Goal: Task Accomplishment & Management: Manage account settings

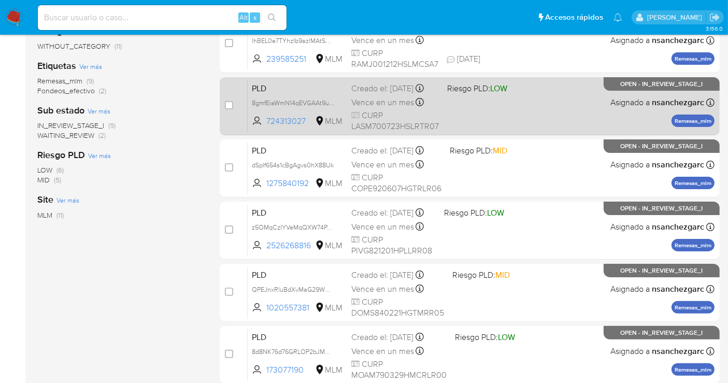
scroll to position [146, 0]
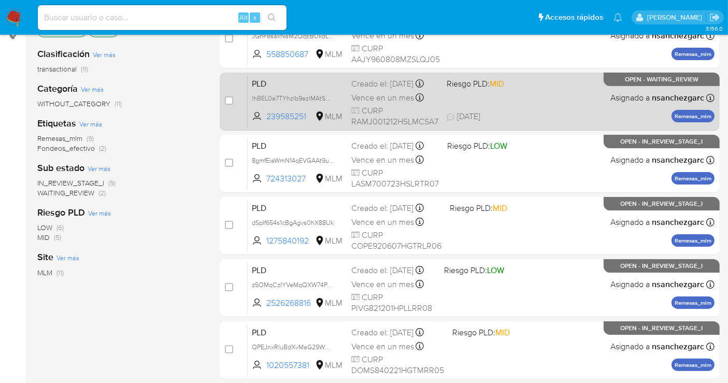
click at [374, 104] on span "Vence en un mes" at bounding box center [382, 97] width 63 height 11
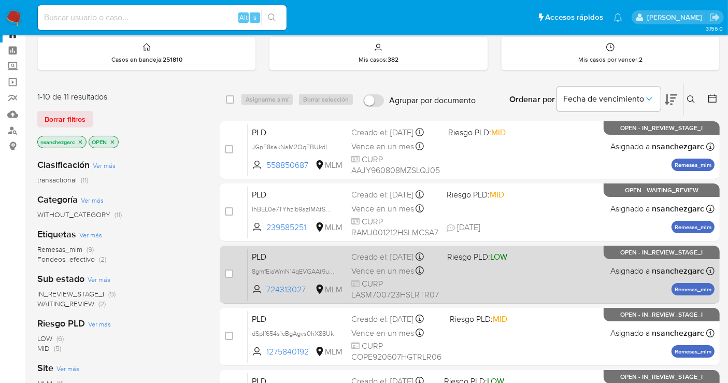
scroll to position [31, 0]
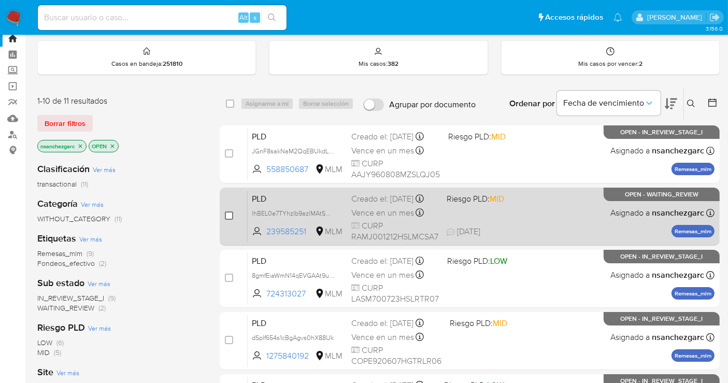
click at [228, 215] on input "checkbox" at bounding box center [229, 215] width 8 height 8
checkbox input "true"
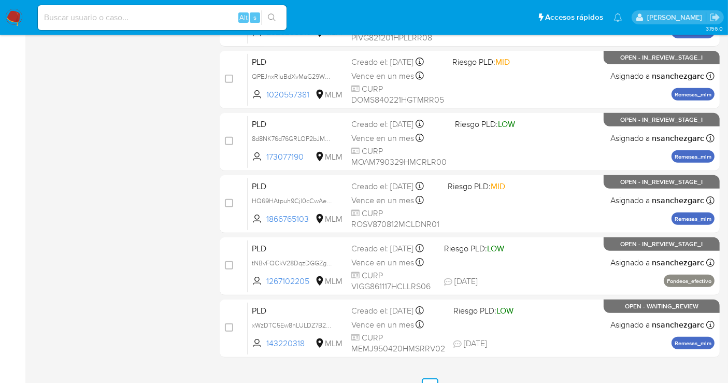
scroll to position [434, 0]
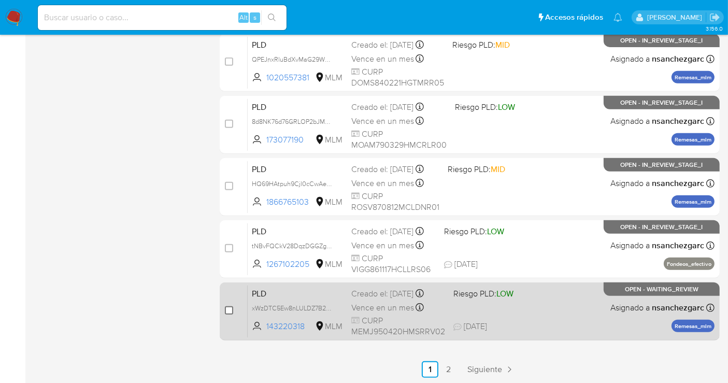
click at [229, 308] on input "checkbox" at bounding box center [229, 310] width 8 height 8
checkbox input "true"
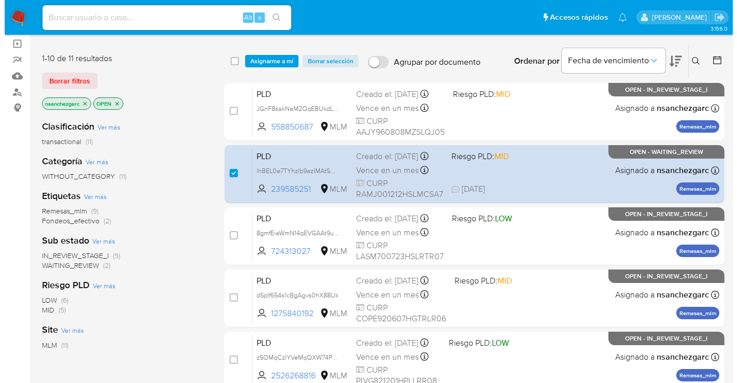
scroll to position [0, 0]
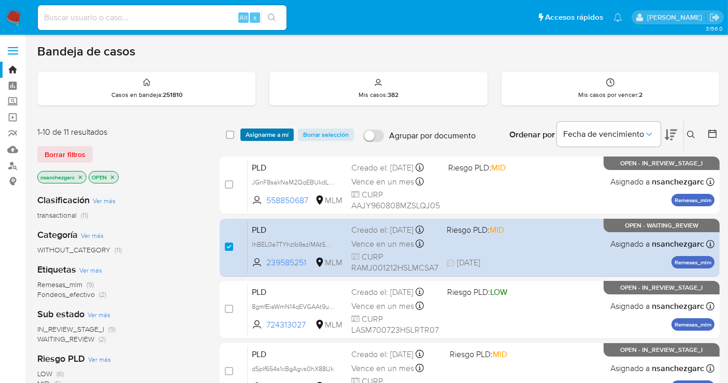
click at [271, 131] on span "Asignarme a mí" at bounding box center [267, 135] width 43 height 10
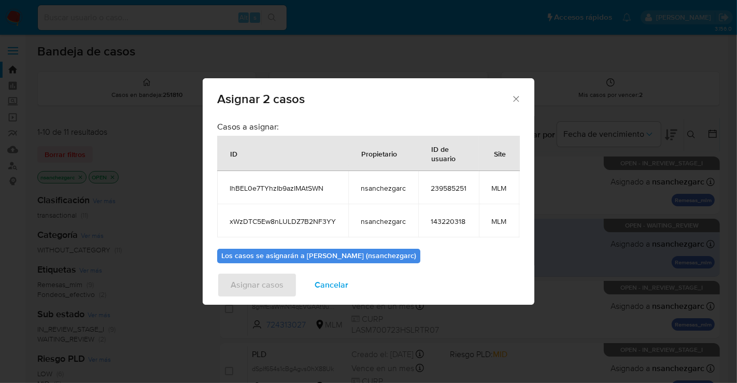
scroll to position [68, 0]
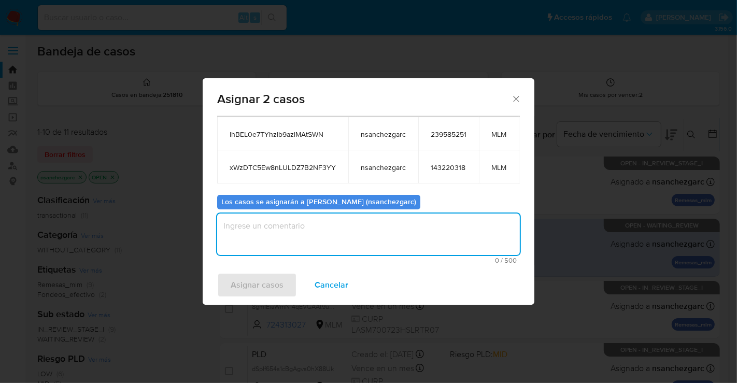
click at [252, 215] on textarea "assign-modal" at bounding box center [368, 234] width 303 height 41
type textarea "nesg"
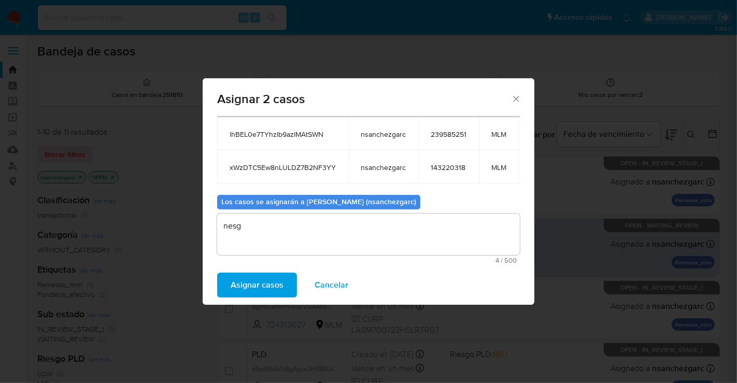
click at [247, 281] on span "Asignar casos" at bounding box center [257, 285] width 53 height 23
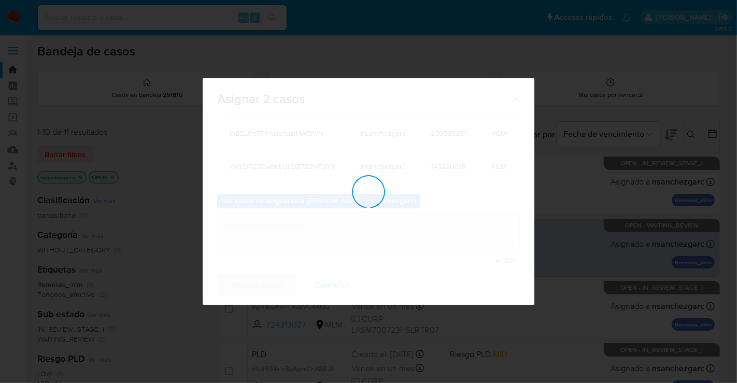
scroll to position [62, 0]
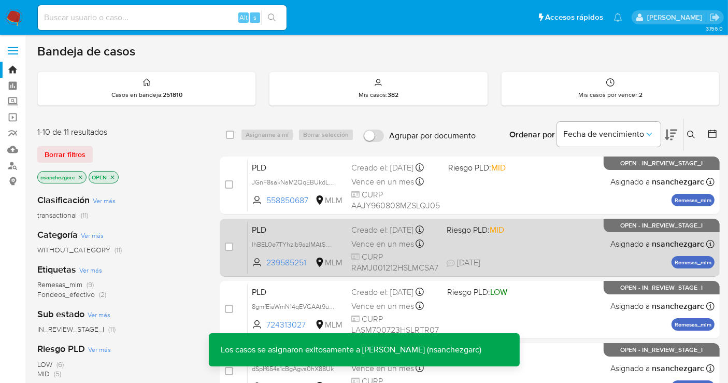
click at [363, 230] on div "Creado el: 12/08/2025 Creado el: 12/08/2025 02:12:12" at bounding box center [394, 229] width 87 height 11
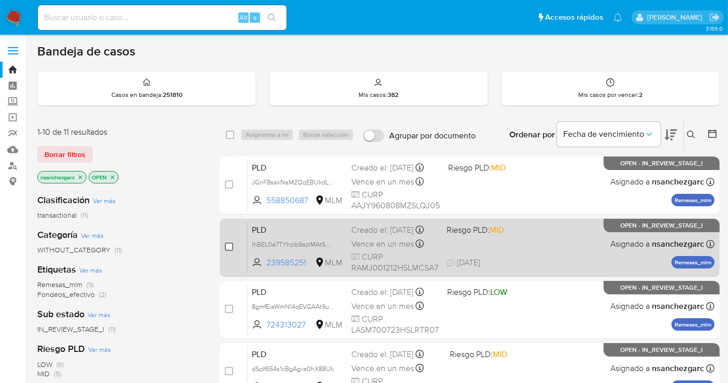
click at [232, 247] on input "checkbox" at bounding box center [229, 247] width 8 height 8
checkbox input "true"
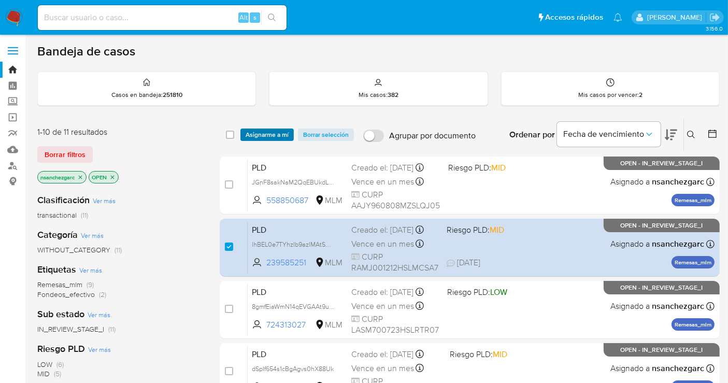
click at [272, 133] on span "Asignarme a mí" at bounding box center [267, 135] width 43 height 10
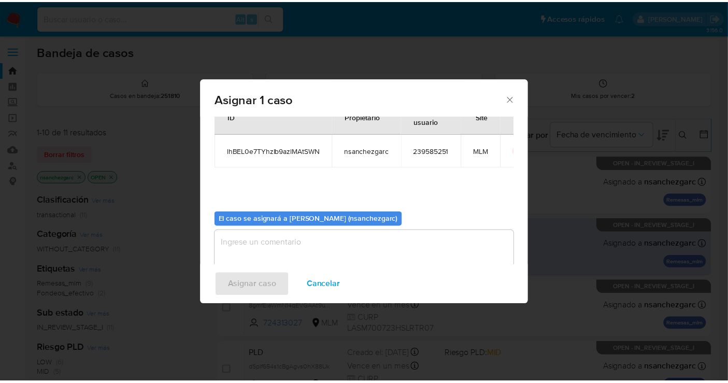
scroll to position [53, 0]
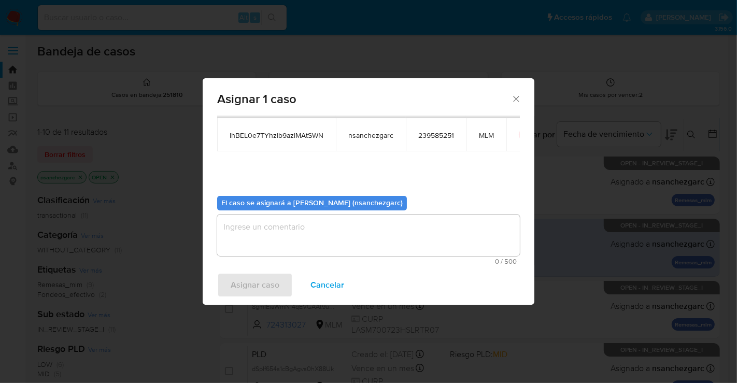
click at [260, 229] on textarea "assign-modal" at bounding box center [368, 235] width 303 height 41
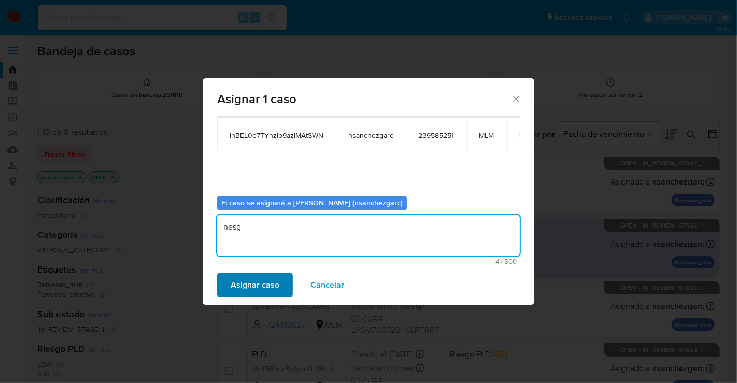
type textarea "nesg"
click at [264, 278] on span "Asignar caso" at bounding box center [255, 285] width 49 height 23
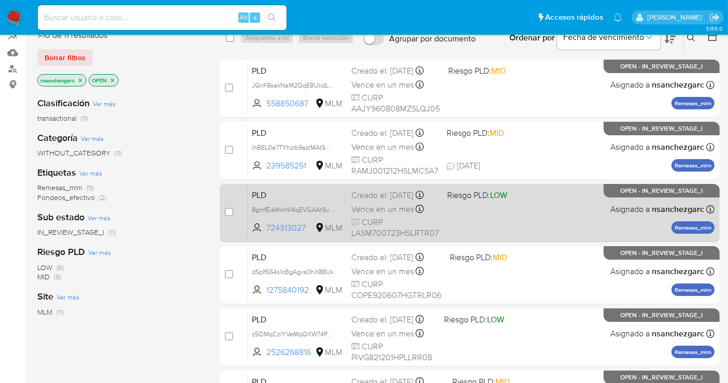
scroll to position [115, 0]
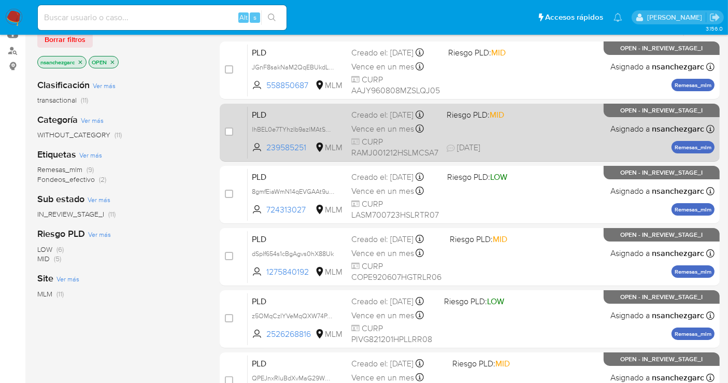
click at [364, 133] on span "Vence en un mes" at bounding box center [382, 128] width 63 height 11
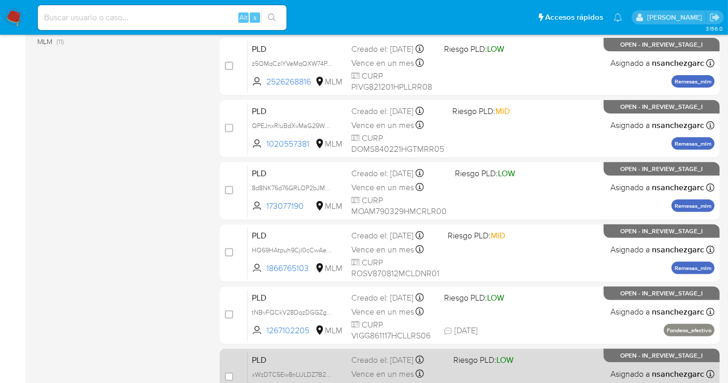
scroll to position [434, 0]
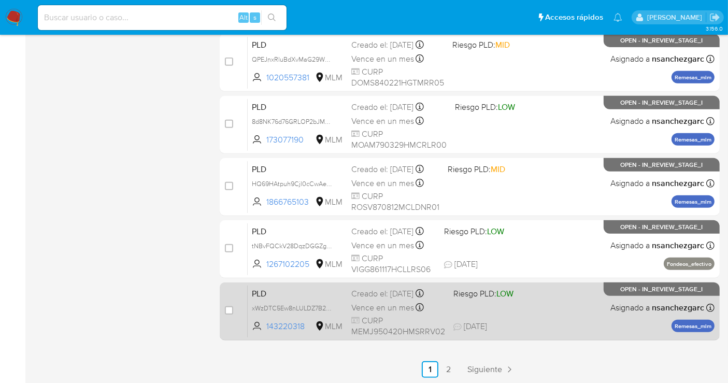
click at [377, 302] on span "Vence en un mes" at bounding box center [382, 307] width 63 height 11
click at [231, 310] on input "checkbox" at bounding box center [229, 310] width 8 height 8
checkbox input "true"
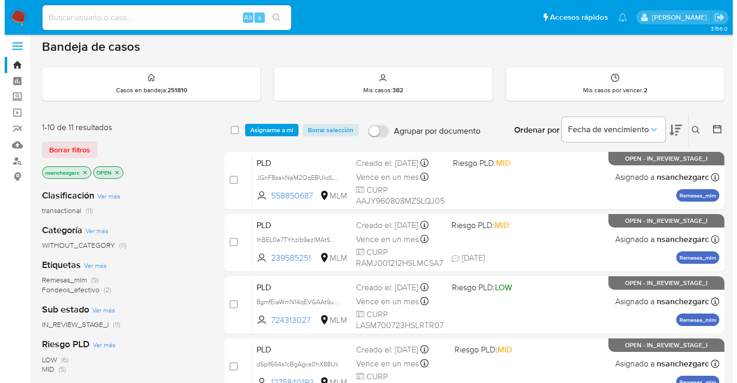
scroll to position [0, 0]
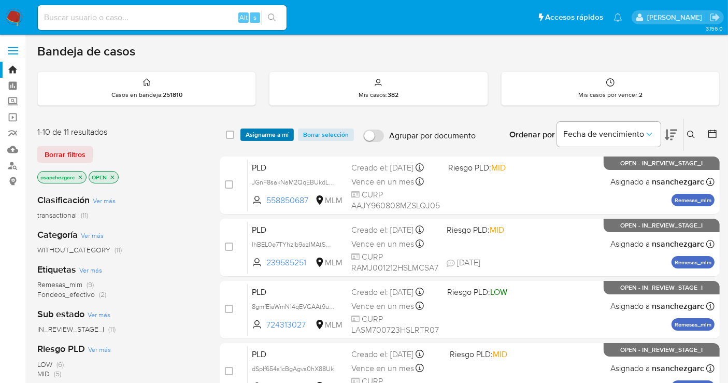
click at [267, 133] on span "Asignarme a mí" at bounding box center [267, 135] width 43 height 10
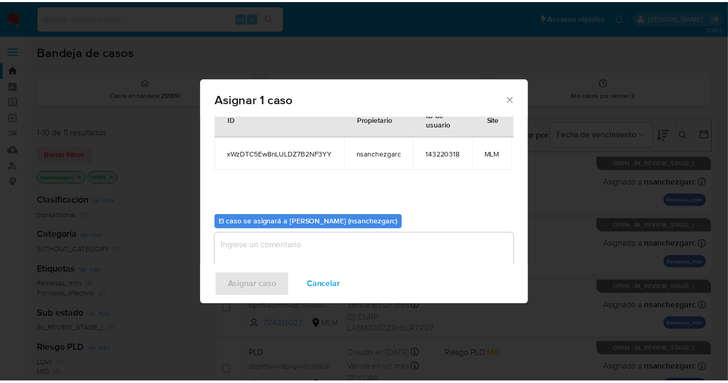
scroll to position [62, 0]
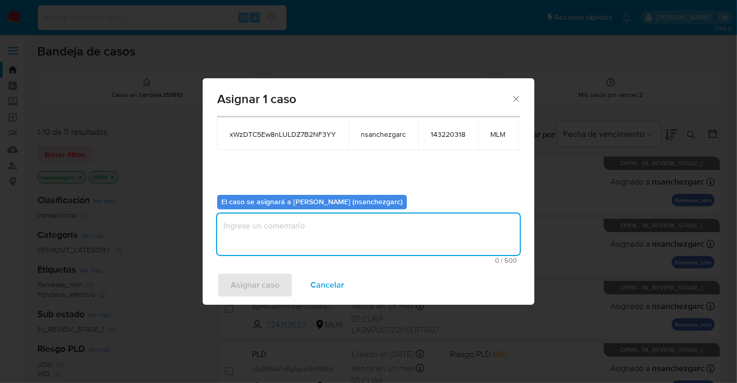
click at [254, 225] on textarea "assign-modal" at bounding box center [368, 234] width 303 height 41
type textarea "nesg"
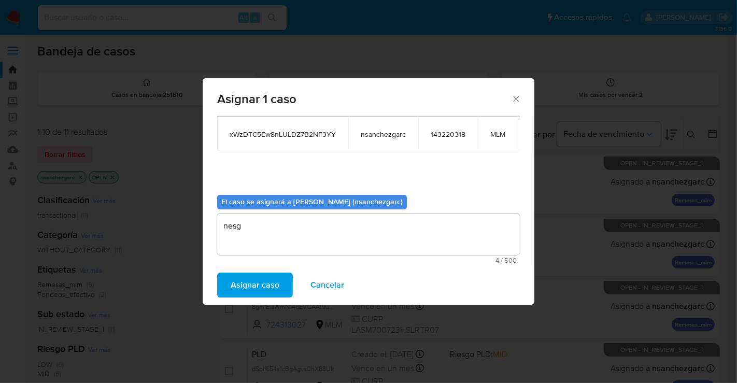
click at [253, 280] on span "Asignar caso" at bounding box center [255, 285] width 49 height 23
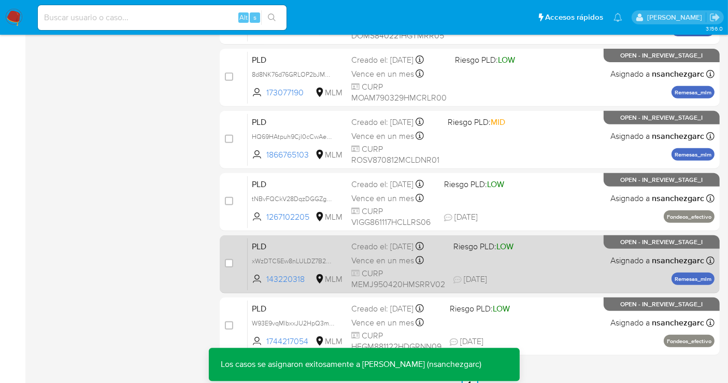
scroll to position [434, 0]
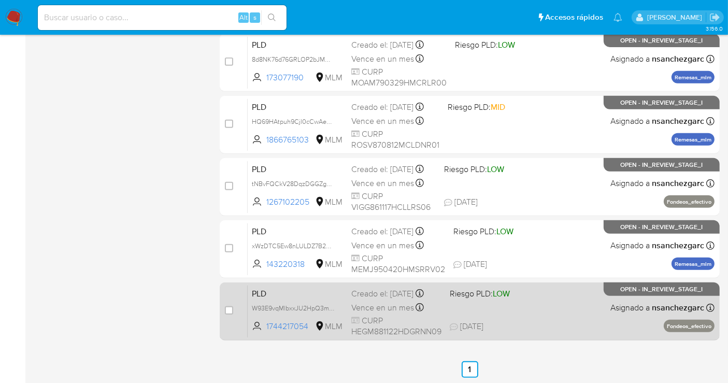
click at [355, 306] on span "Vence en un mes" at bounding box center [382, 307] width 63 height 11
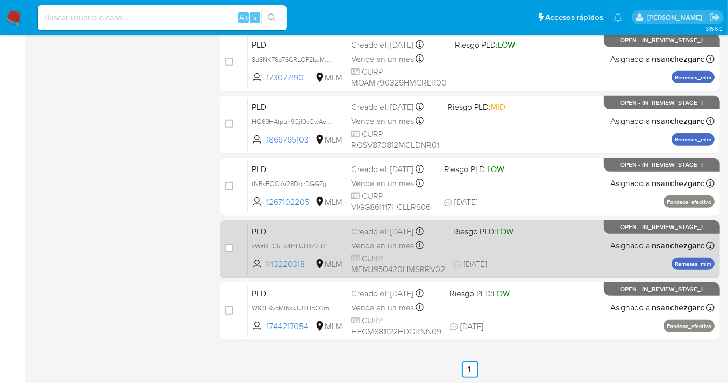
click at [355, 241] on span "Vence en un mes" at bounding box center [382, 245] width 63 height 11
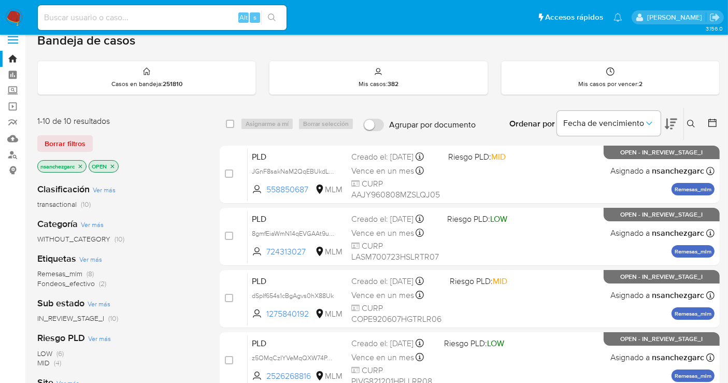
scroll to position [0, 0]
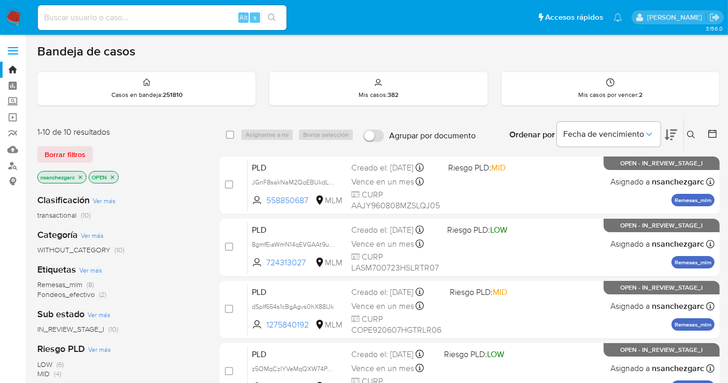
click at [15, 17] on img at bounding box center [14, 18] width 18 height 18
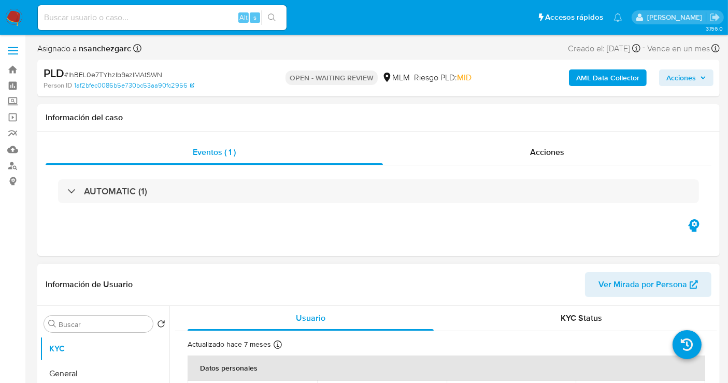
select select "10"
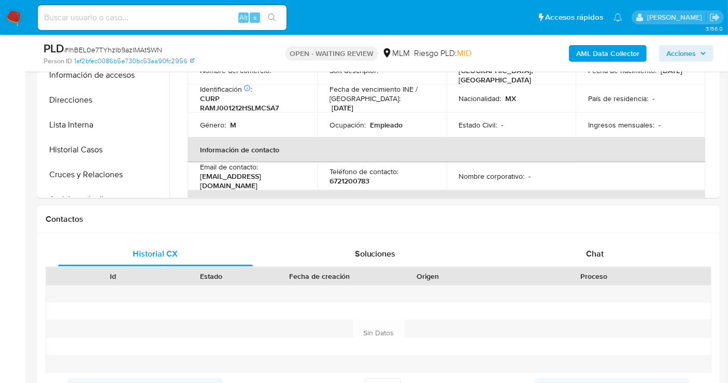
scroll to position [403, 0]
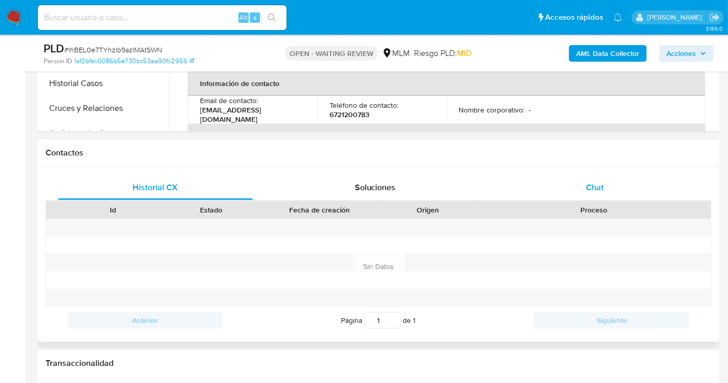
click at [600, 186] on span "Chat" at bounding box center [595, 187] width 18 height 12
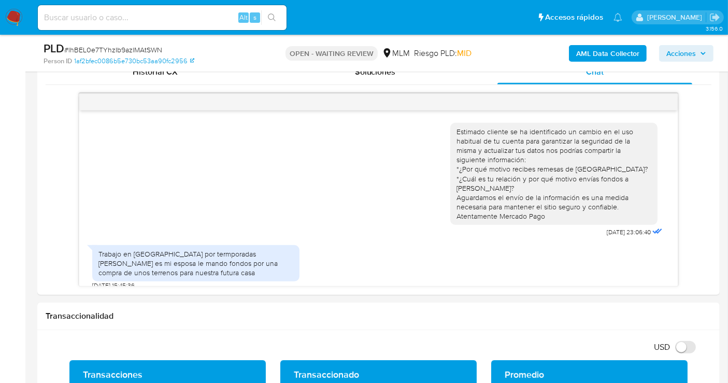
scroll to position [9, 0]
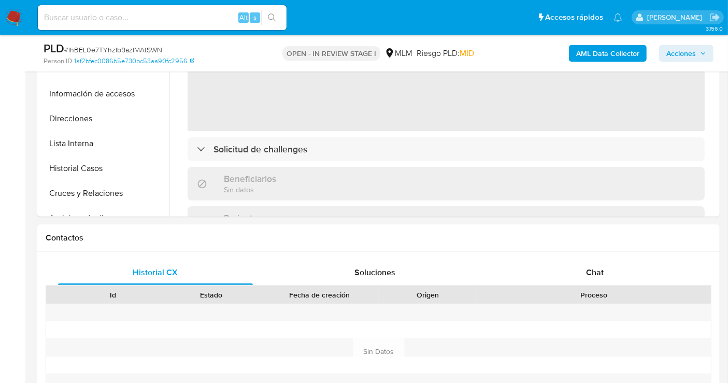
scroll to position [403, 0]
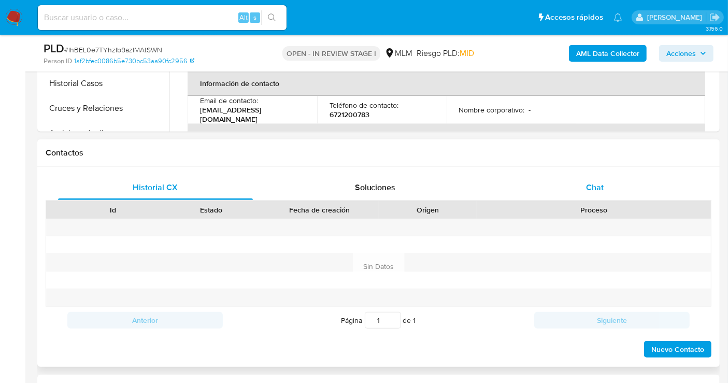
click at [589, 189] on span "Chat" at bounding box center [595, 187] width 18 height 12
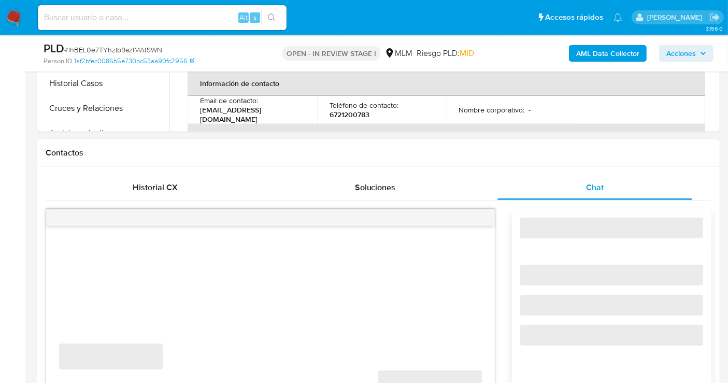
select select "10"
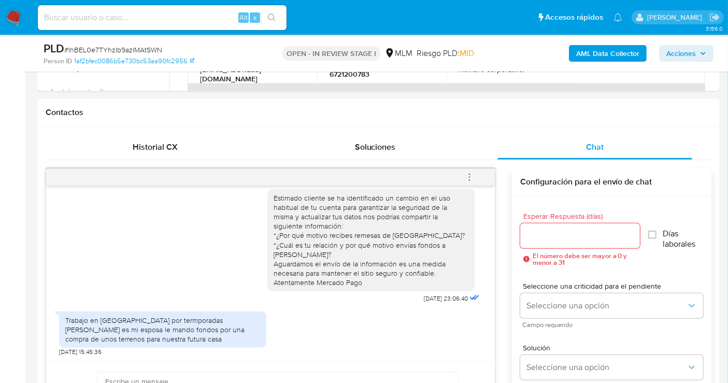
scroll to position [460, 0]
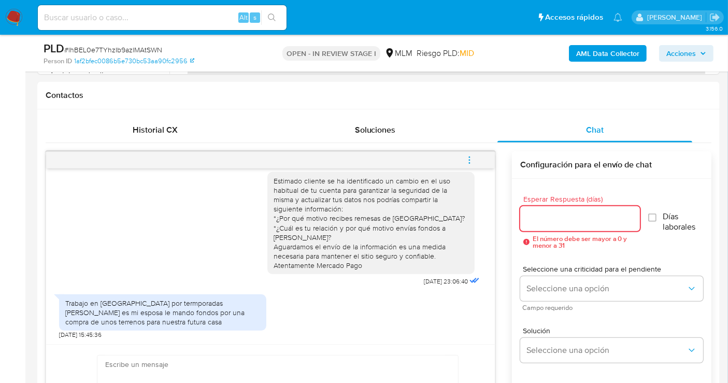
click at [555, 221] on input "Esperar Respuesta (días)" at bounding box center [580, 218] width 120 height 13
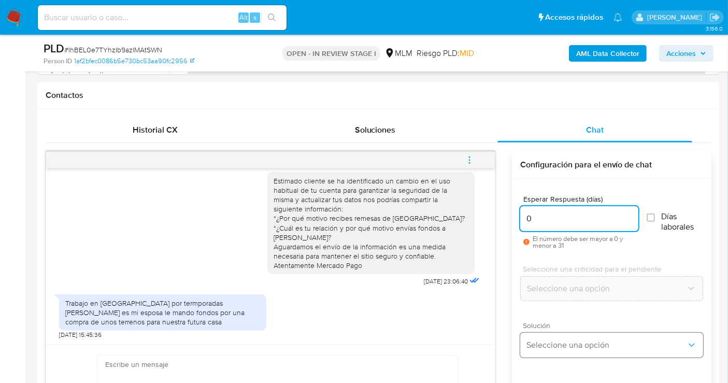
type input "0"
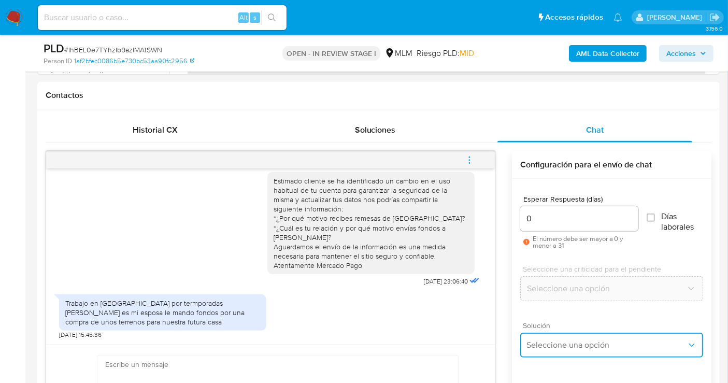
click at [562, 342] on span "Seleccione una opción" at bounding box center [607, 345] width 160 height 10
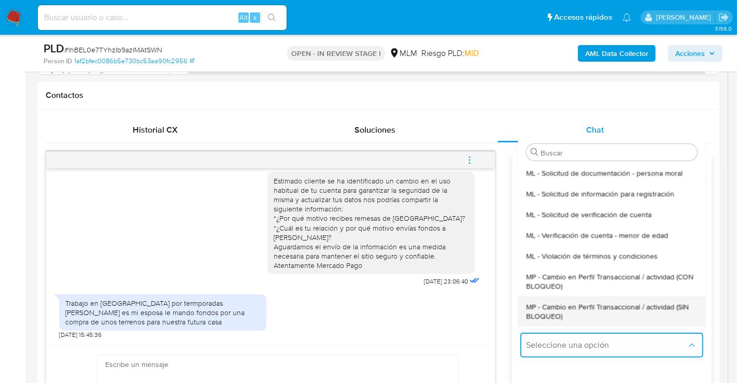
click at [546, 309] on span "MP - Cambio en Perfil Transaccional / actividad (SIN BLOQUEO)" at bounding box center [611, 311] width 171 height 19
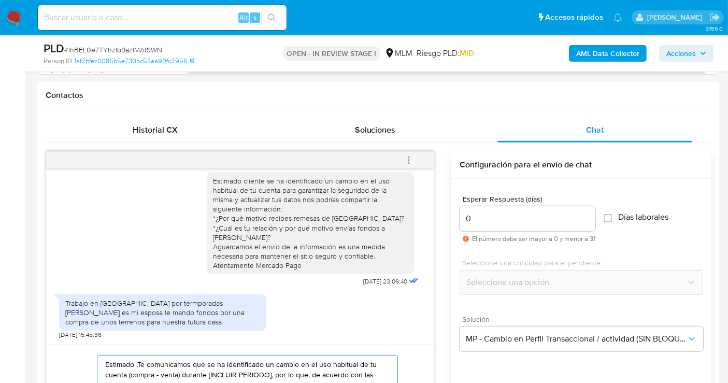
paste textarea "Cliente, agradecemos tu pronta respuesta. Lamentamos cualquier malestar ocasion…"
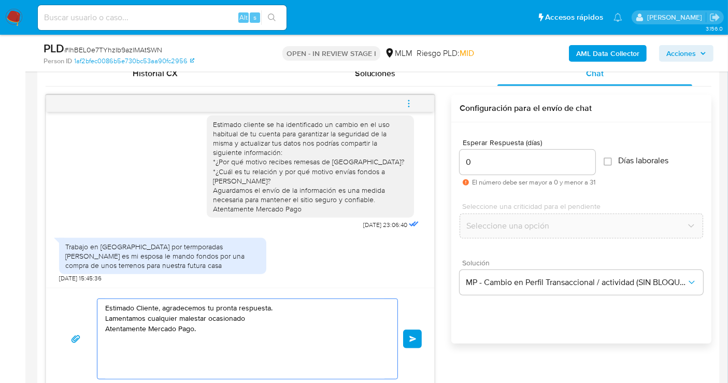
scroll to position [582, 0]
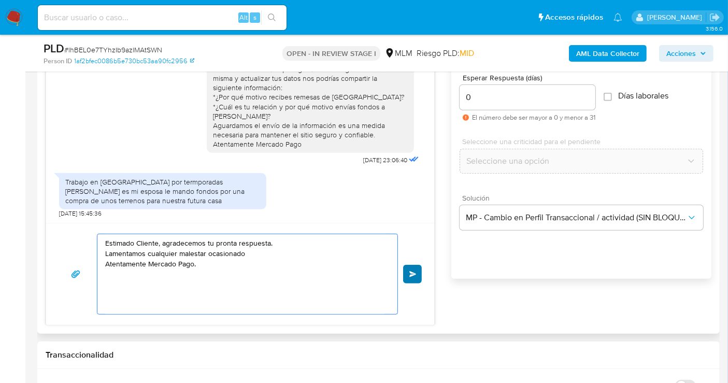
type textarea "Estimado Cliente, agradecemos tu pronta respuesta. Lamentamos cualquier malesta…"
click at [408, 275] on button "Enviar" at bounding box center [412, 274] width 19 height 19
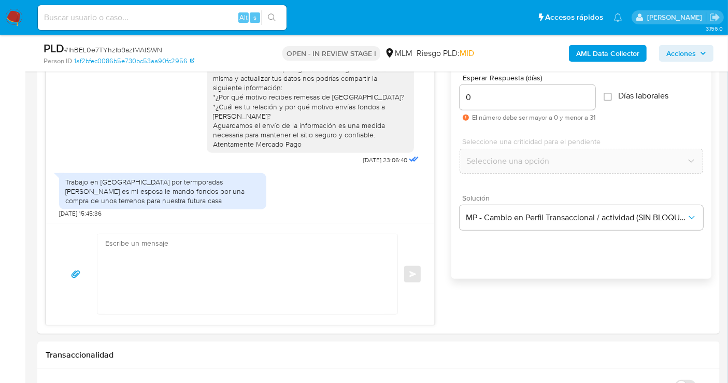
scroll to position [68, 0]
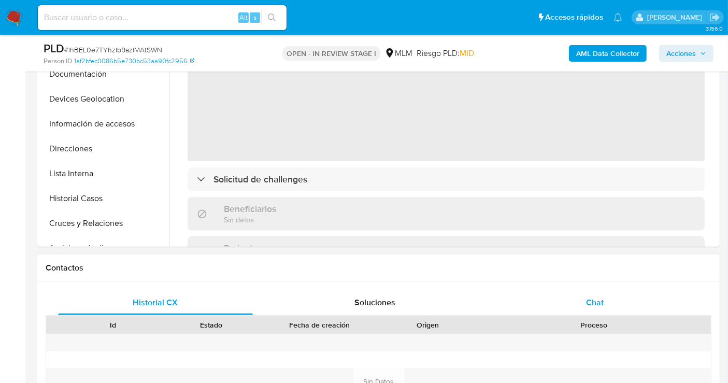
click at [591, 302] on span "Chat" at bounding box center [595, 303] width 18 height 12
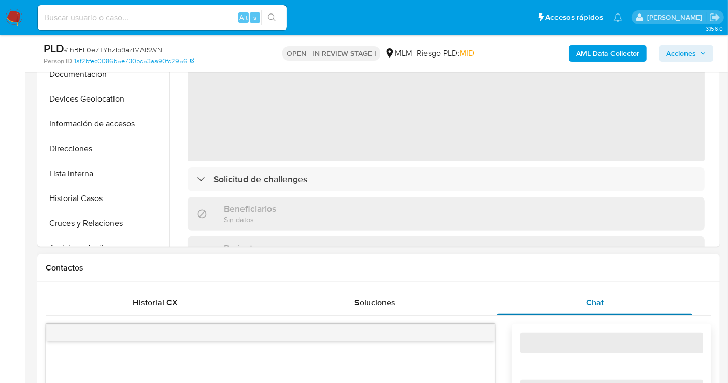
scroll to position [576, 0]
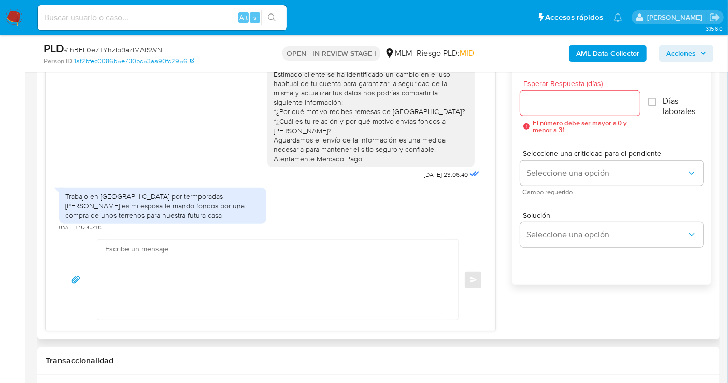
select select "10"
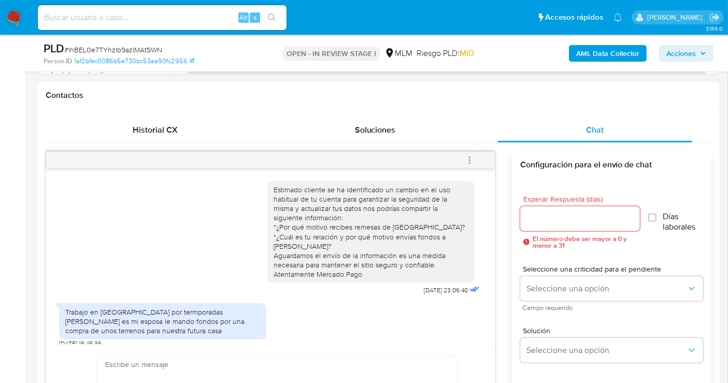
click at [463, 159] on button "menu-action" at bounding box center [470, 160] width 34 height 25
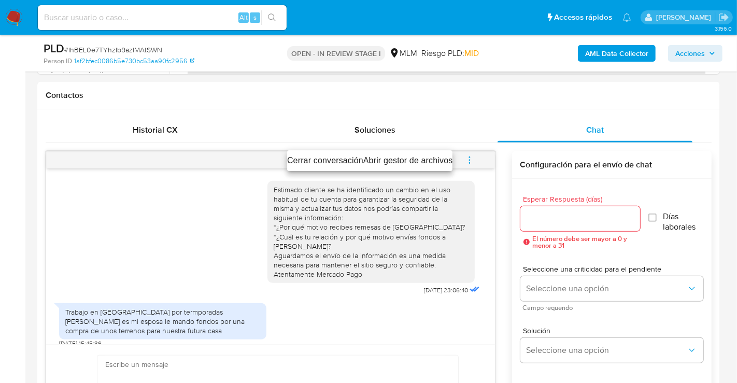
click at [332, 160] on li "Cerrar conversación" at bounding box center [325, 160] width 76 height 12
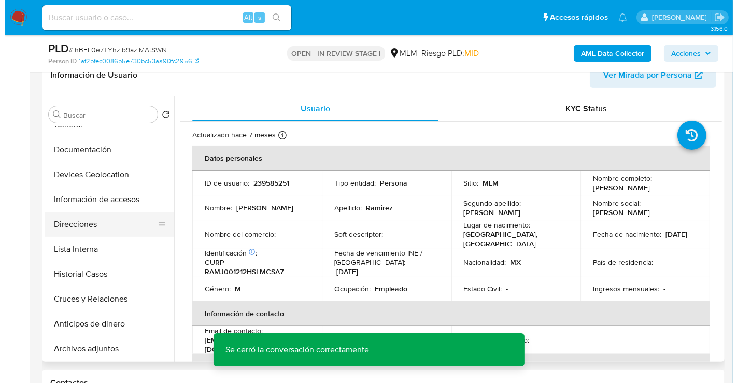
scroll to position [58, 0]
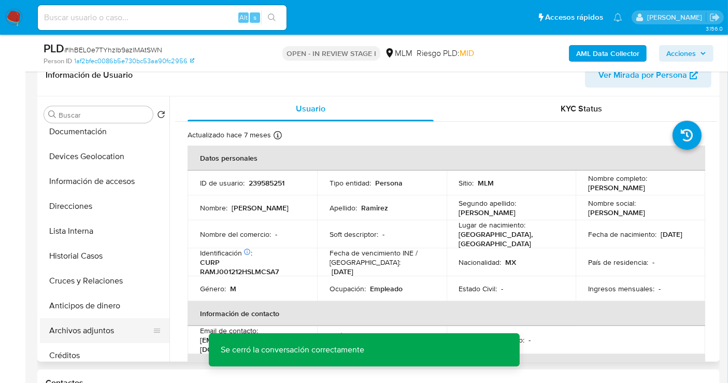
click at [91, 326] on button "Archivos adjuntos" at bounding box center [100, 330] width 121 height 25
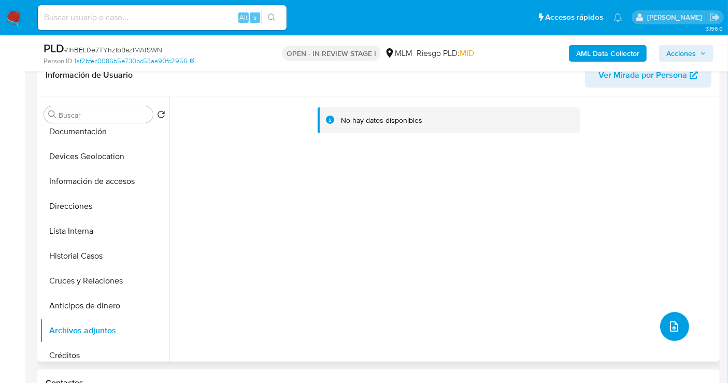
click at [668, 323] on icon "upload-file" at bounding box center [674, 326] width 12 height 12
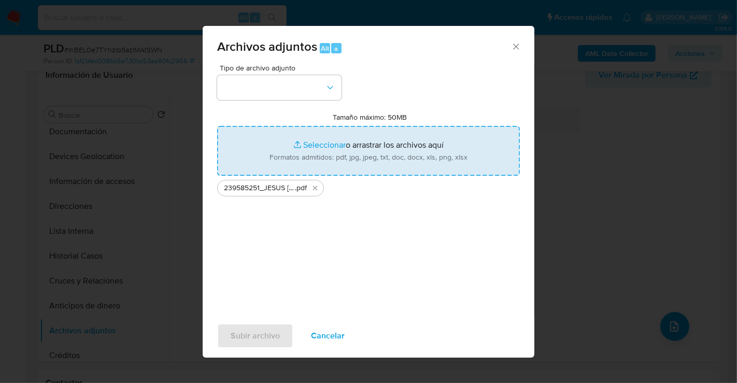
type input "C:\fakepath\239585251_JESUS GUADALUPE RAMIREZ MACIAS_AGO25.xlsx"
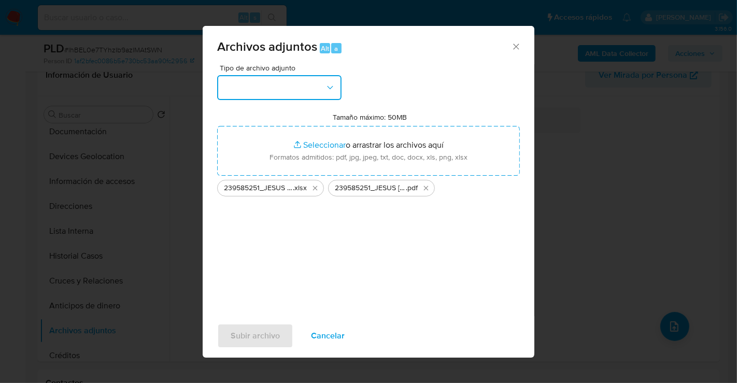
click at [276, 94] on button "button" at bounding box center [279, 87] width 124 height 25
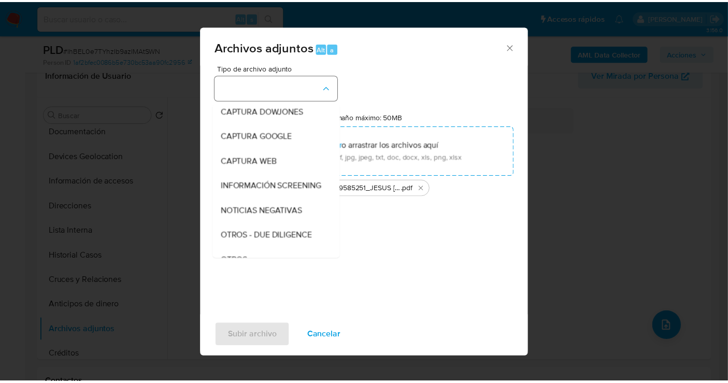
scroll to position [53, 0]
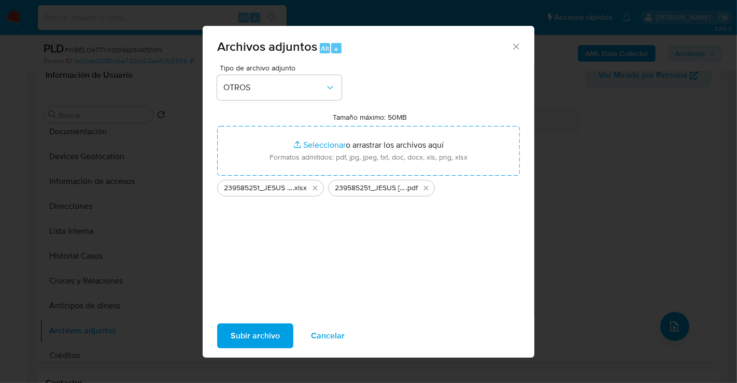
click at [272, 335] on span "Subir archivo" at bounding box center [255, 335] width 49 height 23
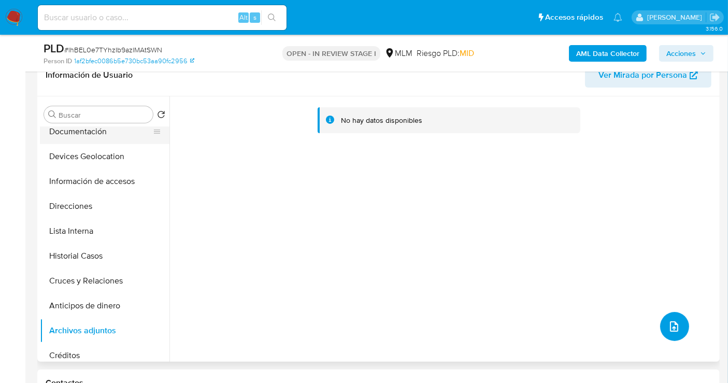
scroll to position [0, 0]
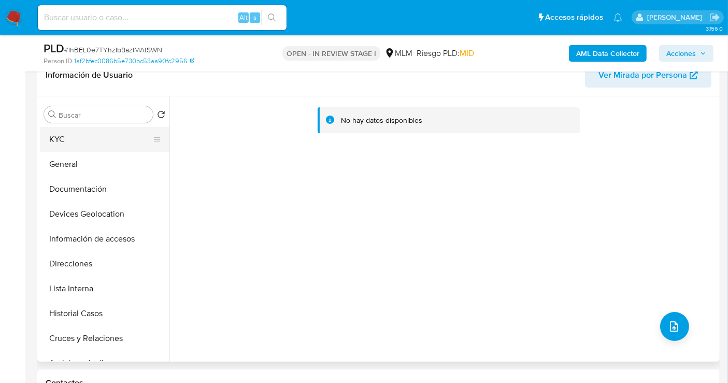
click at [72, 147] on button "KYC" at bounding box center [100, 139] width 121 height 25
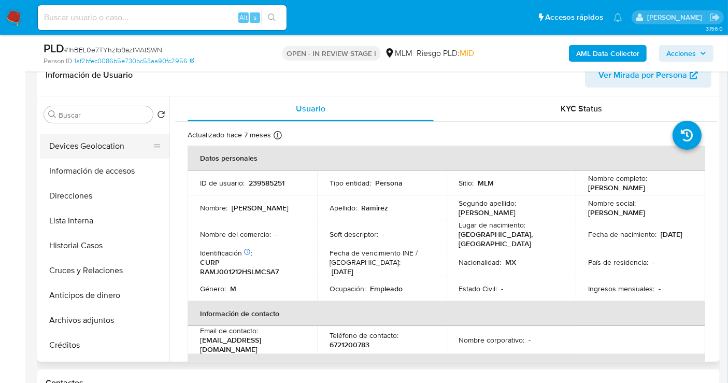
scroll to position [115, 0]
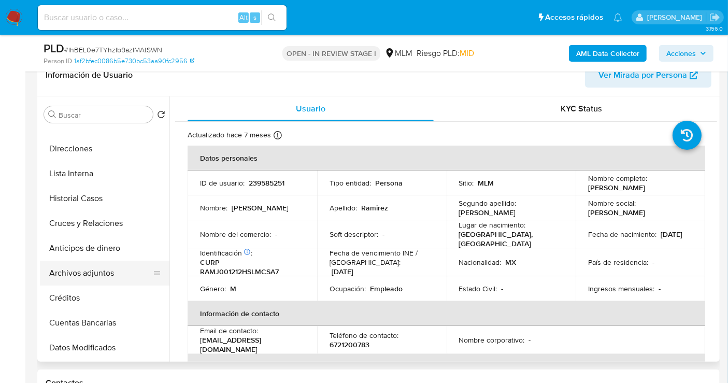
click at [97, 277] on button "Archivos adjuntos" at bounding box center [100, 273] width 121 height 25
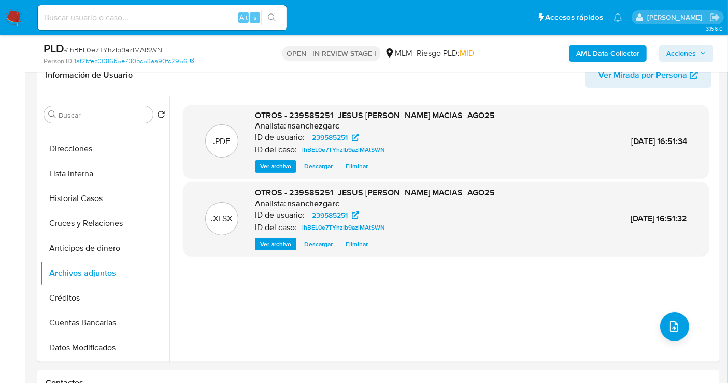
click at [694, 52] on span "Acciones" at bounding box center [682, 53] width 30 height 17
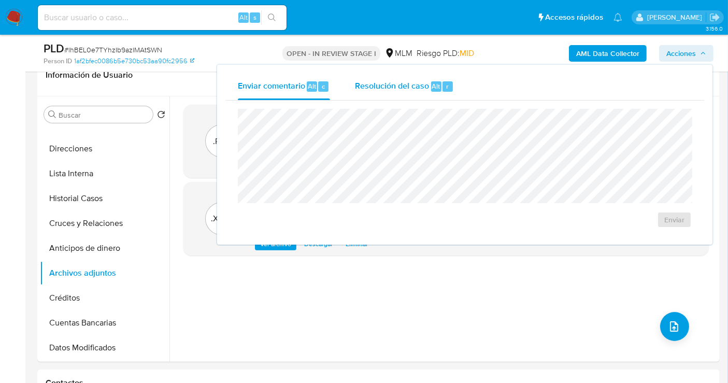
click at [403, 88] on span "Resolución del caso" at bounding box center [392, 86] width 74 height 12
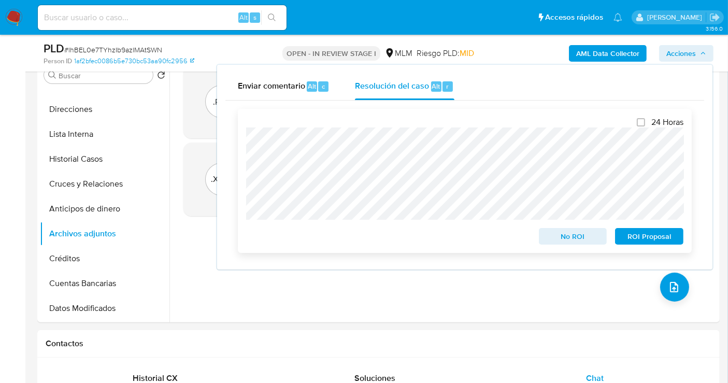
scroll to position [230, 0]
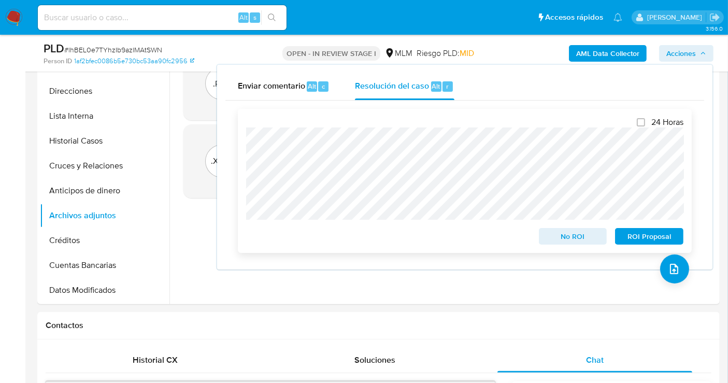
click at [562, 237] on span "No ROI" at bounding box center [573, 236] width 54 height 15
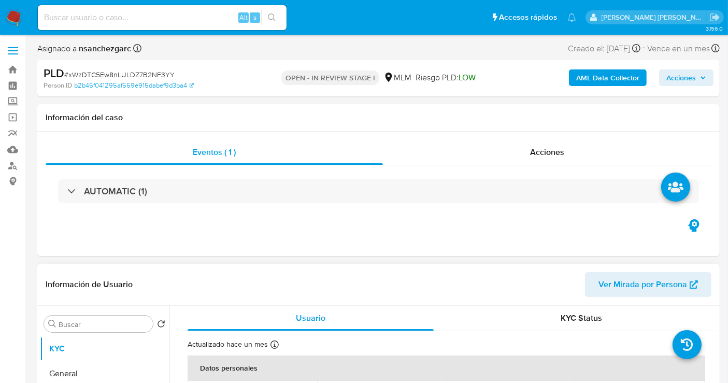
select select "10"
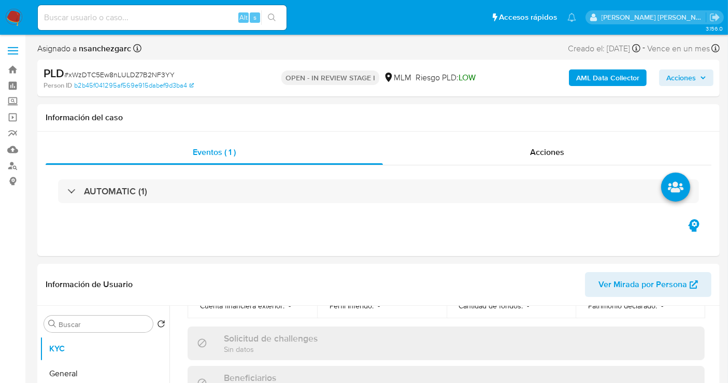
scroll to position [576, 0]
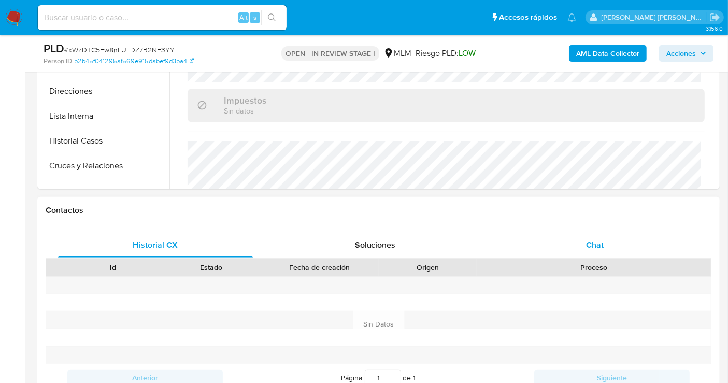
click at [595, 245] on span "Chat" at bounding box center [595, 245] width 18 height 12
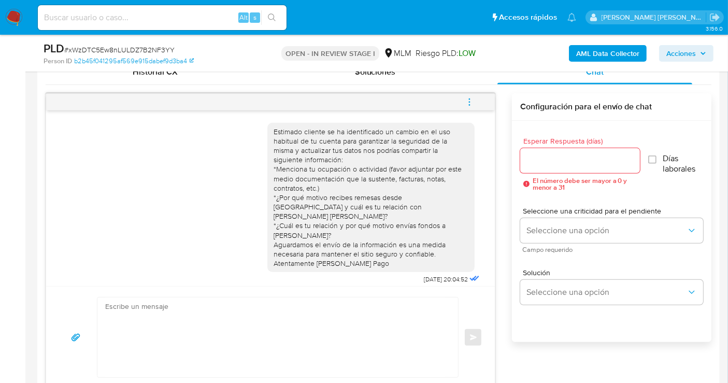
scroll to position [68, 0]
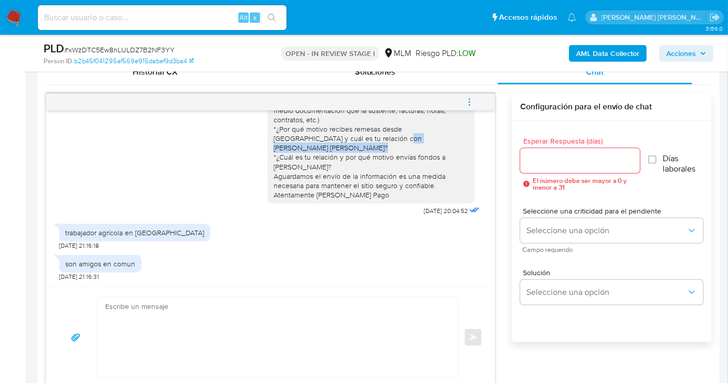
drag, startPoint x: 337, startPoint y: 135, endPoint x: 302, endPoint y: 148, distance: 38.0
click at [302, 148] on div "Estimado cliente se ha identificado un cambio en el uso habitual de tu cuenta p…" at bounding box center [371, 130] width 195 height 142
copy div "EDUARDO URIEL MARTINEZ SANDOVAL"
click at [539, 163] on input "Esperar Respuesta (días)" at bounding box center [580, 160] width 120 height 13
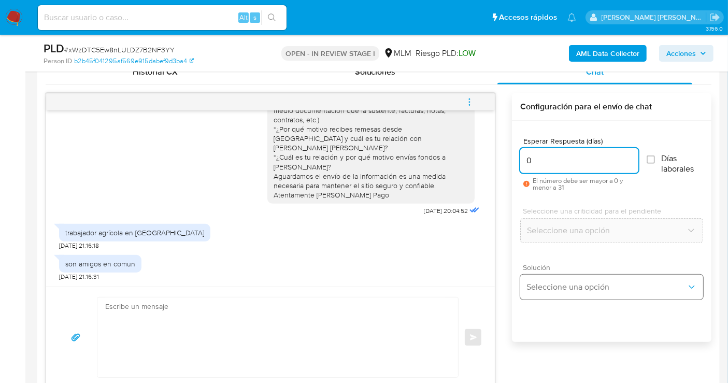
type input "0"
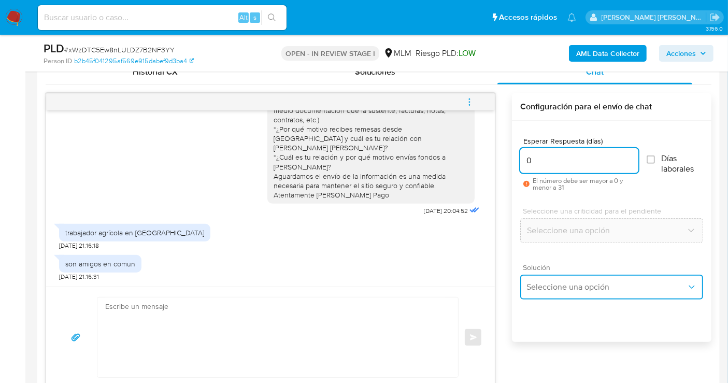
click at [560, 284] on span "Seleccione una opción" at bounding box center [607, 287] width 160 height 10
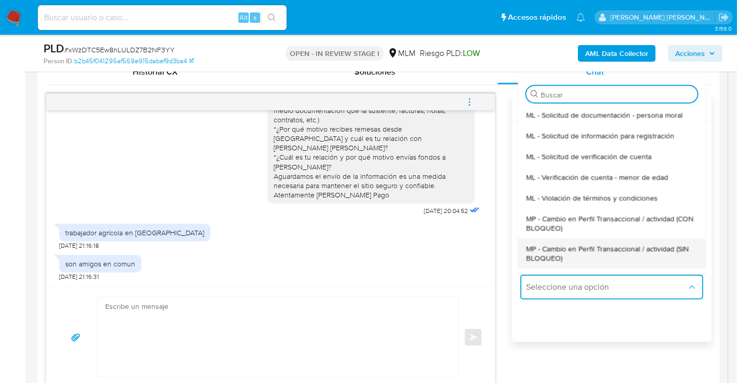
click at [540, 249] on span "MP - Cambio en Perfil Transaccional / actividad (SIN BLOQUEO)" at bounding box center [611, 253] width 171 height 19
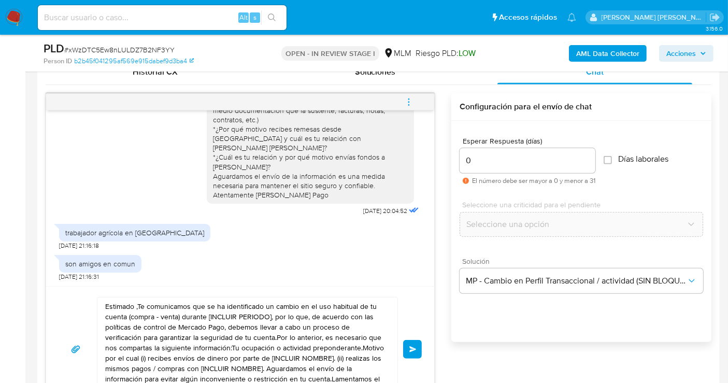
click at [238, 332] on textarea "Estimado ,Te comunicamos que se ha identificado un cambio en el uso habitual de…" at bounding box center [244, 350] width 279 height 104
paste textarea "Cliente, agradecemos tu pronta respuesta. Lamentamos cualquier malestar ocasion…"
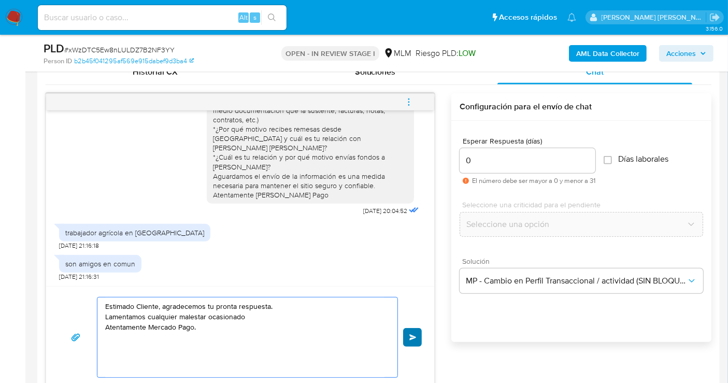
type textarea "Estimado Cliente, agradecemos tu pronta respuesta. Lamentamos cualquier malesta…"
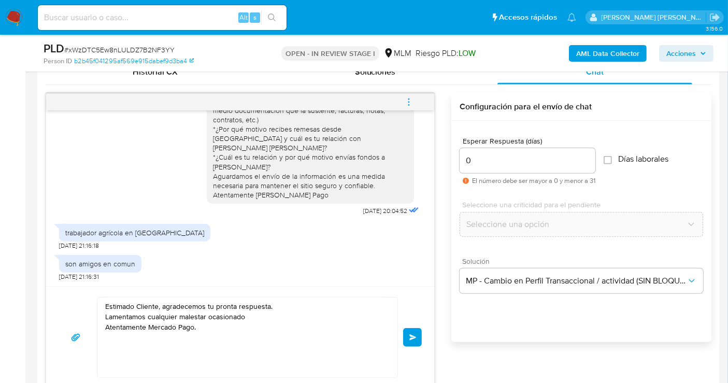
click at [416, 331] on button "Enviar" at bounding box center [412, 337] width 19 height 19
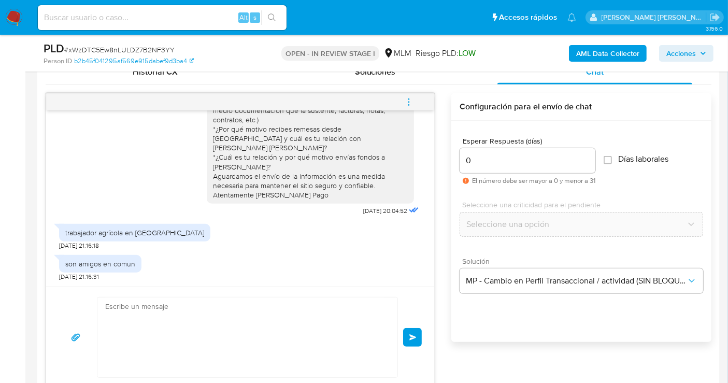
scroll to position [127, 0]
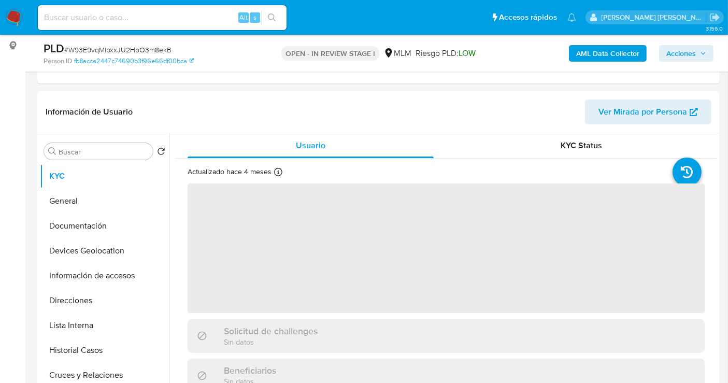
scroll to position [230, 0]
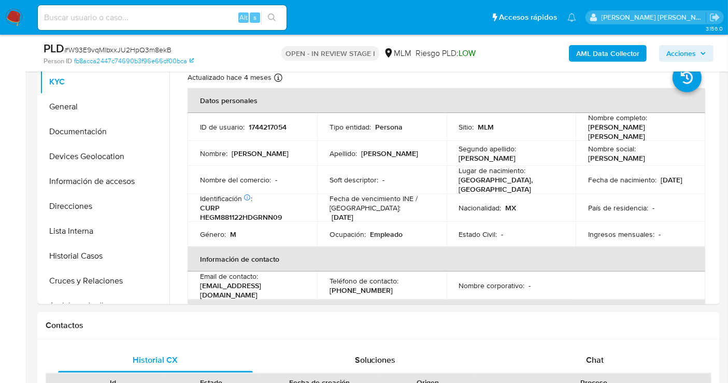
select select "10"
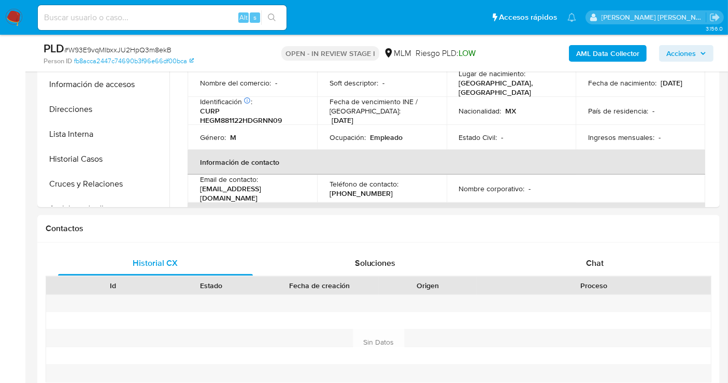
scroll to position [345, 0]
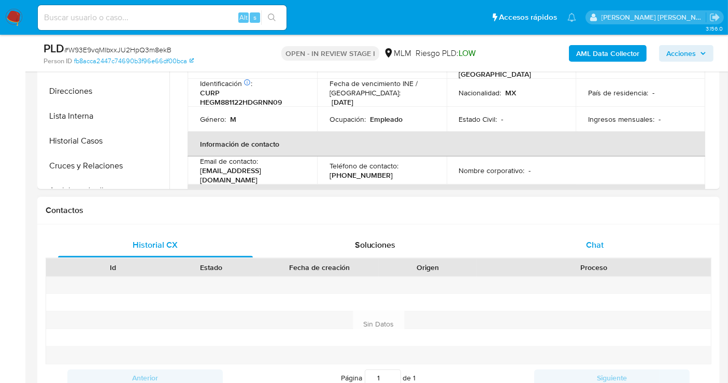
click at [598, 245] on span "Chat" at bounding box center [595, 245] width 18 height 12
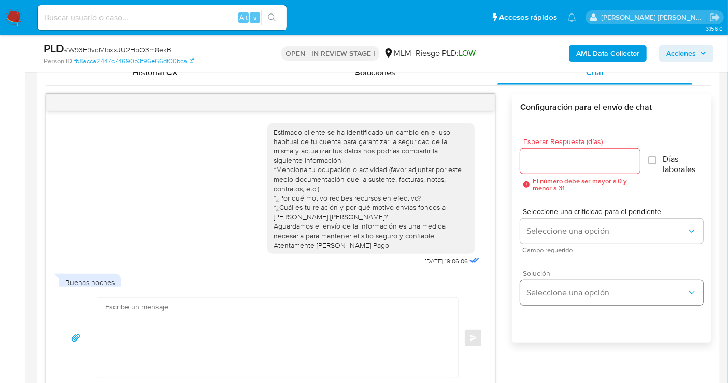
scroll to position [371, 0]
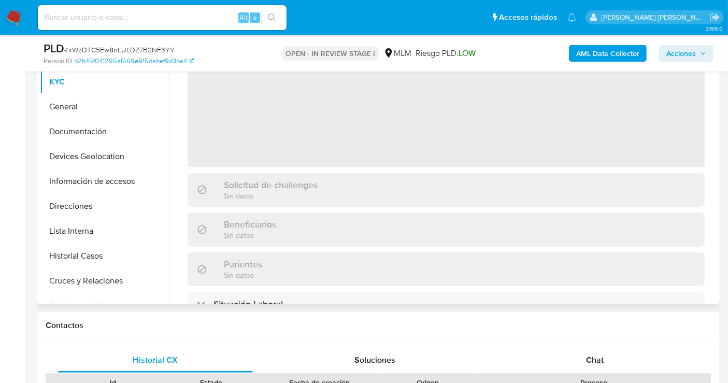
scroll to position [115, 0]
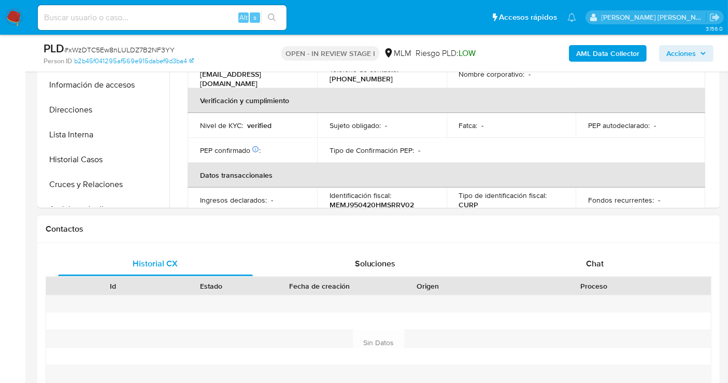
select select "10"
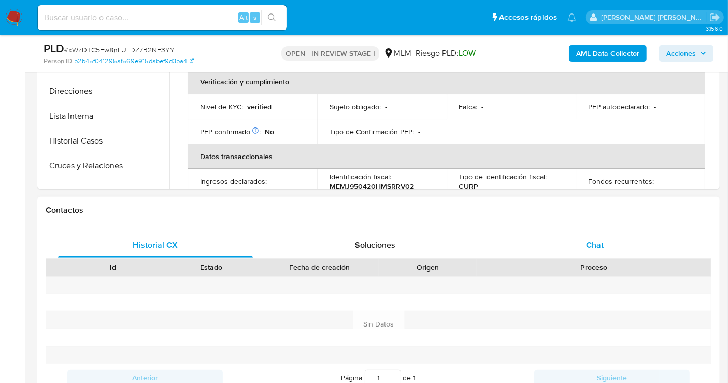
click at [599, 246] on span "Chat" at bounding box center [595, 245] width 18 height 12
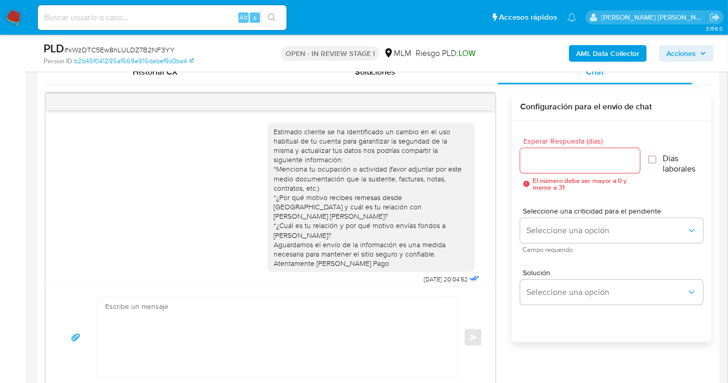
scroll to position [127, 0]
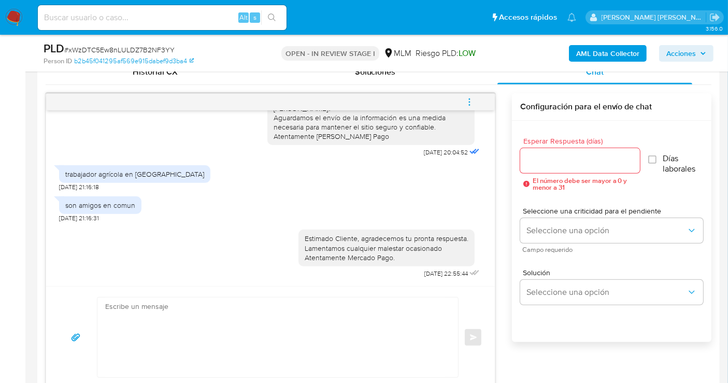
click at [472, 100] on icon "menu-action" at bounding box center [469, 101] width 9 height 9
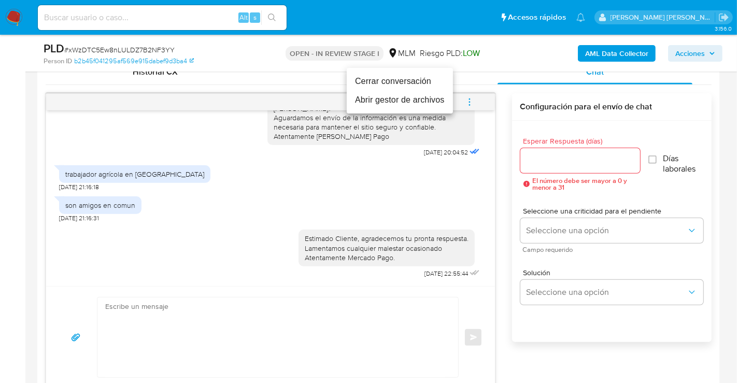
click at [378, 81] on li "Cerrar conversación" at bounding box center [400, 81] width 106 height 19
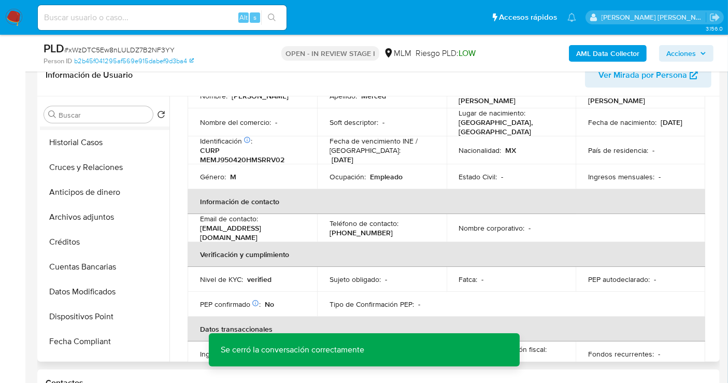
scroll to position [173, 0]
click at [83, 216] on button "Archivos adjuntos" at bounding box center [100, 215] width 121 height 25
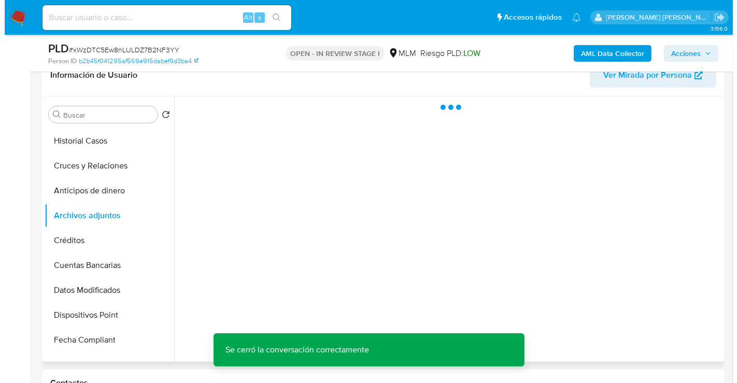
scroll to position [0, 0]
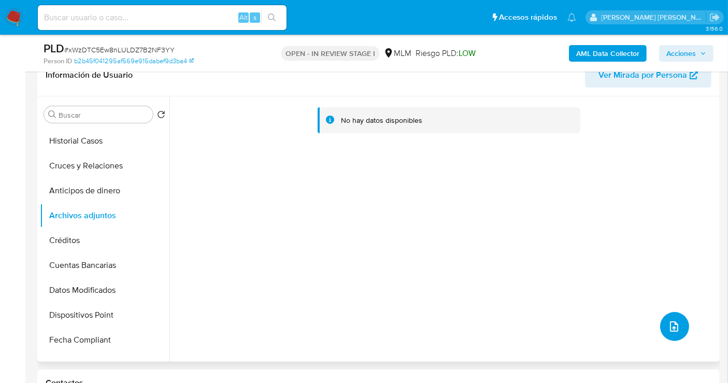
click at [672, 325] on icon "upload-file" at bounding box center [674, 326] width 12 height 12
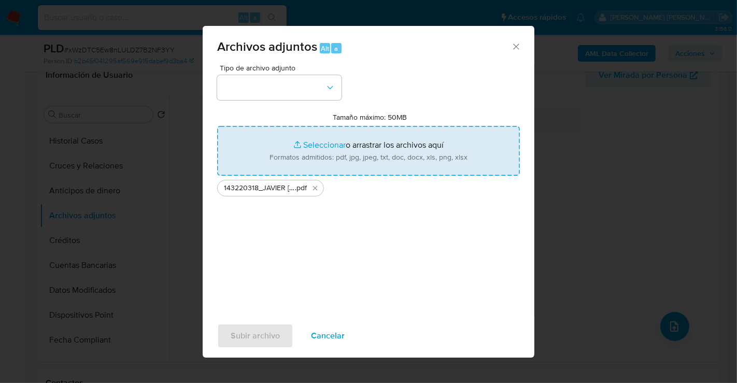
type input "C:\fakepath\143220318_JAVIER STEVEN MERCED MORALES_AGO25.xlsx"
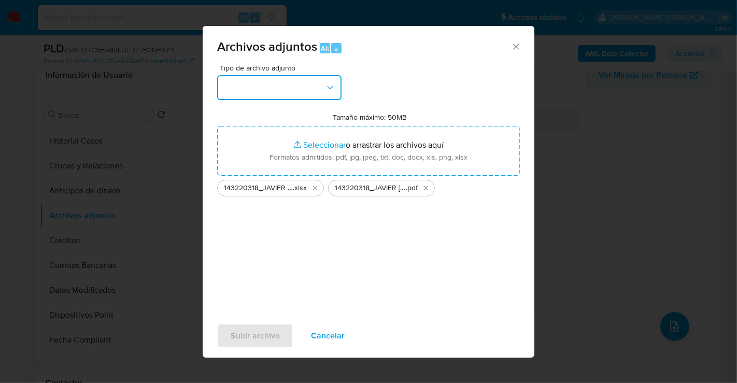
click at [276, 86] on button "button" at bounding box center [279, 87] width 124 height 25
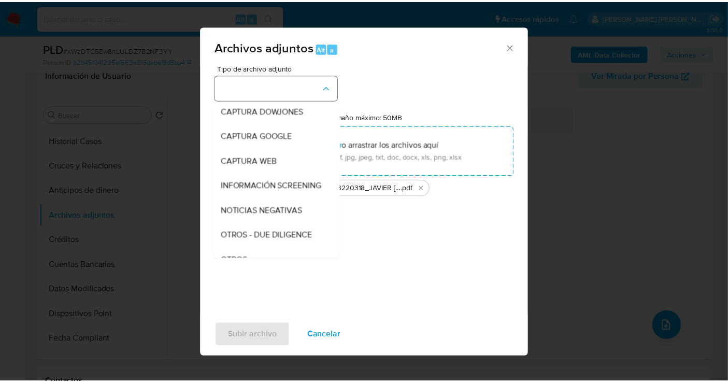
scroll to position [53, 0]
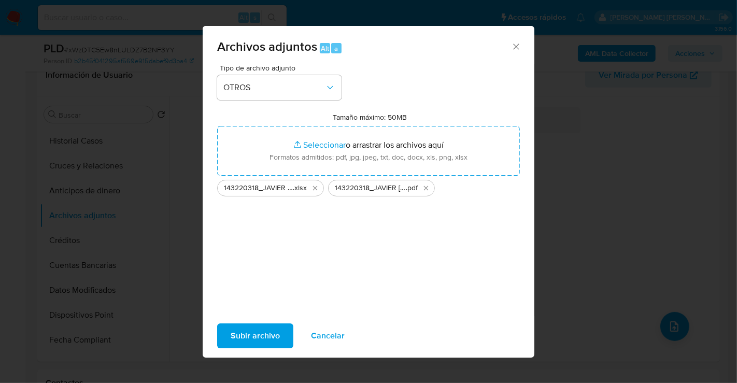
click at [275, 346] on span "Subir archivo" at bounding box center [255, 335] width 49 height 23
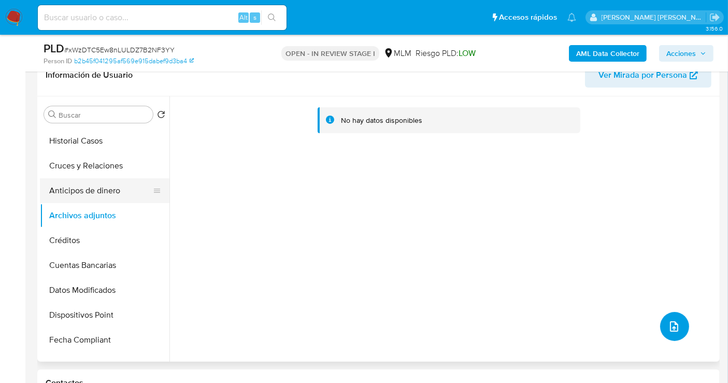
scroll to position [0, 0]
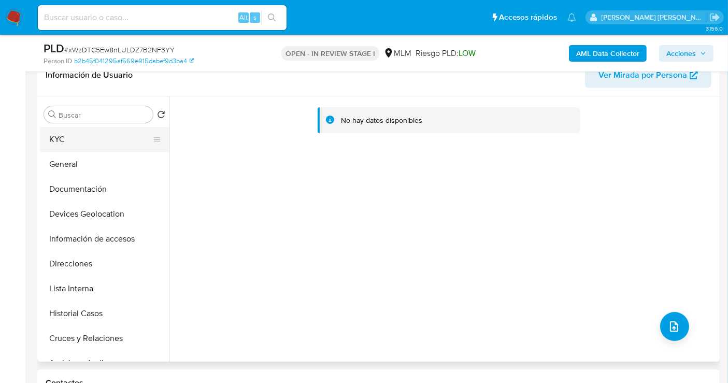
click at [59, 136] on button "KYC" at bounding box center [100, 139] width 121 height 25
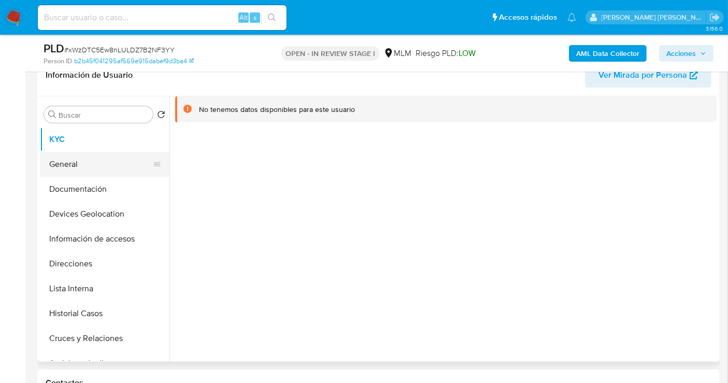
click at [69, 158] on button "General" at bounding box center [100, 164] width 121 height 25
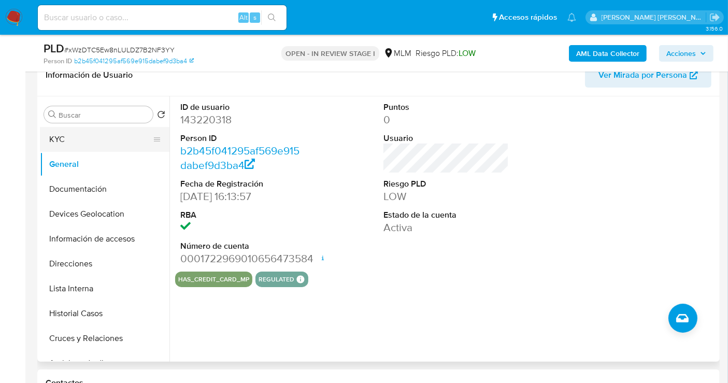
click at [62, 140] on button "KYC" at bounding box center [100, 139] width 121 height 25
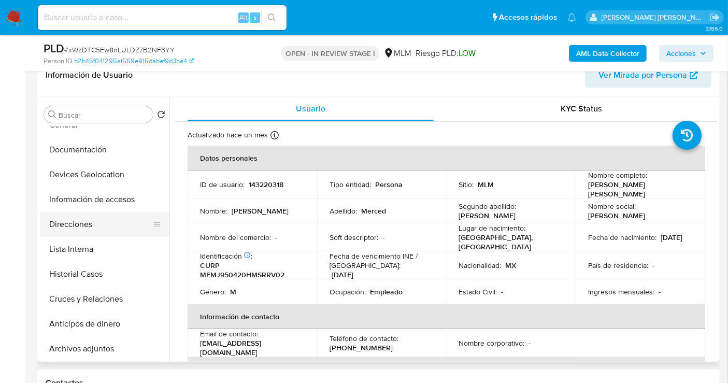
scroll to position [58, 0]
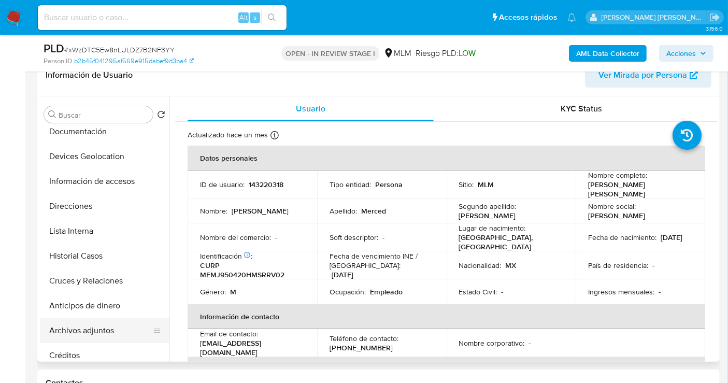
click at [84, 332] on button "Archivos adjuntos" at bounding box center [100, 330] width 121 height 25
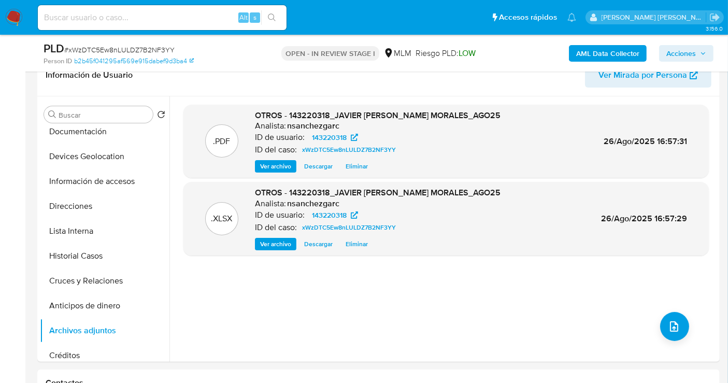
click at [673, 47] on span "Acciones" at bounding box center [682, 53] width 30 height 17
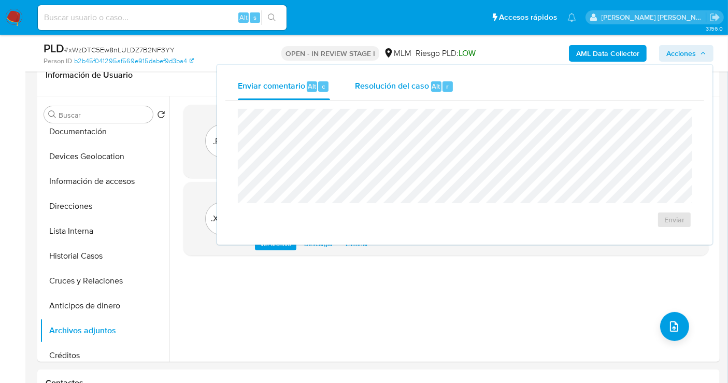
click at [372, 93] on div "Resolución del caso Alt r" at bounding box center [404, 86] width 99 height 27
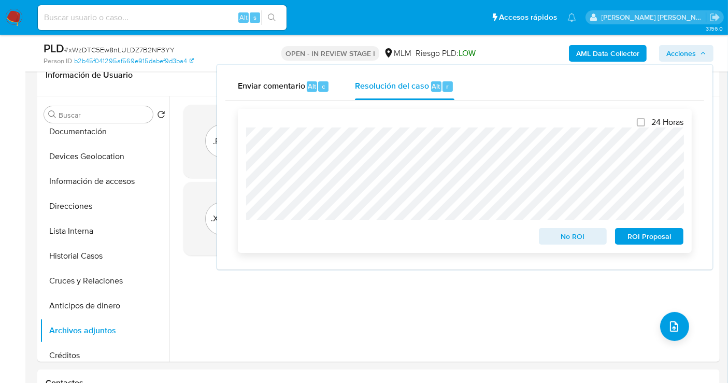
scroll to position [230, 0]
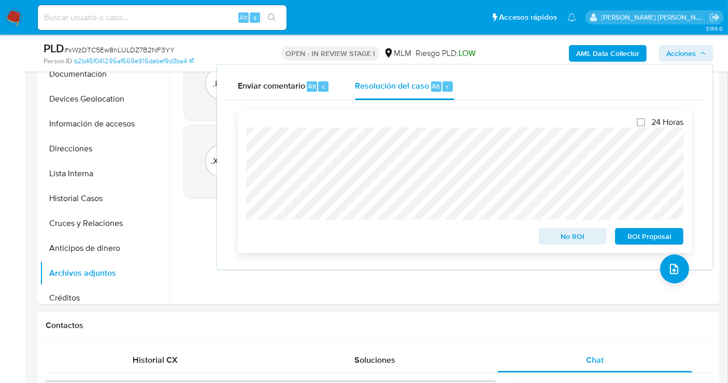
click at [568, 240] on span "No ROI" at bounding box center [573, 236] width 54 height 15
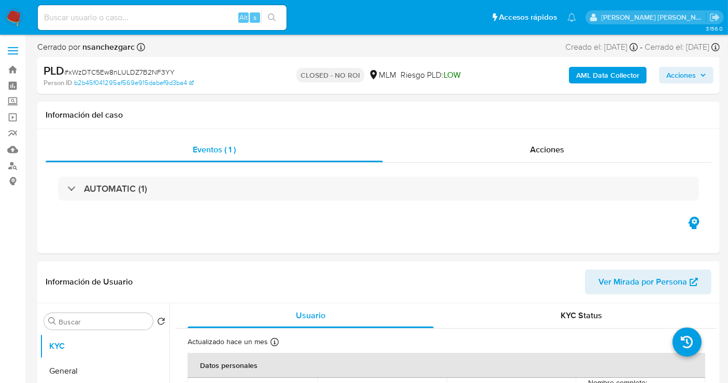
select select "10"
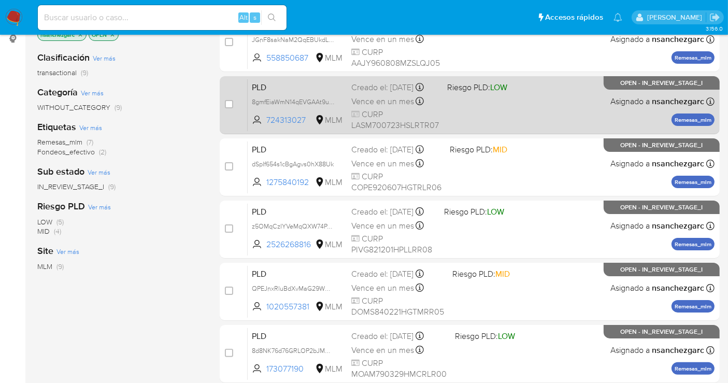
scroll to position [142, 0]
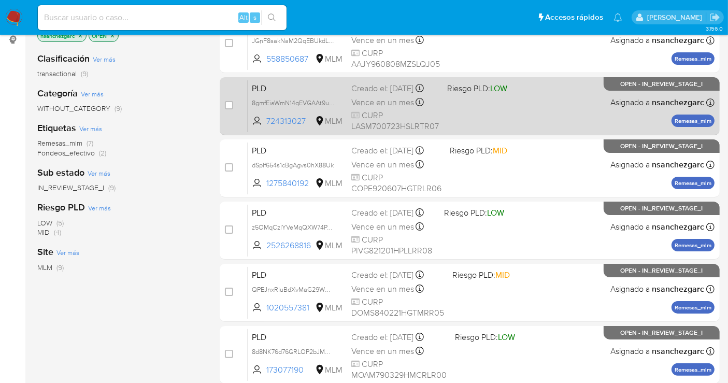
click at [369, 106] on span "Vence en un mes" at bounding box center [382, 102] width 63 height 11
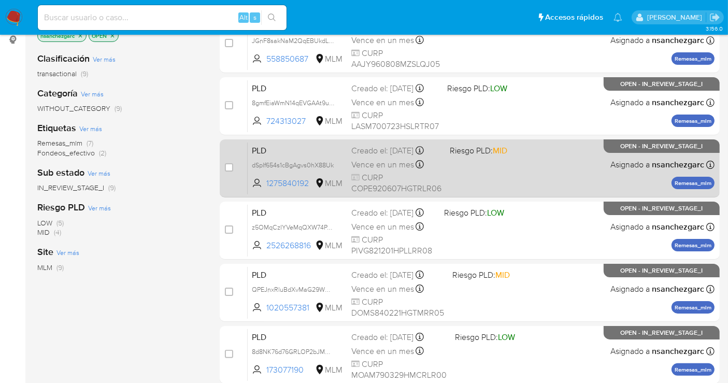
click at [371, 171] on span "Vence en un mes" at bounding box center [382, 164] width 63 height 11
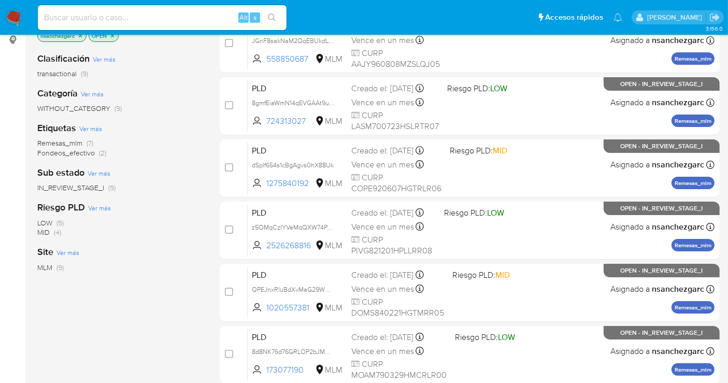
click at [8, 18] on img at bounding box center [14, 18] width 18 height 18
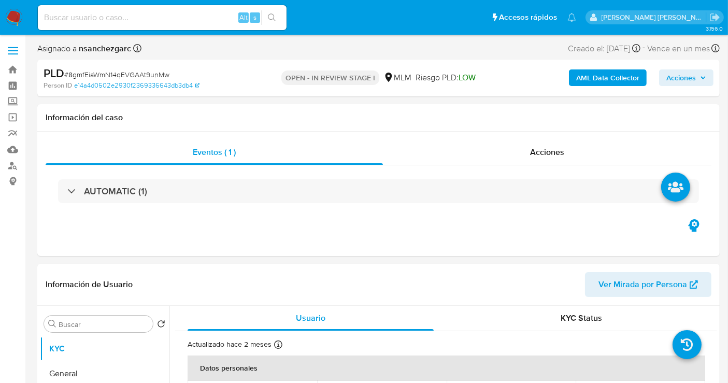
select select "10"
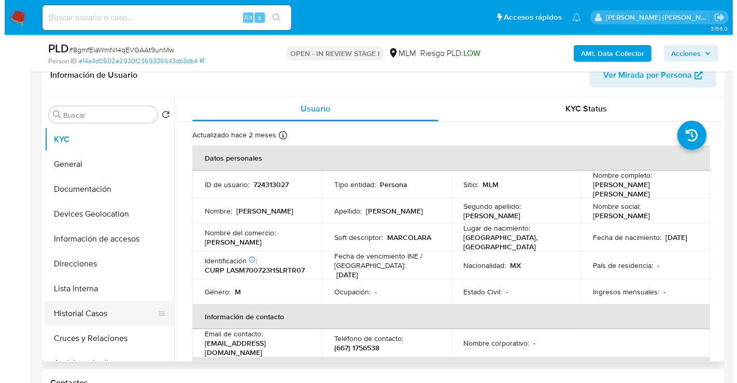
scroll to position [58, 0]
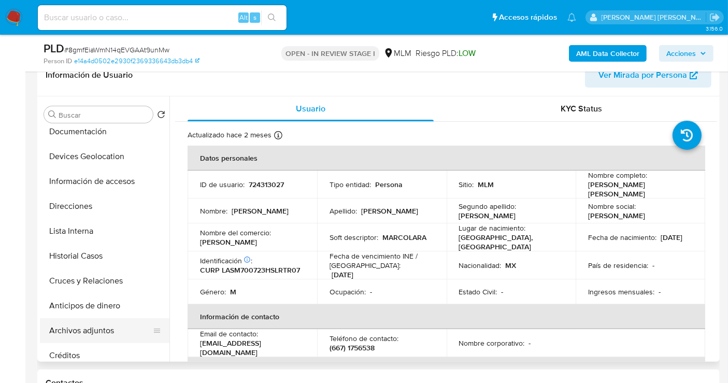
click at [86, 323] on button "Archivos adjuntos" at bounding box center [100, 330] width 121 height 25
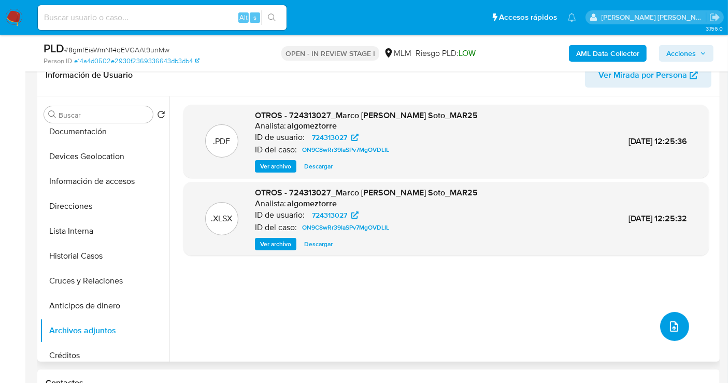
click at [671, 320] on icon "upload-file" at bounding box center [674, 326] width 12 height 12
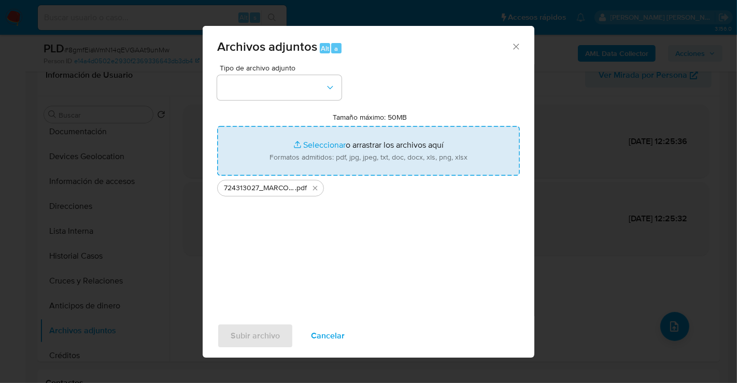
type input "C:\fakepath\724313027_MARCO ANTONIO LARA SOTO_AGO25.xlsx"
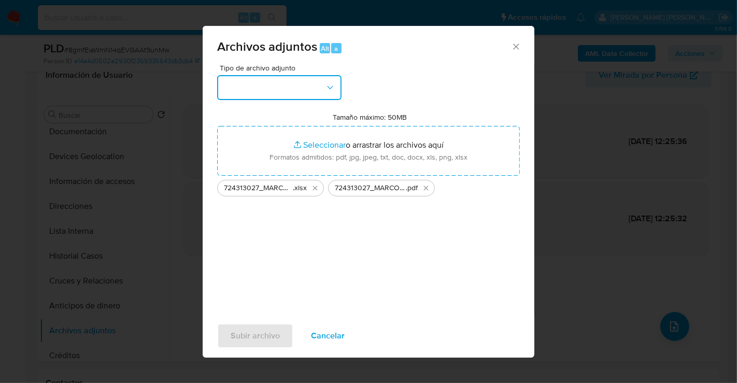
click at [284, 94] on button "button" at bounding box center [279, 87] width 124 height 25
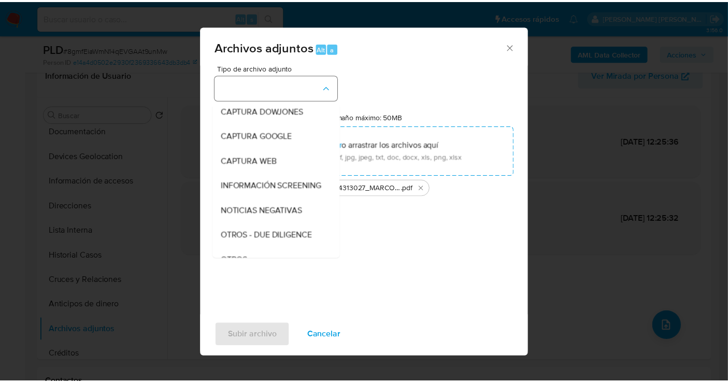
scroll to position [53, 0]
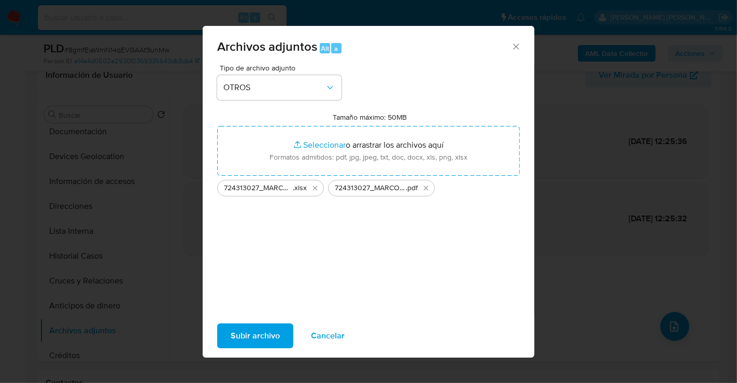
click at [271, 340] on span "Subir archivo" at bounding box center [255, 335] width 49 height 23
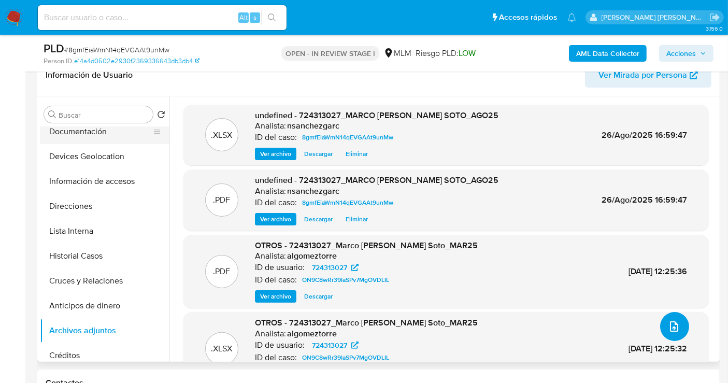
scroll to position [0, 0]
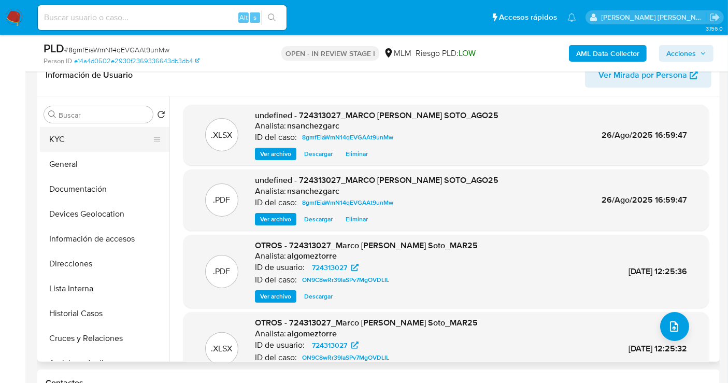
click at [78, 137] on button "KYC" at bounding box center [100, 139] width 121 height 25
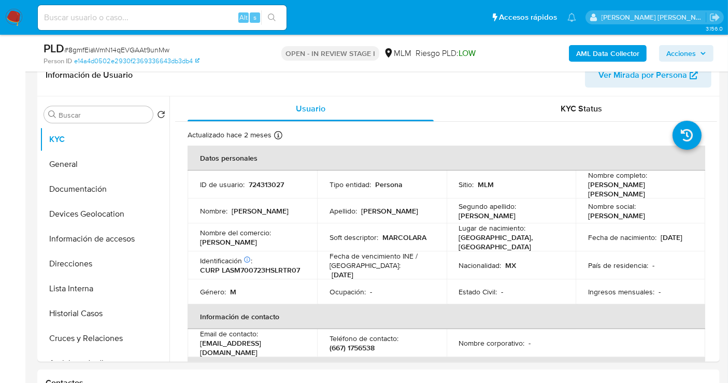
click at [684, 52] on span "Acciones" at bounding box center [682, 53] width 30 height 17
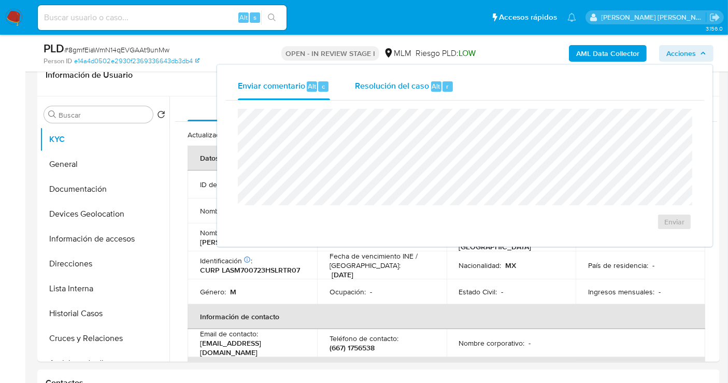
click at [372, 90] on span "Resolución del caso" at bounding box center [392, 86] width 74 height 12
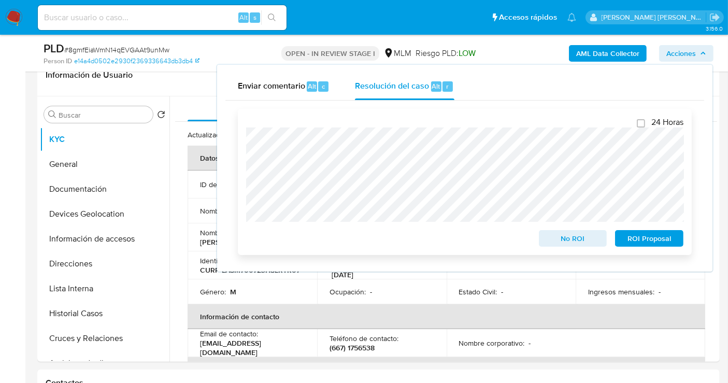
click at [578, 239] on span "No ROI" at bounding box center [573, 238] width 54 height 15
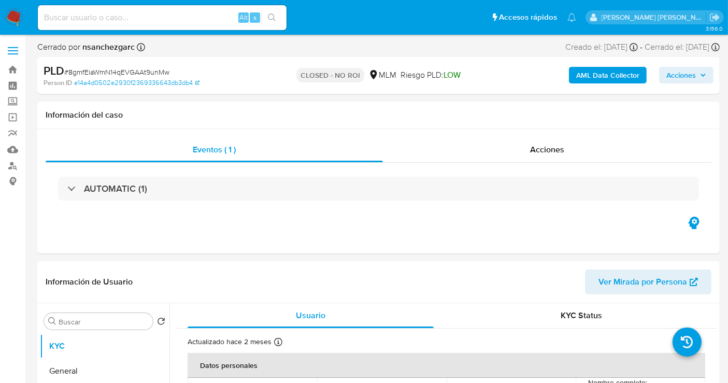
select select "10"
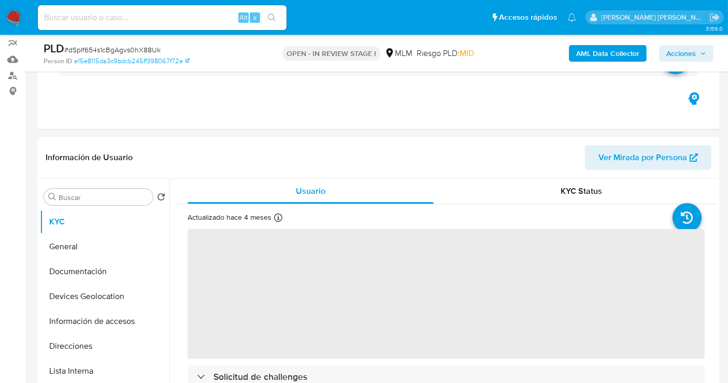
scroll to position [115, 0]
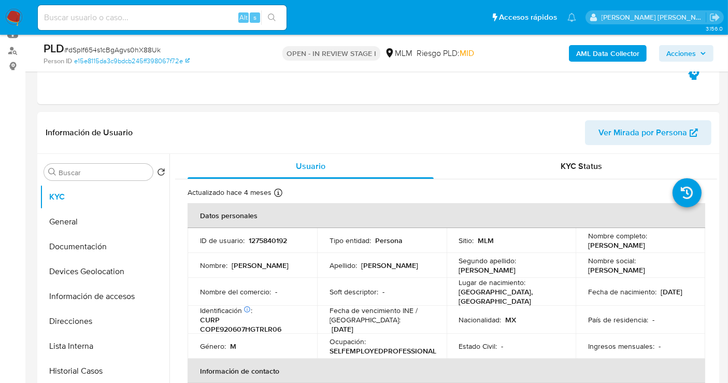
select select "10"
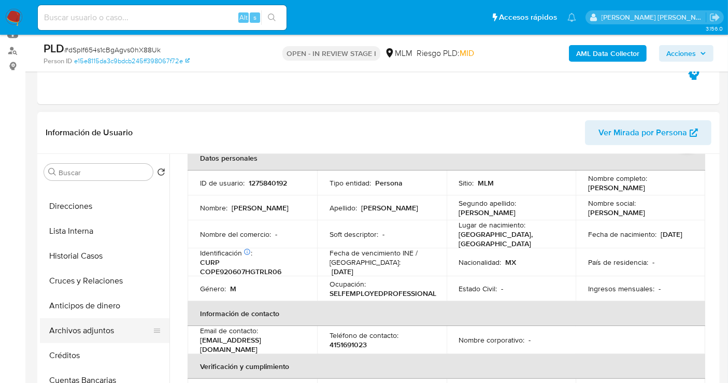
click at [93, 329] on button "Archivos adjuntos" at bounding box center [100, 330] width 121 height 25
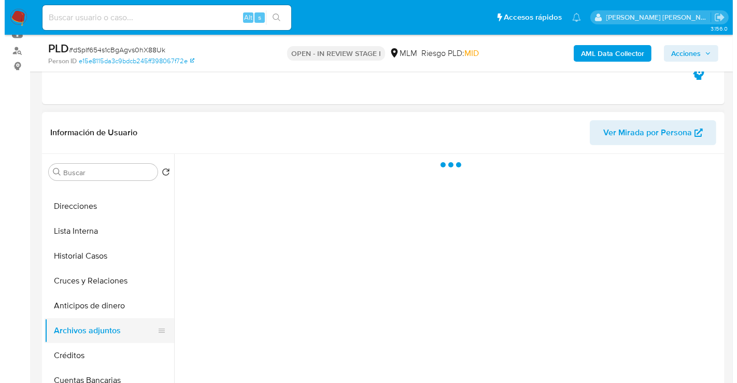
scroll to position [0, 0]
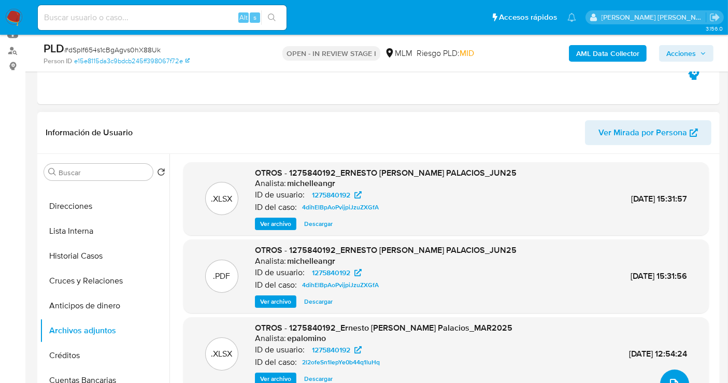
click at [675, 379] on icon "upload-file" at bounding box center [674, 384] width 12 height 12
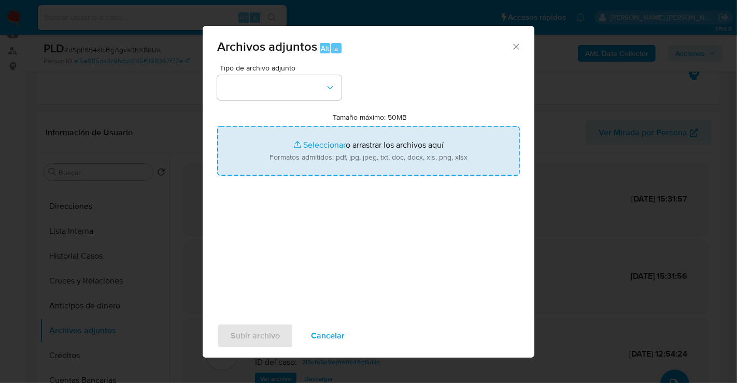
type input "C:\fakepath\1275840192_ERNESTO [PERSON_NAME] PALACIOS_AGO25.pdf"
type input "C:\fakepath\1275840192_ERNESTO [PERSON_NAME] PALACIOS_AGO25.xlsx"
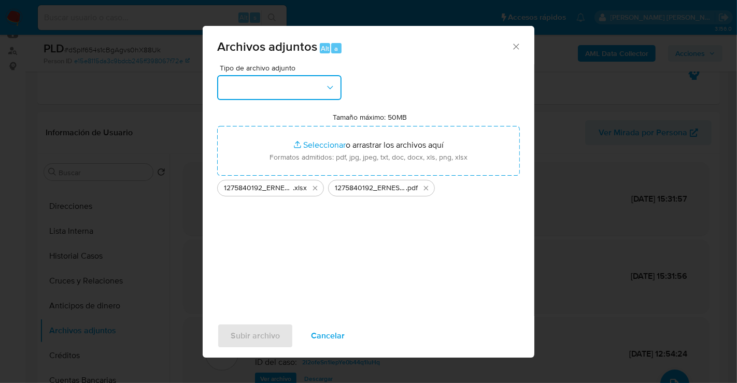
click at [266, 88] on button "button" at bounding box center [279, 87] width 124 height 25
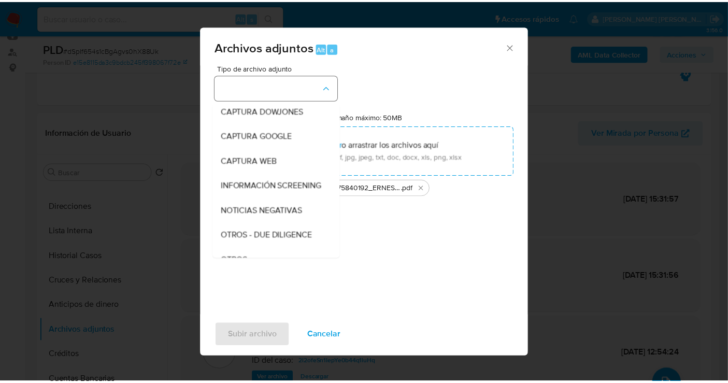
scroll to position [53, 0]
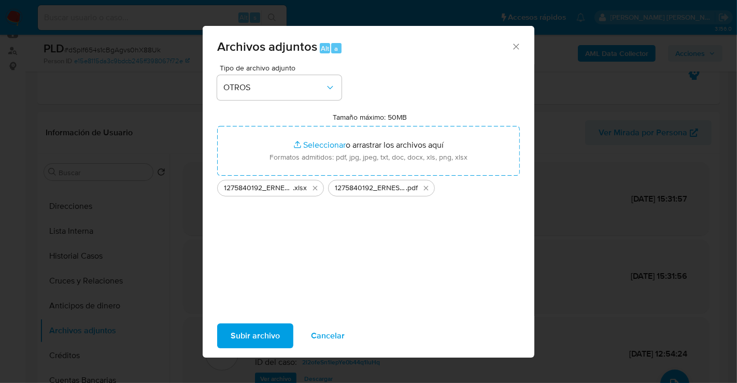
click at [265, 338] on span "Subir archivo" at bounding box center [255, 335] width 49 height 23
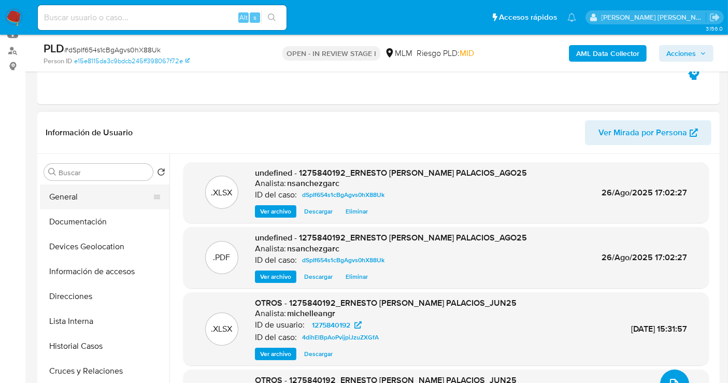
scroll to position [0, 0]
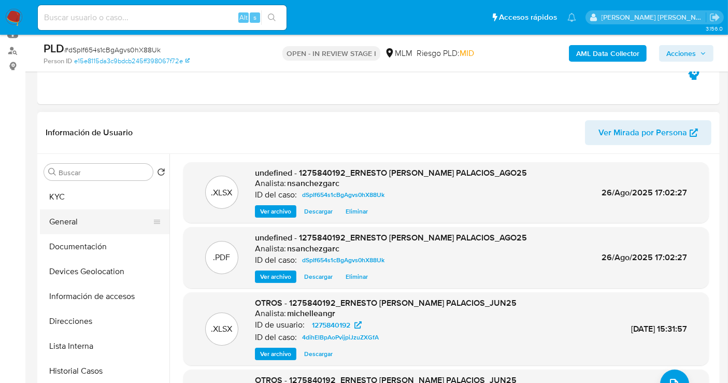
click at [66, 201] on button "KYC" at bounding box center [105, 197] width 130 height 25
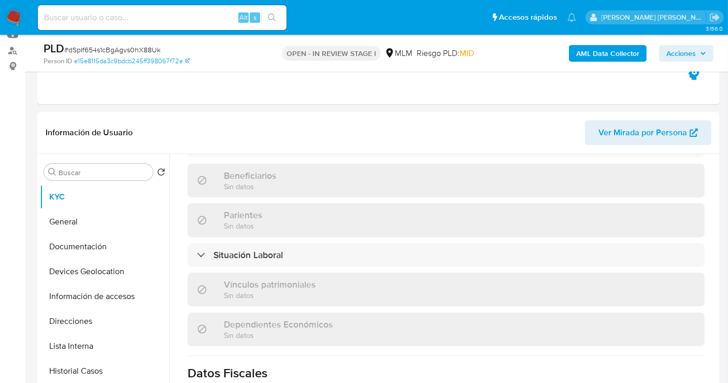
scroll to position [345, 0]
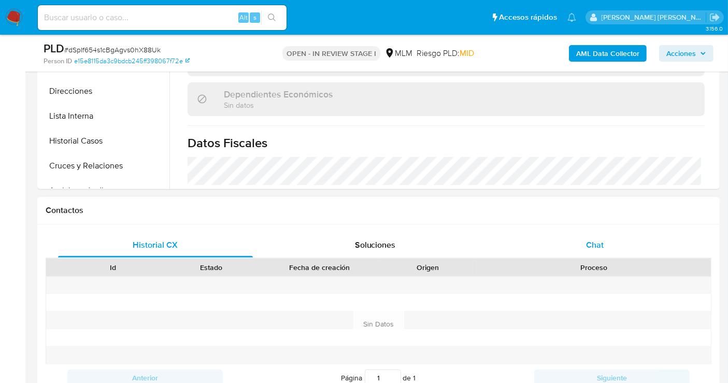
click at [597, 245] on span "Chat" at bounding box center [595, 245] width 18 height 12
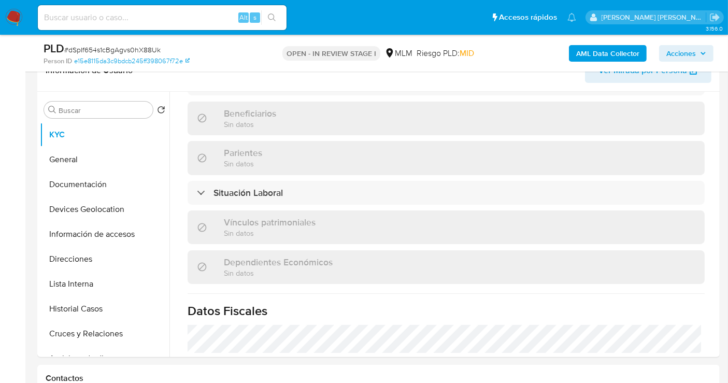
scroll to position [115, 0]
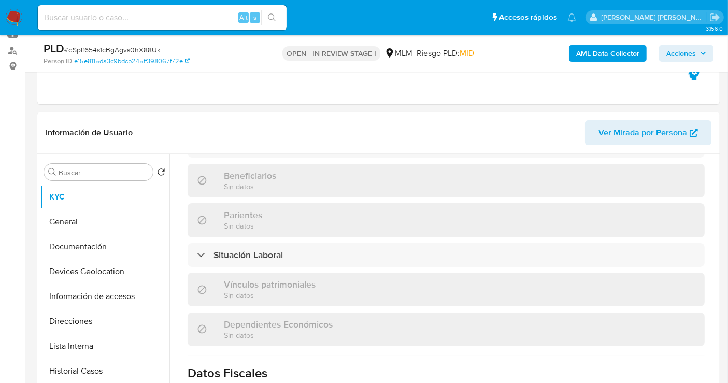
click at [679, 48] on span "Acciones" at bounding box center [682, 53] width 30 height 17
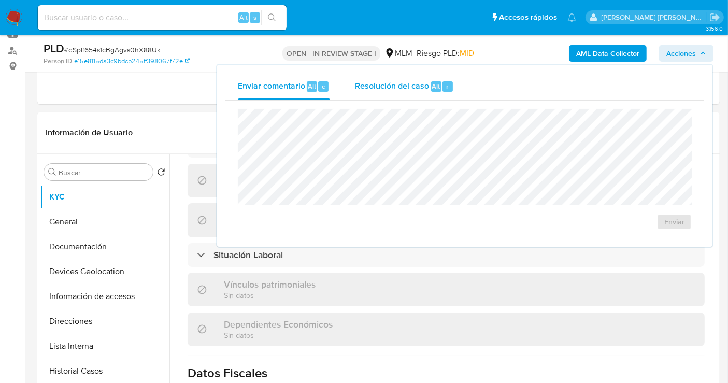
click at [375, 85] on span "Resolución del caso" at bounding box center [392, 86] width 74 height 12
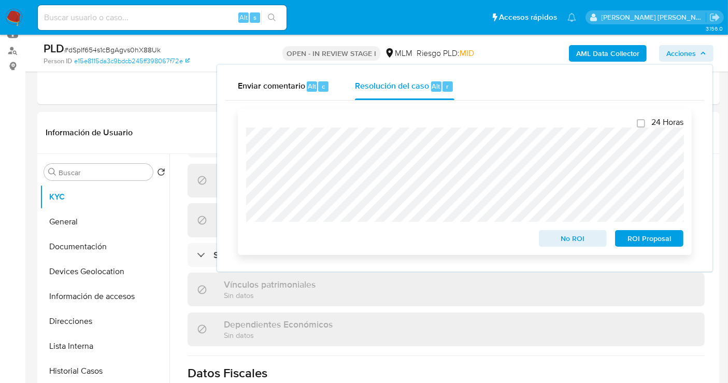
click at [570, 243] on span "No ROI" at bounding box center [573, 238] width 54 height 15
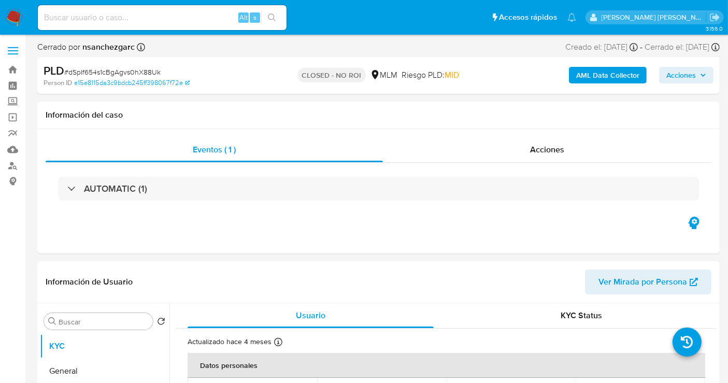
select select "10"
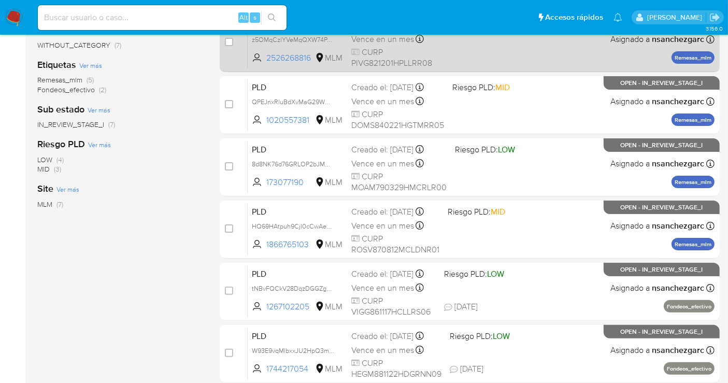
scroll to position [230, 0]
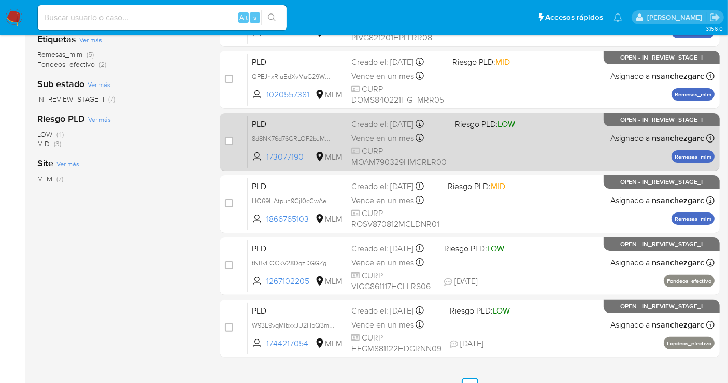
click at [372, 136] on span "Vence en un mes" at bounding box center [382, 138] width 63 height 11
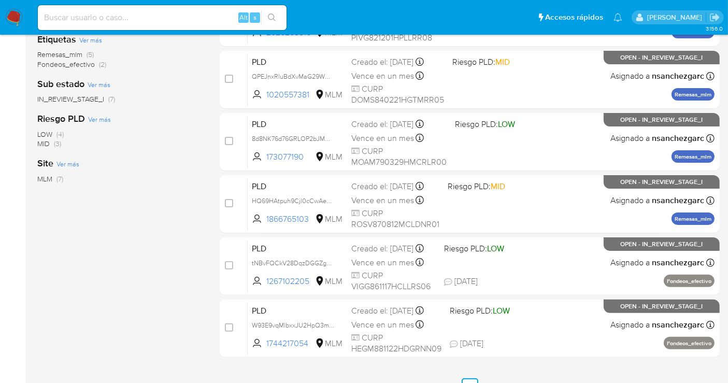
scroll to position [58, 0]
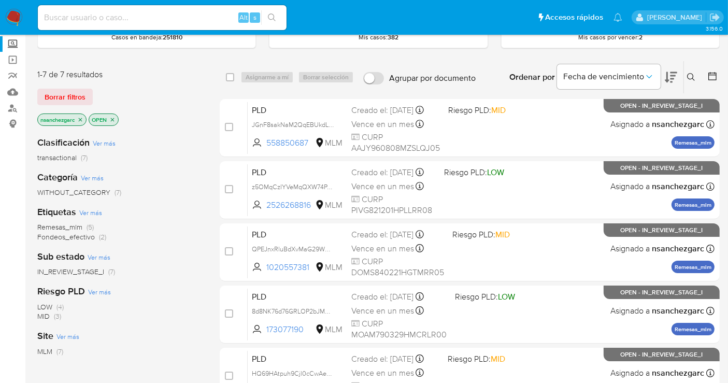
click at [10, 45] on label "Screening" at bounding box center [61, 44] width 123 height 16
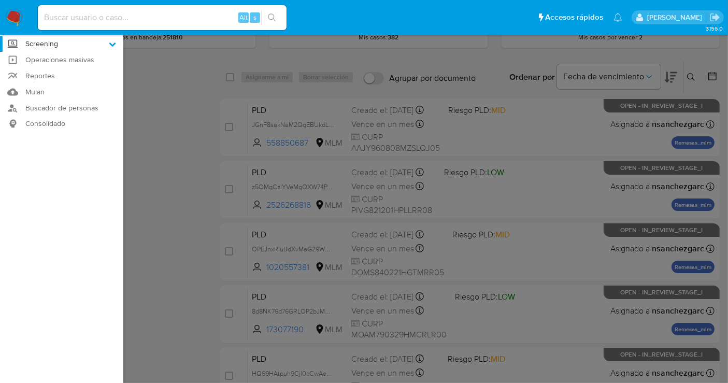
click at [0, 0] on input "Screening" at bounding box center [0, 0] width 0 height 0
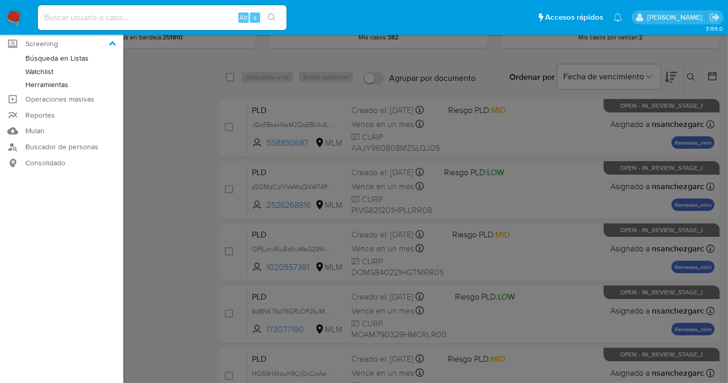
click at [32, 83] on link "Herramientas" at bounding box center [61, 84] width 123 height 13
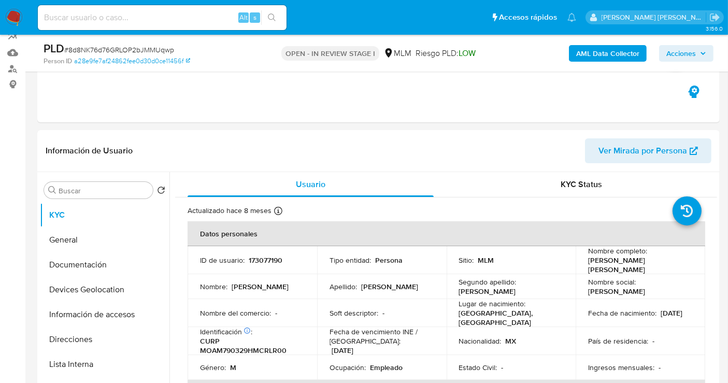
select select "10"
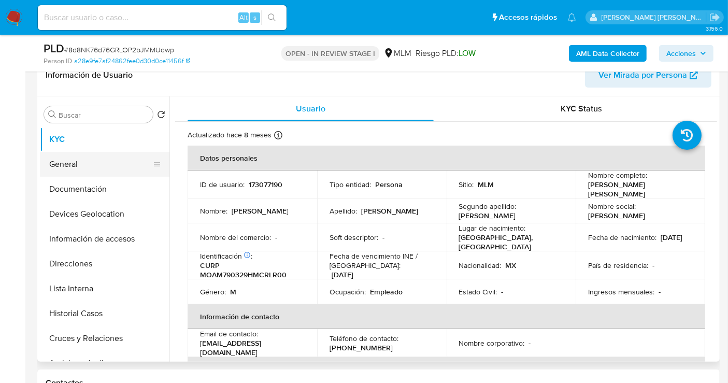
click at [95, 160] on button "General" at bounding box center [100, 164] width 121 height 25
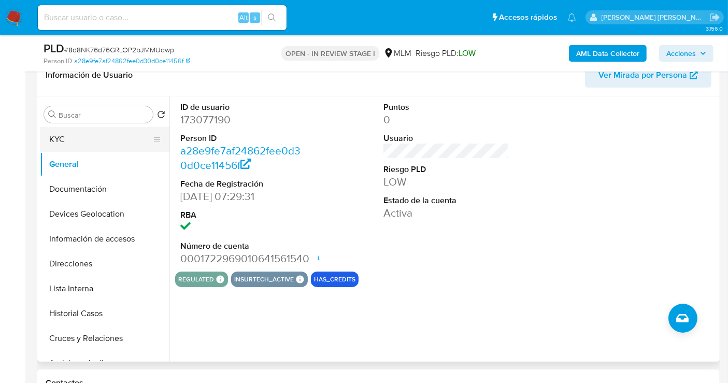
click at [57, 144] on button "KYC" at bounding box center [100, 139] width 121 height 25
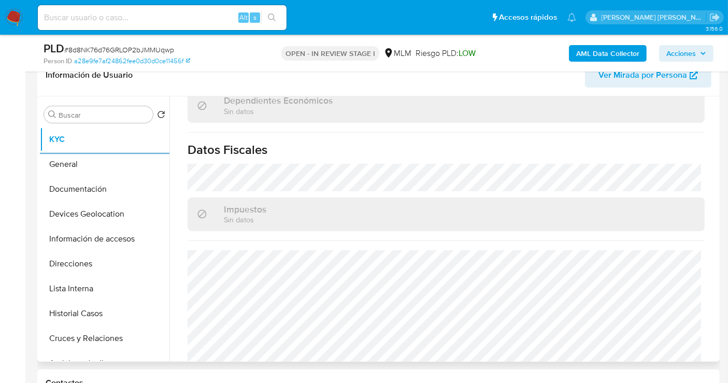
scroll to position [657, 0]
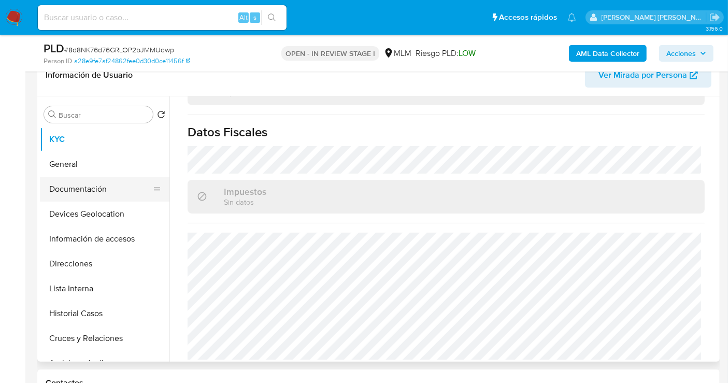
click at [89, 188] on button "Documentación" at bounding box center [100, 189] width 121 height 25
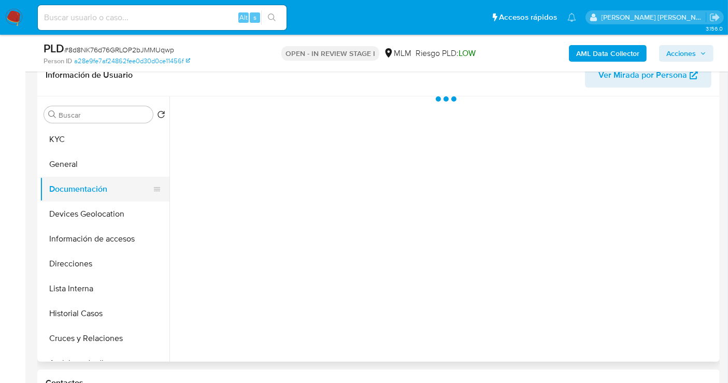
scroll to position [0, 0]
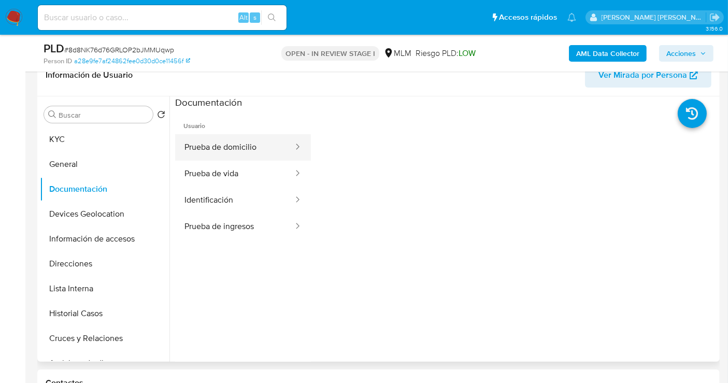
click at [225, 152] on button "Prueba de domicilio" at bounding box center [234, 147] width 119 height 26
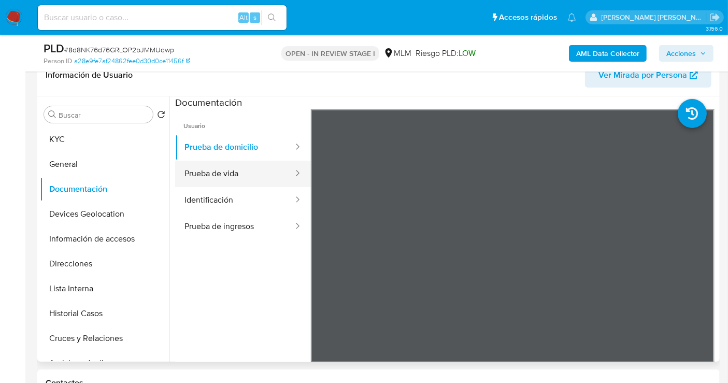
click at [218, 177] on button "Prueba de vida" at bounding box center [234, 174] width 119 height 26
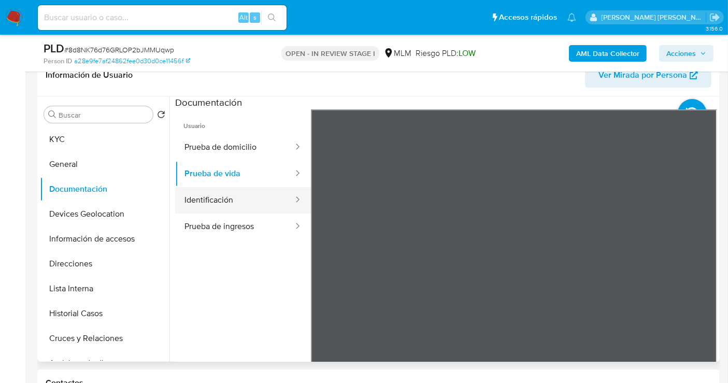
click at [227, 206] on button "Identificación" at bounding box center [234, 200] width 119 height 26
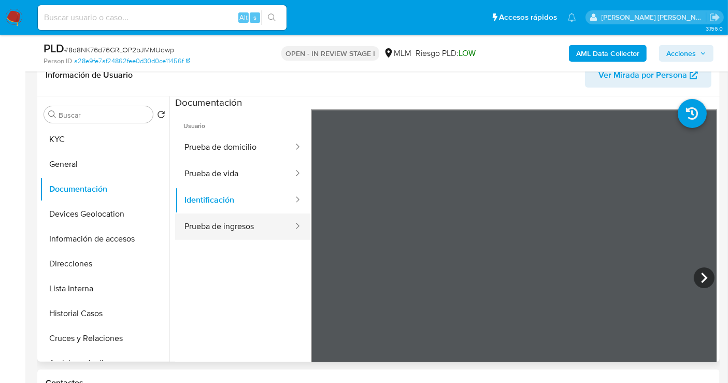
click at [248, 224] on button "Prueba de ingresos" at bounding box center [234, 227] width 119 height 26
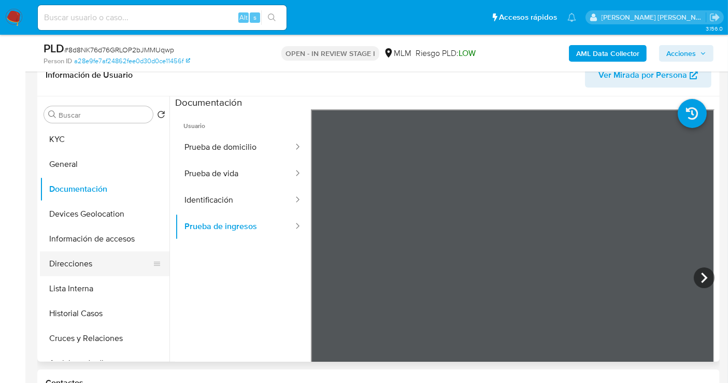
click at [73, 269] on button "Direcciones" at bounding box center [100, 263] width 121 height 25
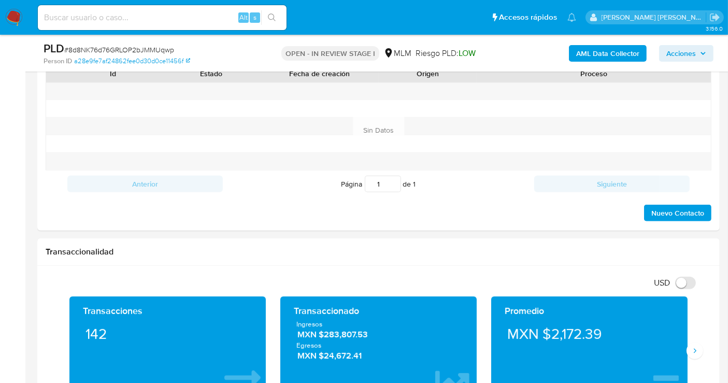
scroll to position [691, 0]
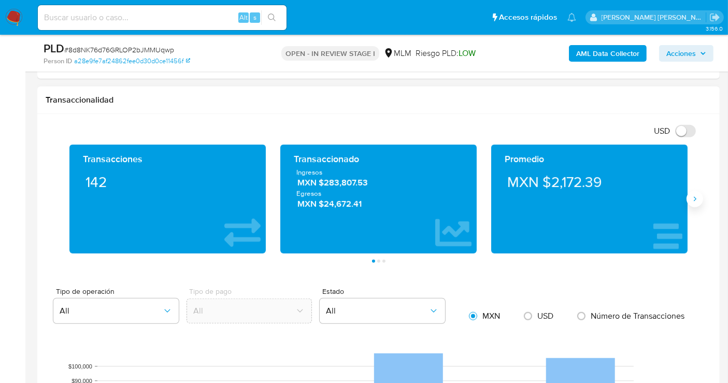
click at [696, 197] on icon "Siguiente" at bounding box center [695, 198] width 3 height 5
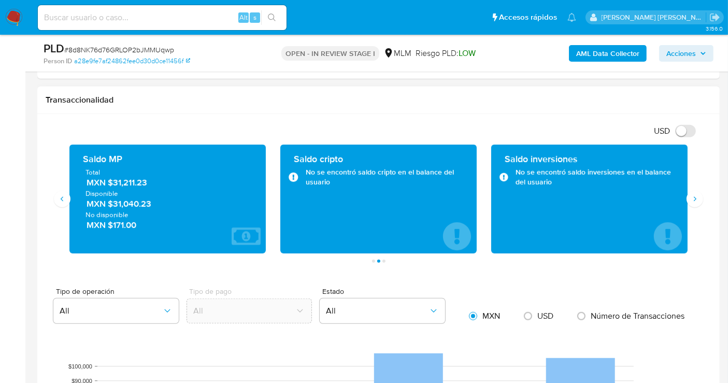
click at [123, 180] on span "MXN $31,211.23" at bounding box center [168, 183] width 163 height 12
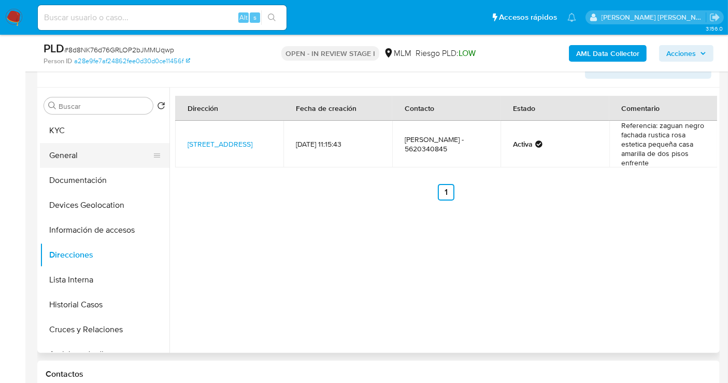
scroll to position [115, 0]
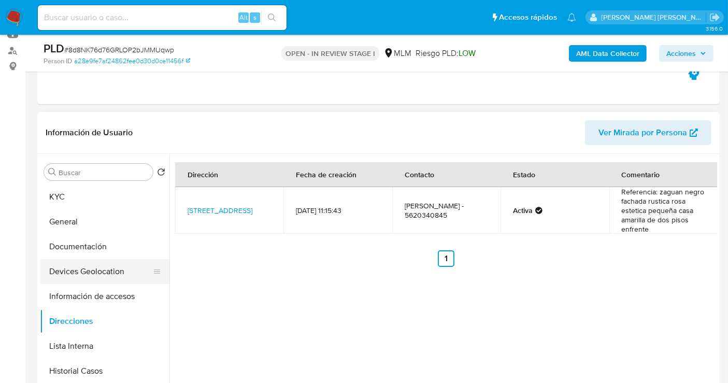
click at [84, 270] on button "Devices Geolocation" at bounding box center [100, 271] width 121 height 25
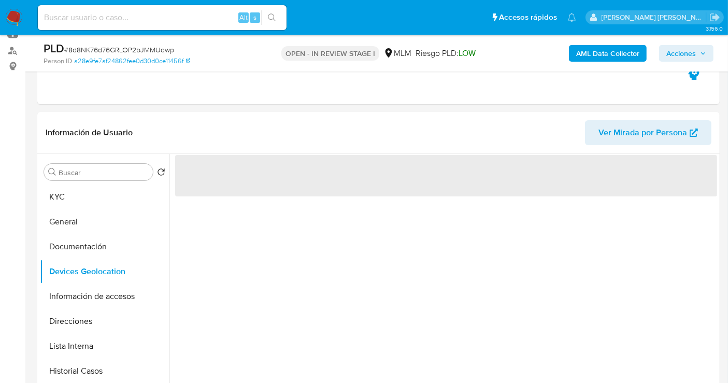
scroll to position [173, 0]
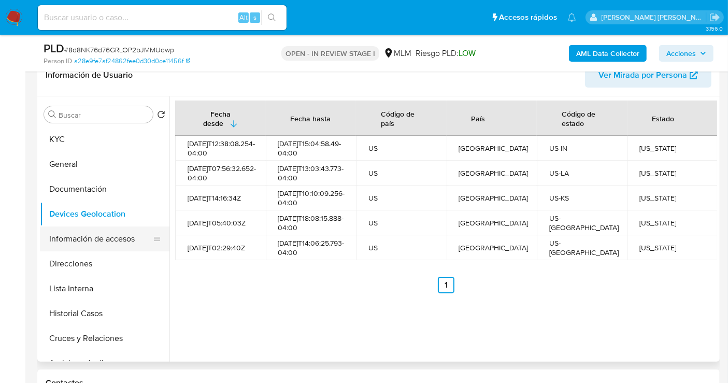
click at [123, 236] on button "Información de accesos" at bounding box center [100, 239] width 121 height 25
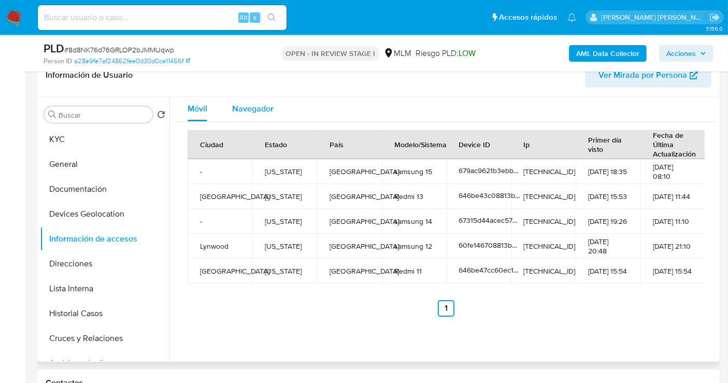
click at [260, 113] on span "Navegador" at bounding box center [252, 109] width 41 height 12
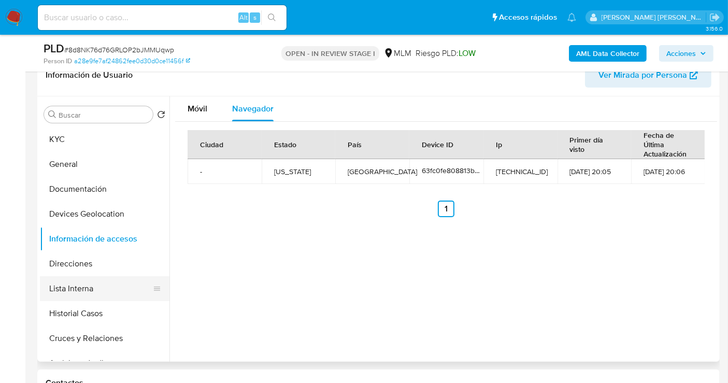
click at [68, 291] on button "Lista Interna" at bounding box center [100, 288] width 121 height 25
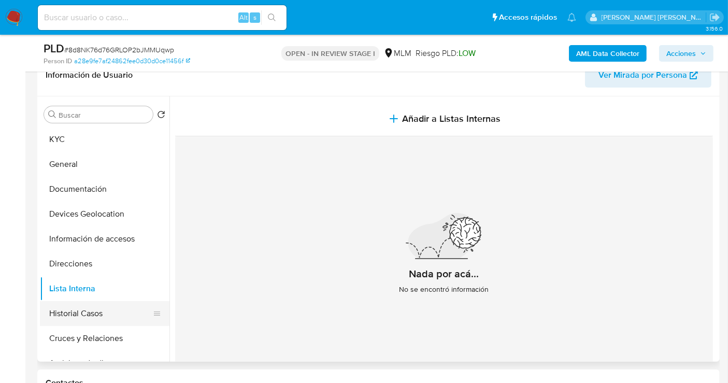
click at [85, 314] on button "Historial Casos" at bounding box center [100, 313] width 121 height 25
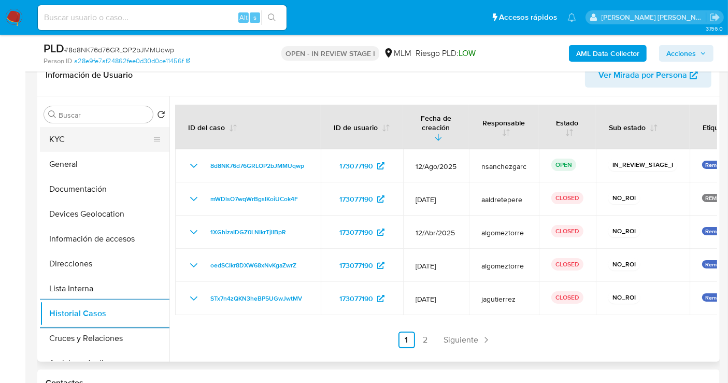
click at [52, 139] on button "KYC" at bounding box center [100, 139] width 121 height 25
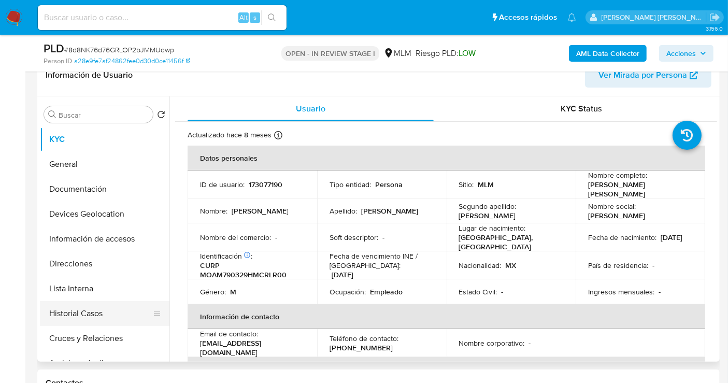
click at [88, 318] on button "Historial Casos" at bounding box center [100, 313] width 121 height 25
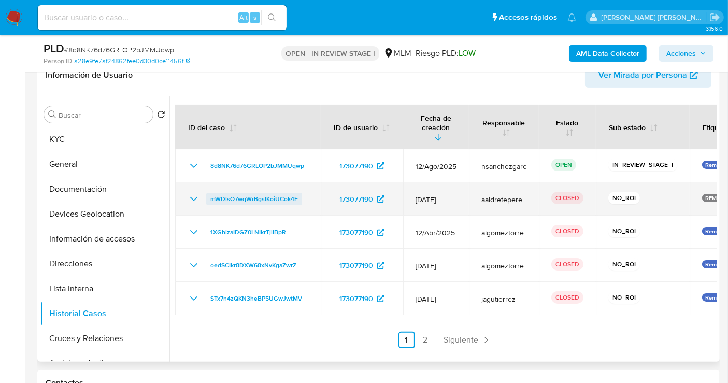
click at [223, 193] on span "mWDlsO7wqWrBgslKoiUCok4F" at bounding box center [254, 199] width 88 height 12
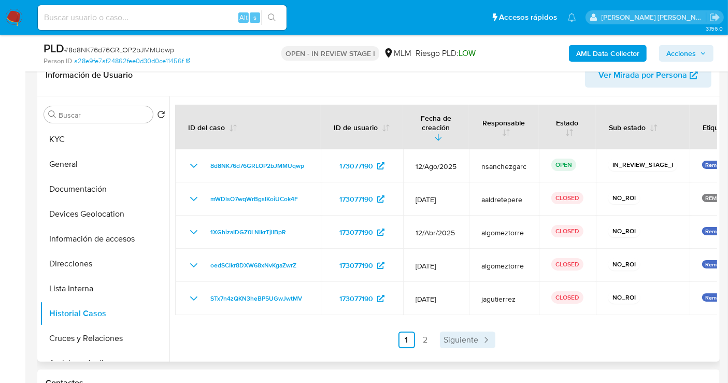
click at [451, 336] on span "Siguiente" at bounding box center [461, 340] width 35 height 8
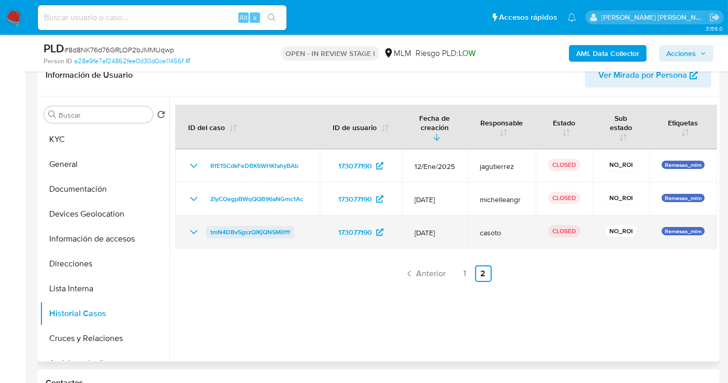
click at [239, 233] on span "tmN4DBv5gszQlKjQNSMilfff" at bounding box center [250, 232] width 80 height 12
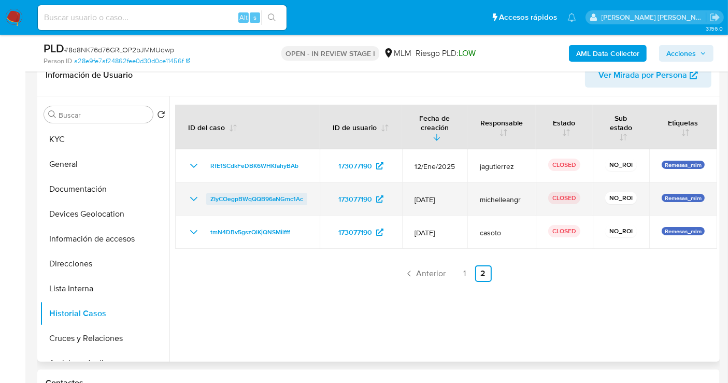
click at [268, 196] on span "ZIyCOegpBWqQQB96aNGmc1Ac" at bounding box center [256, 199] width 93 height 12
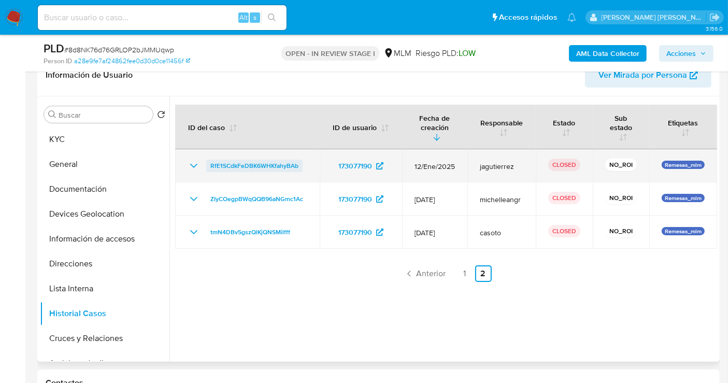
click at [249, 167] on span "RfE1SCdkFeDBK6WHKfahyBAb" at bounding box center [254, 166] width 88 height 12
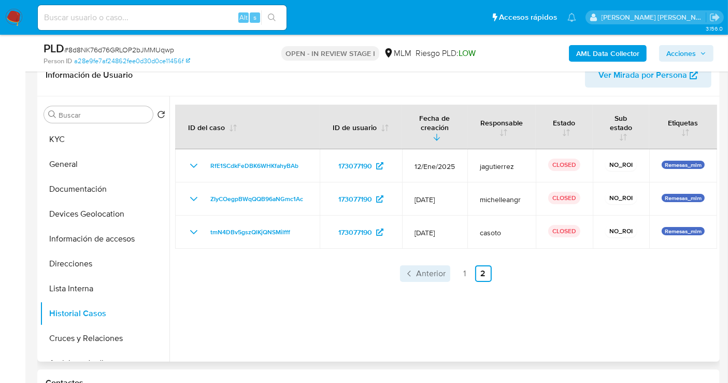
click at [434, 270] on span "Anterior" at bounding box center [432, 274] width 30 height 8
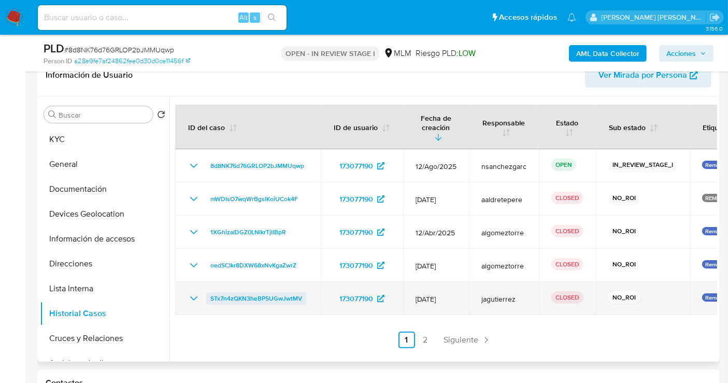
click at [293, 292] on span "STx7n4zQKN3heBP5UGwJwtMV" at bounding box center [256, 298] width 92 height 12
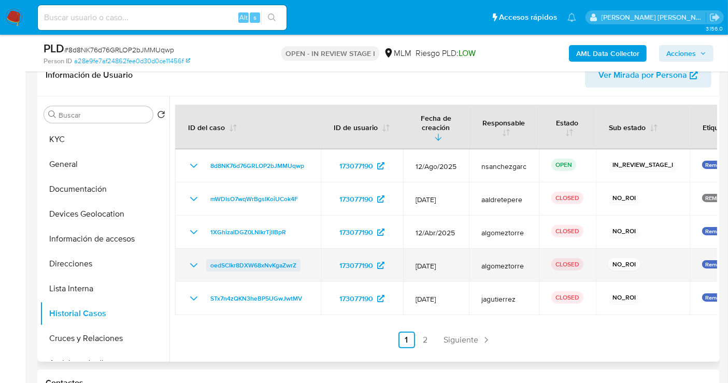
click at [263, 259] on span "oedSCIkr8DXW68xNvKgaZwrZ" at bounding box center [253, 265] width 86 height 12
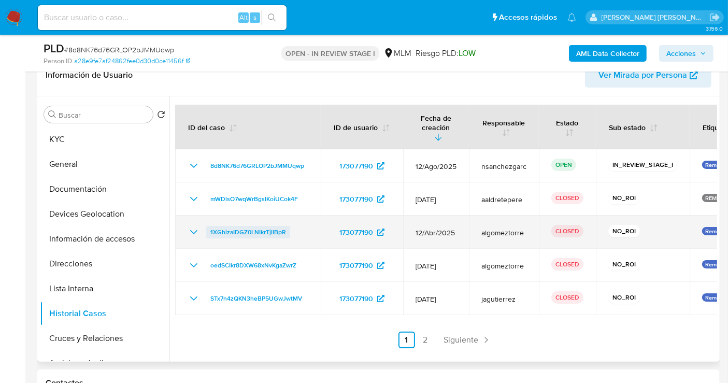
click at [269, 226] on span "1XGhizaIDGZ0LNIkrTjlIBpR" at bounding box center [248, 232] width 76 height 12
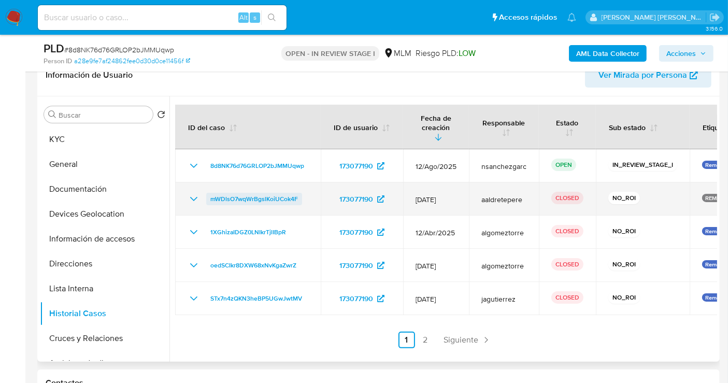
click at [242, 193] on span "mWDlsO7wqWrBgslKoiUCok4F" at bounding box center [254, 199] width 88 height 12
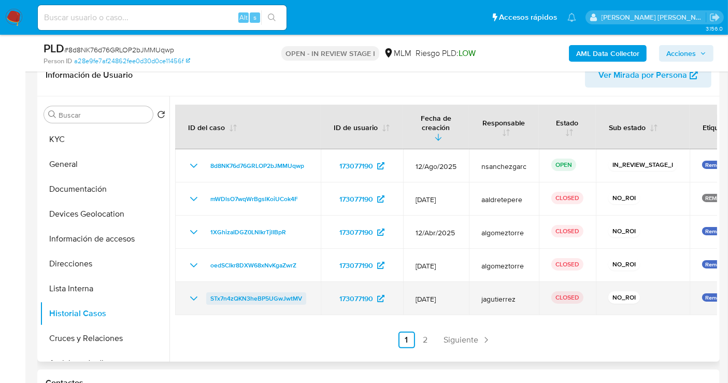
click at [225, 292] on span "STx7n4zQKN3heBP5UGwJwtMV" at bounding box center [256, 298] width 92 height 12
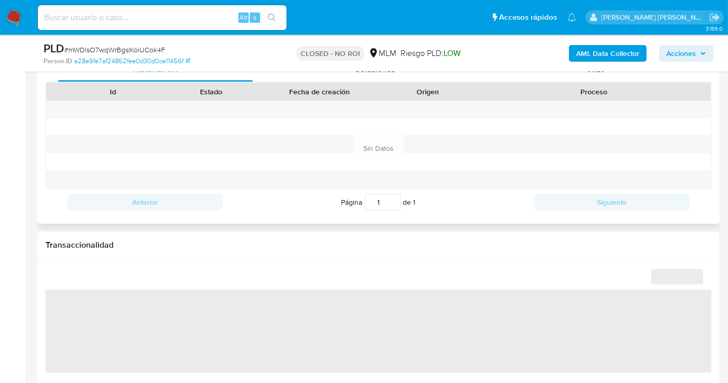
scroll to position [460, 0]
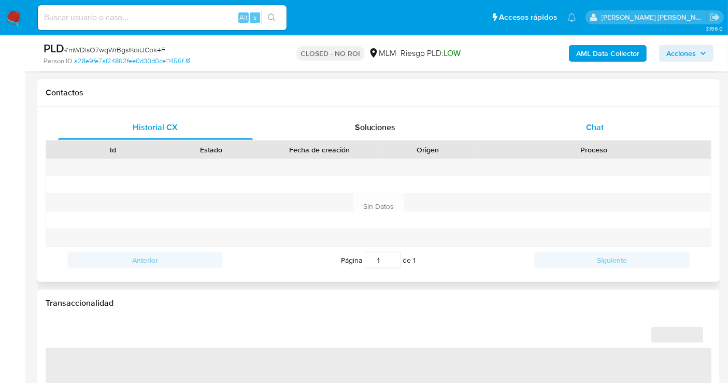
click at [583, 129] on div "Chat" at bounding box center [595, 127] width 195 height 25
select select "10"
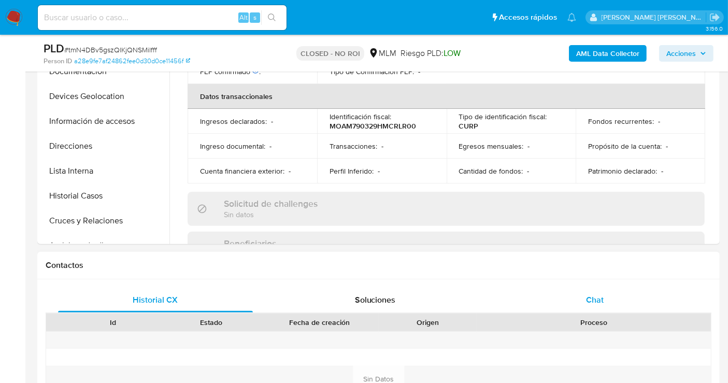
scroll to position [481, 0]
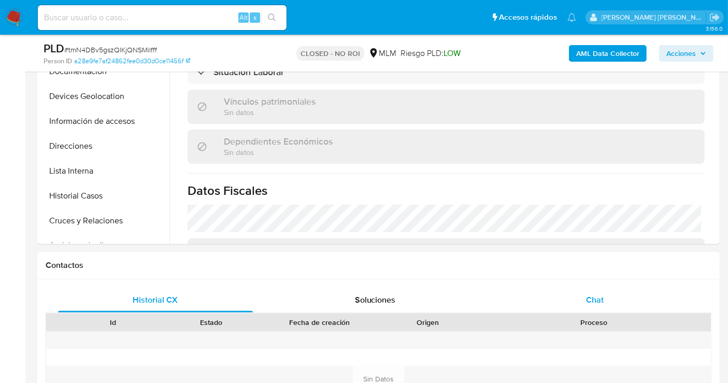
click at [601, 301] on span "Chat" at bounding box center [595, 300] width 18 height 12
select select "10"
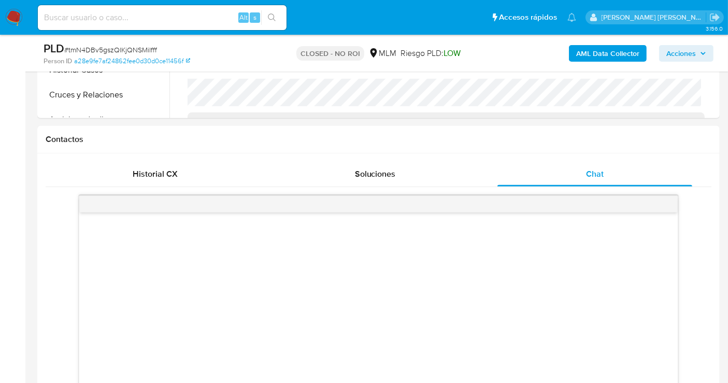
scroll to position [403, 0]
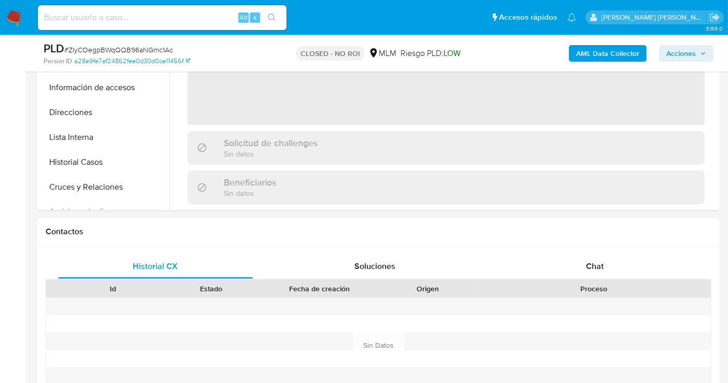
scroll to position [345, 0]
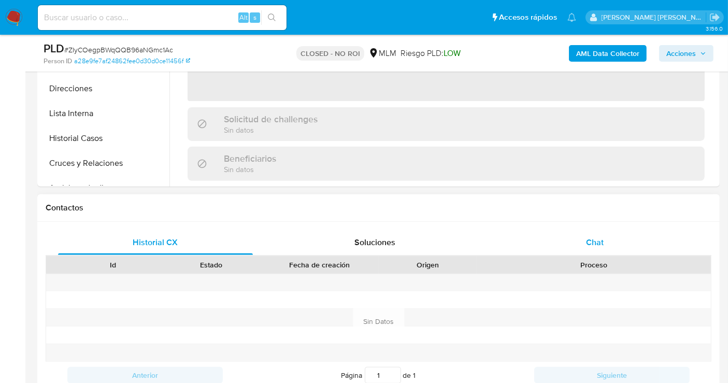
click at [607, 239] on div "Chat" at bounding box center [595, 242] width 195 height 25
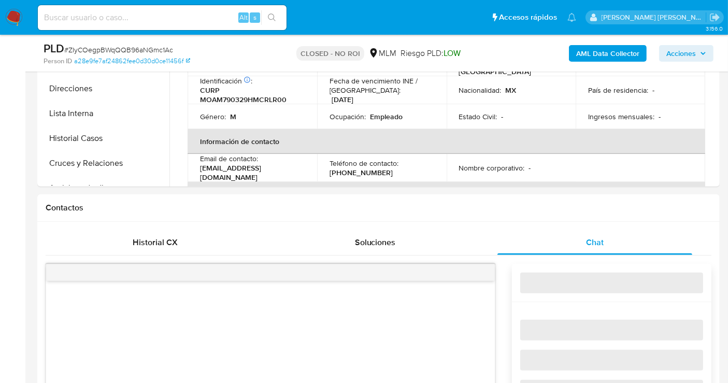
select select "10"
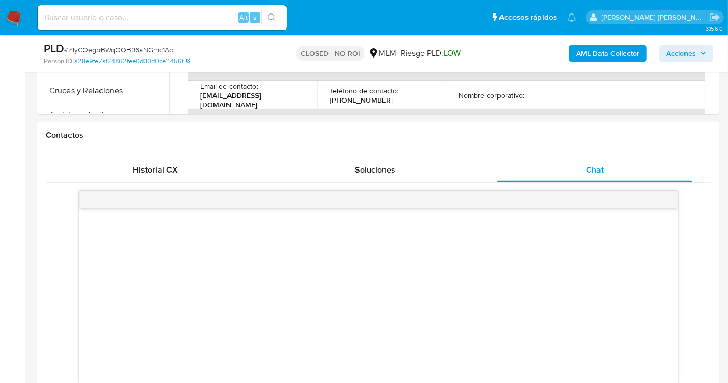
scroll to position [460, 0]
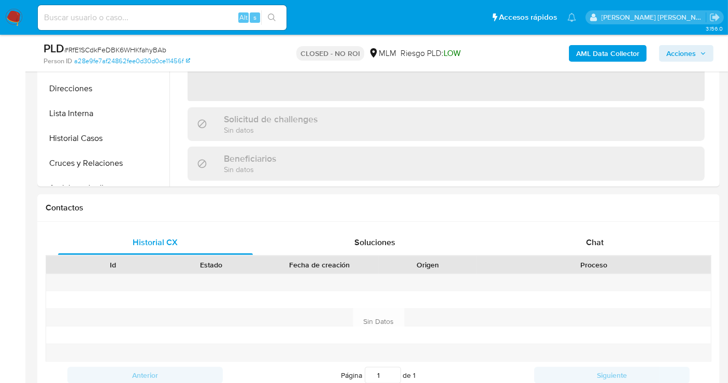
scroll to position [460, 0]
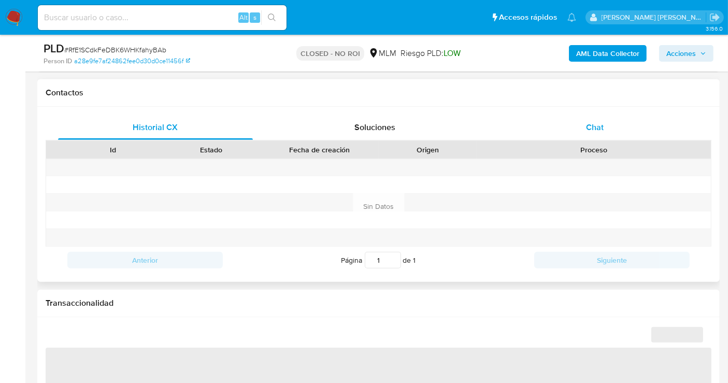
click at [588, 124] on span "Chat" at bounding box center [595, 127] width 18 height 12
select select "10"
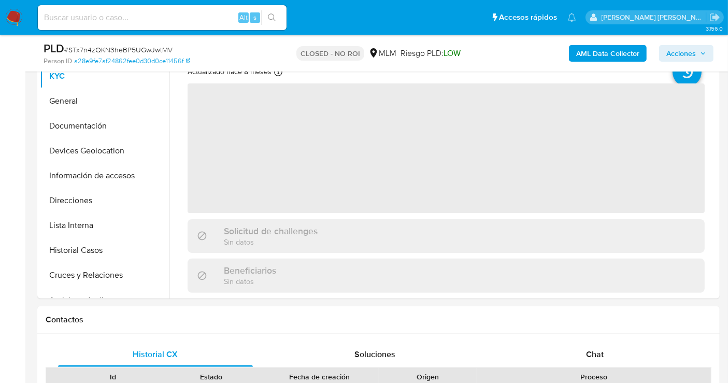
scroll to position [288, 0]
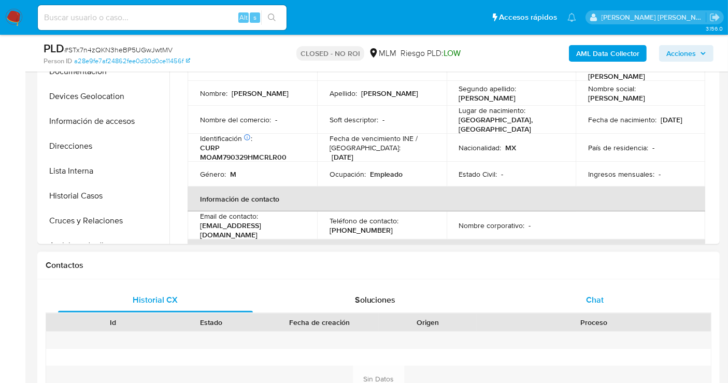
click at [589, 304] on span "Chat" at bounding box center [595, 300] width 18 height 12
select select "10"
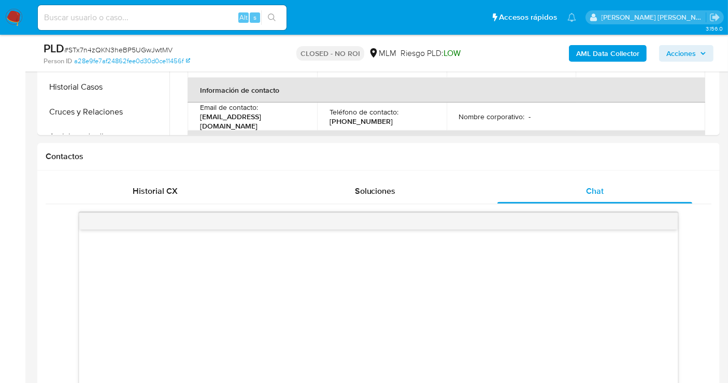
scroll to position [403, 0]
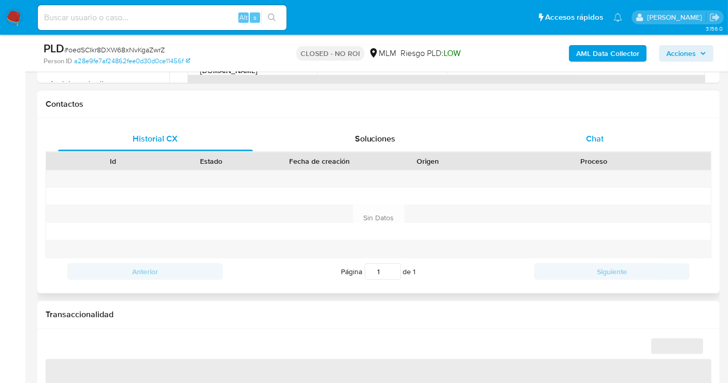
scroll to position [403, 0]
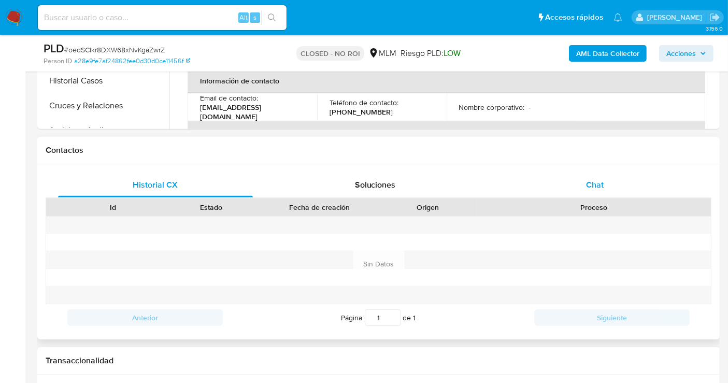
select select "10"
click at [591, 183] on span "Chat" at bounding box center [595, 185] width 18 height 12
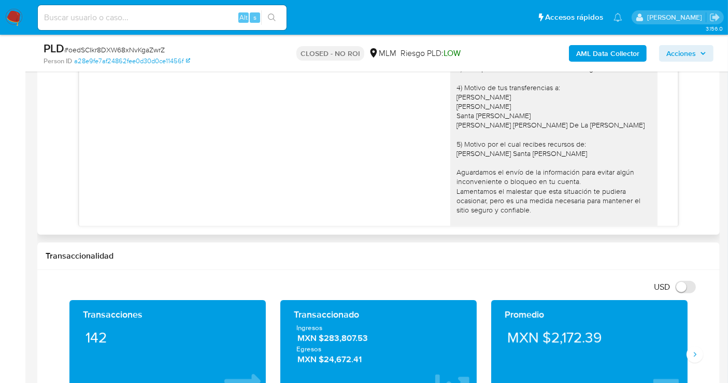
scroll to position [75, 0]
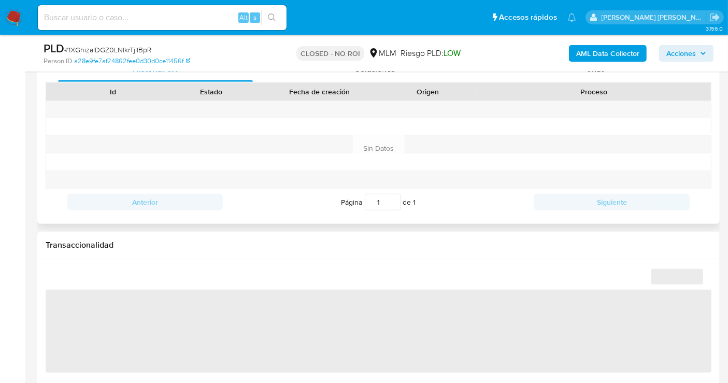
scroll to position [460, 0]
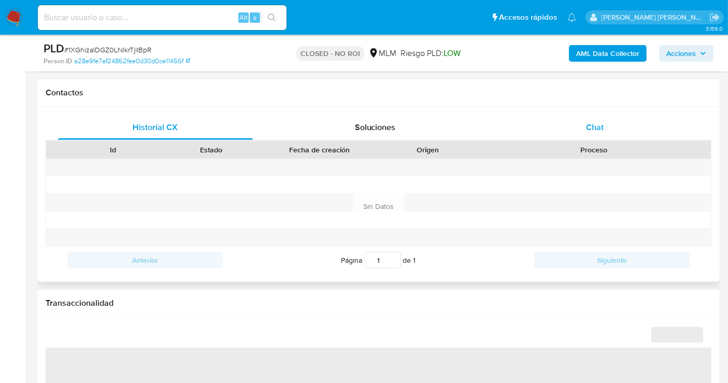
select select "10"
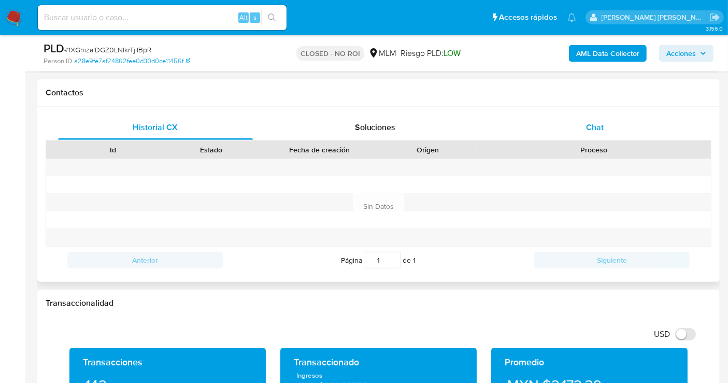
click at [591, 121] on span "Chat" at bounding box center [595, 127] width 18 height 12
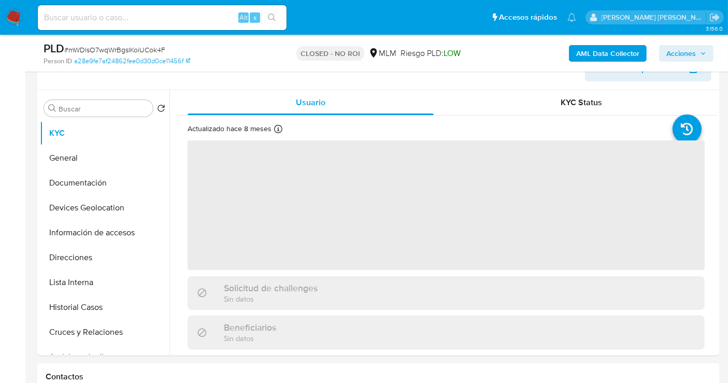
scroll to position [345, 0]
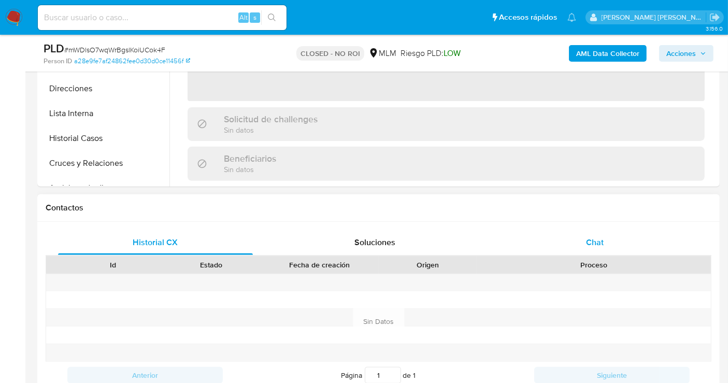
click at [602, 237] on span "Chat" at bounding box center [595, 242] width 18 height 12
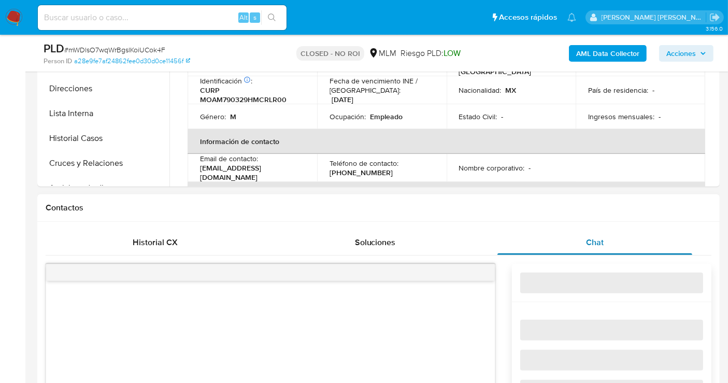
select select "10"
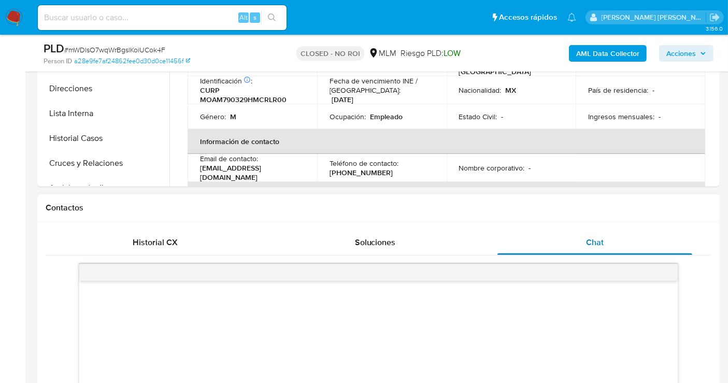
scroll to position [403, 0]
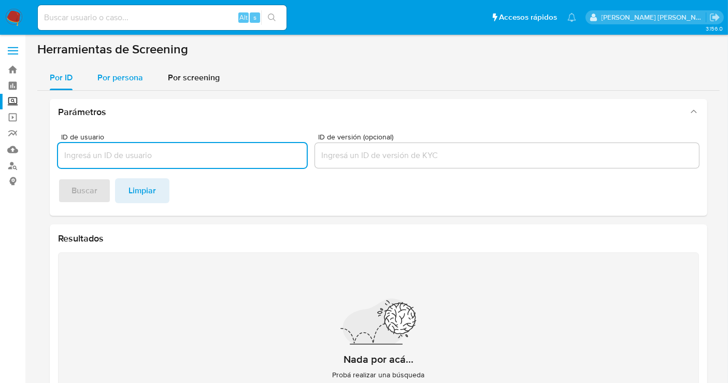
click at [119, 80] on span "Por persona" at bounding box center [120, 78] width 46 height 12
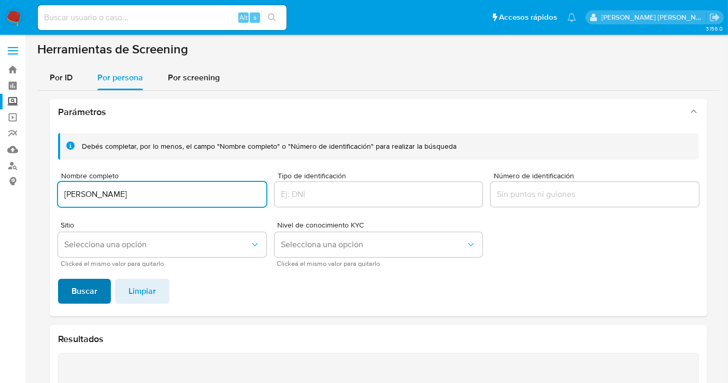
type input "JOSE CASTRO GAMBOA"
click at [74, 293] on span "Buscar" at bounding box center [85, 291] width 26 height 23
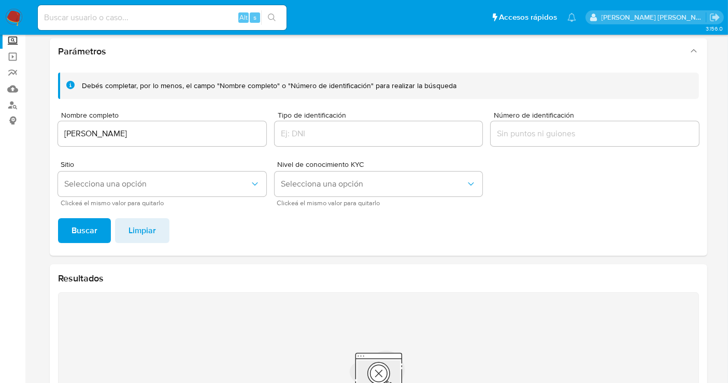
scroll to position [59, 0]
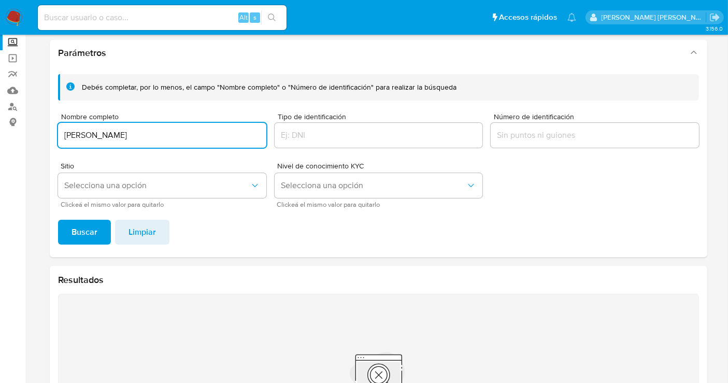
click at [105, 138] on input "JOSE CASTRO GAMBOA" at bounding box center [162, 135] width 208 height 13
type input "KARLA MORALES HERNANDEZ"
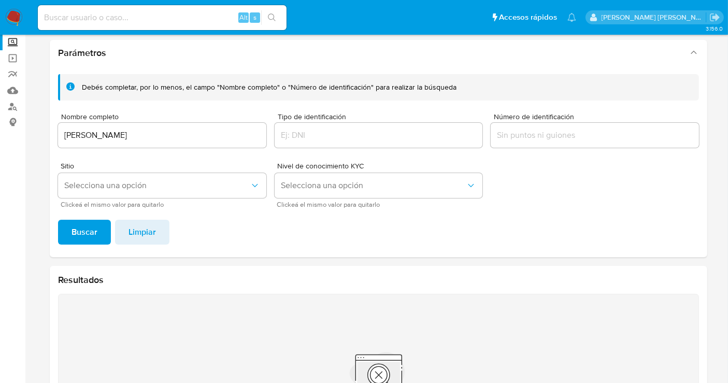
click at [86, 234] on span "Buscar" at bounding box center [85, 232] width 26 height 23
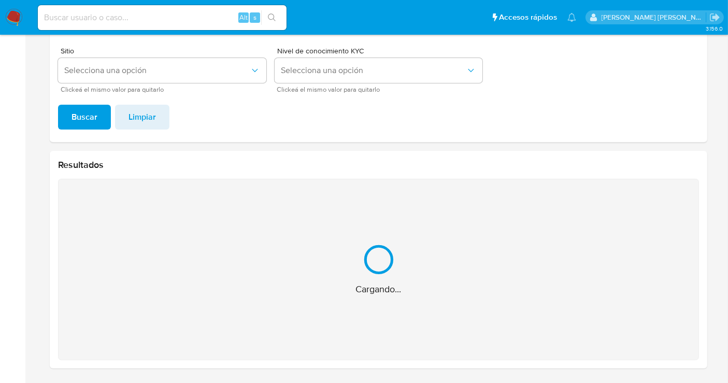
scroll to position [30, 0]
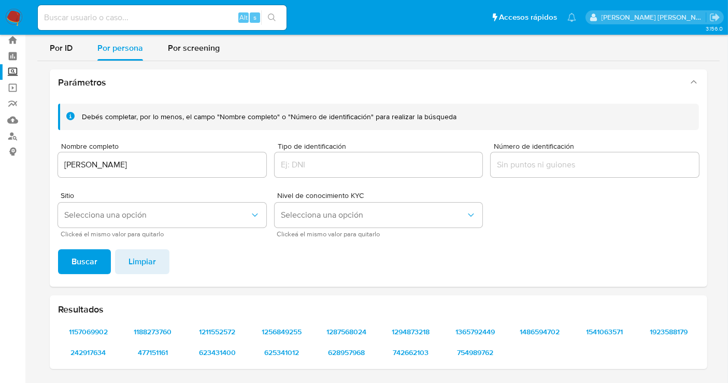
click at [523, 163] on input "Número de identificación" at bounding box center [595, 164] width 208 height 13
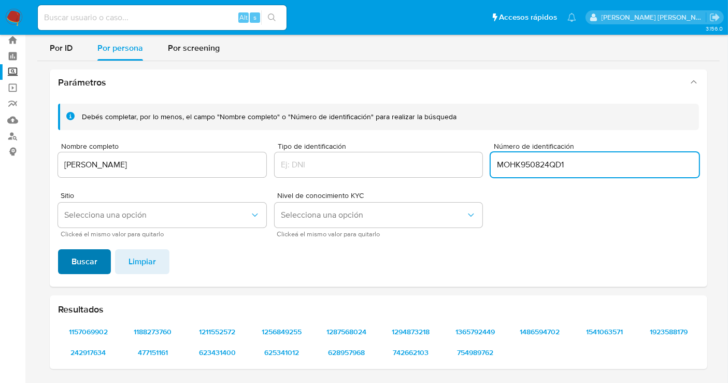
type input "MOHK950824QD1"
click at [78, 259] on span "Buscar" at bounding box center [85, 261] width 26 height 23
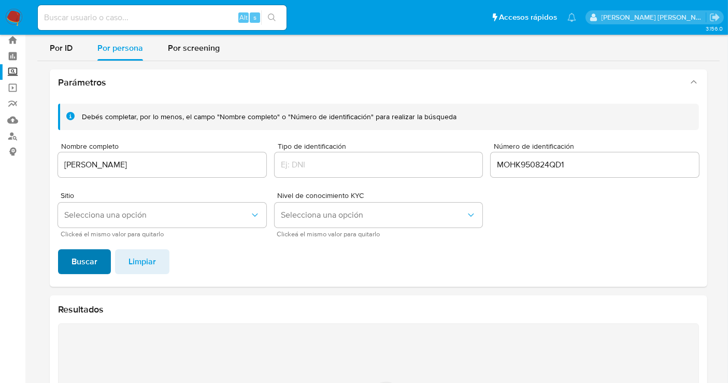
click at [78, 259] on span "Buscar" at bounding box center [85, 261] width 26 height 23
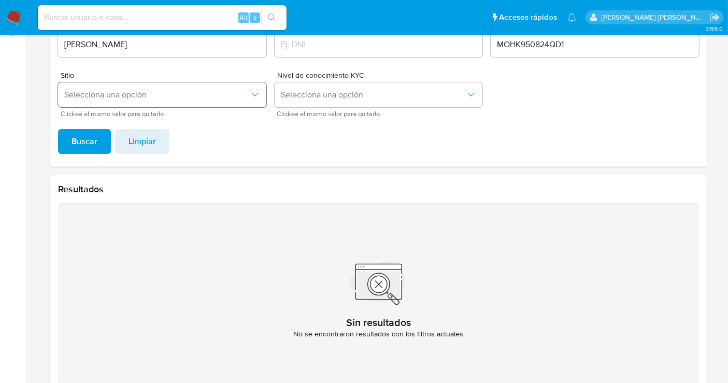
scroll to position [1, 0]
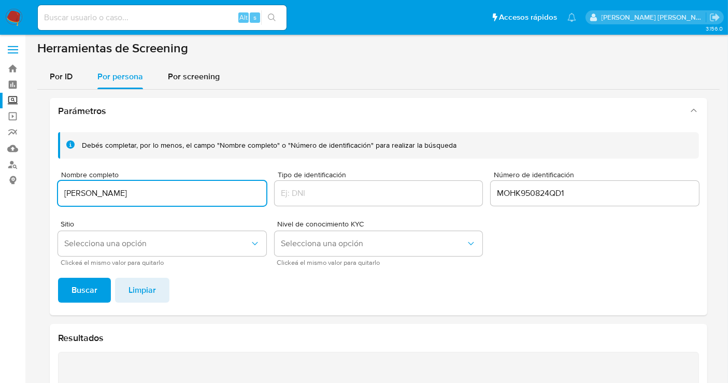
click at [150, 188] on input "KARLA MORALES HERNANDEZ" at bounding box center [162, 193] width 208 height 13
click at [74, 284] on span "Buscar" at bounding box center [85, 290] width 26 height 23
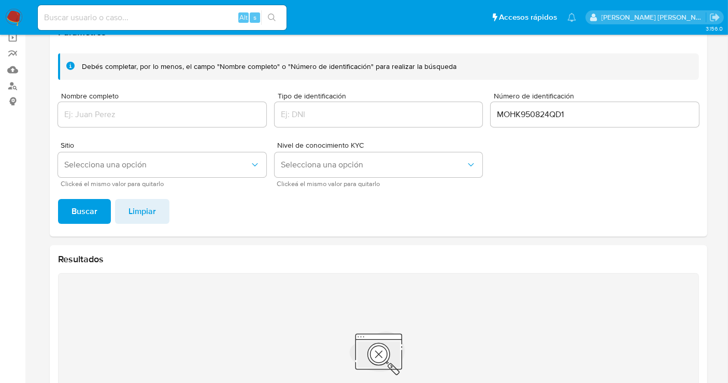
scroll to position [0, 0]
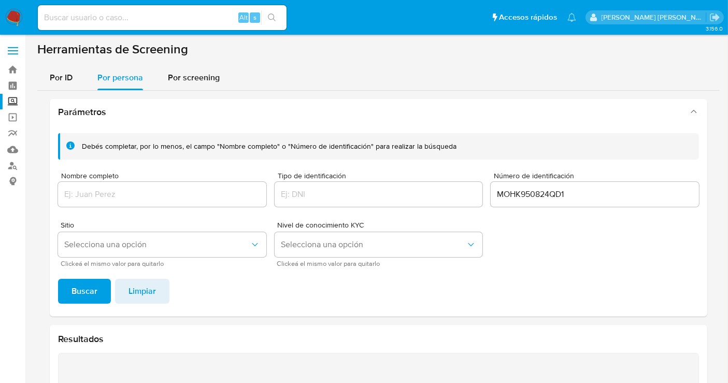
click at [18, 13] on img at bounding box center [14, 18] width 18 height 18
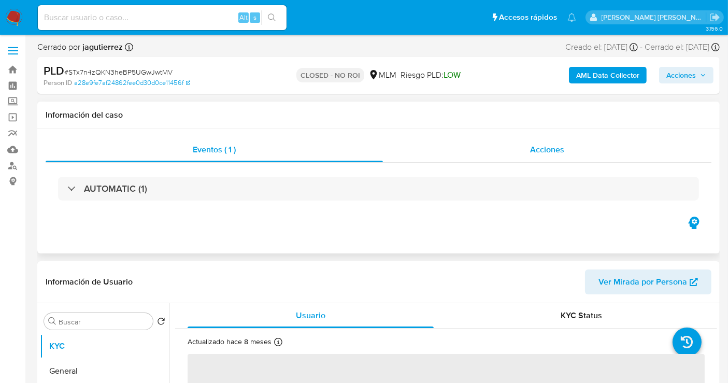
click at [561, 148] on span "Acciones" at bounding box center [547, 150] width 34 height 12
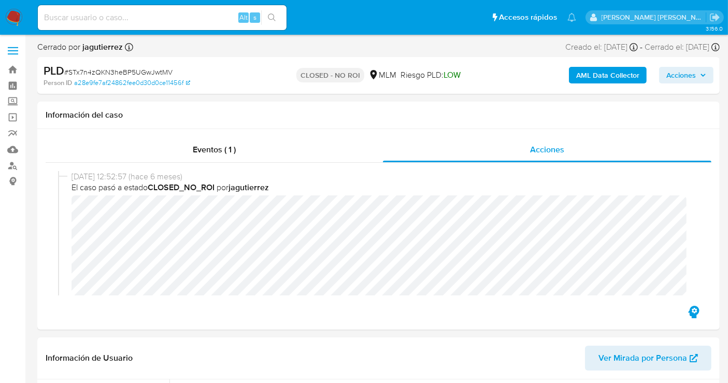
select select "10"
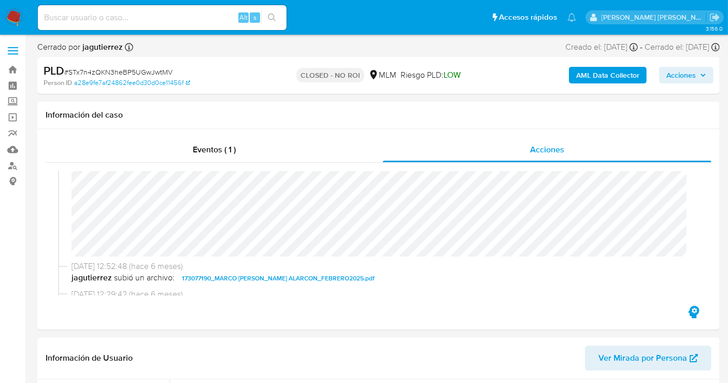
scroll to position [58, 0]
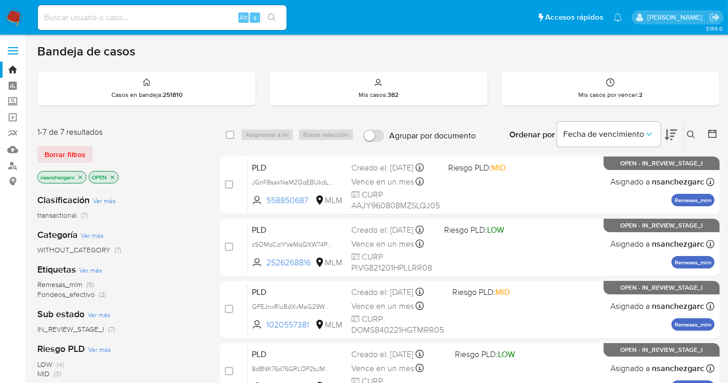
drag, startPoint x: 694, startPoint y: 132, endPoint x: 644, endPoint y: 163, distance: 58.2
click at [693, 132] on icon at bounding box center [691, 135] width 8 height 8
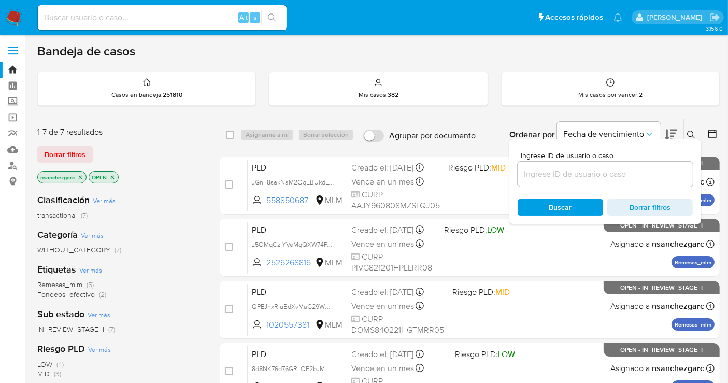
click at [554, 172] on input at bounding box center [605, 173] width 175 height 13
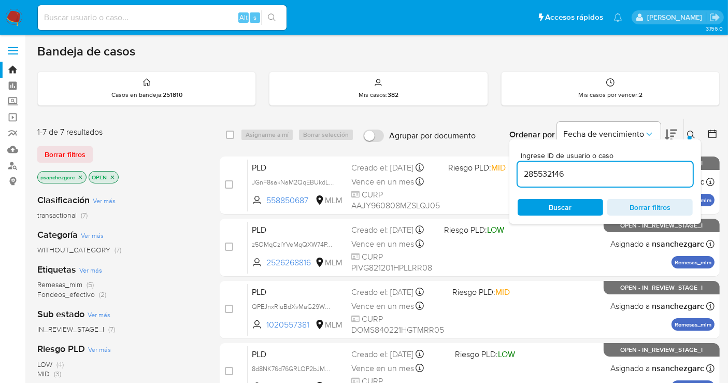
type input "285532146"
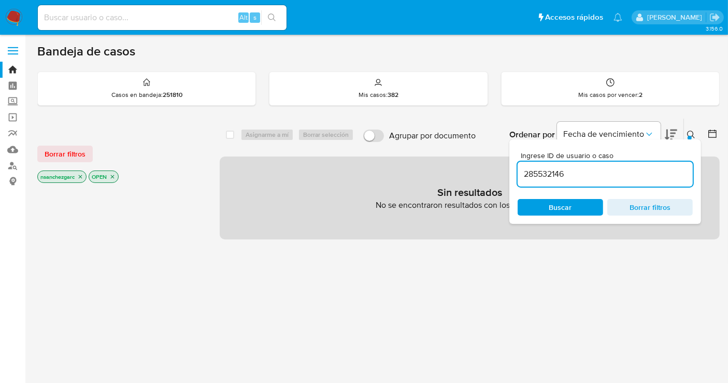
click at [79, 177] on icon "close-filter" at bounding box center [80, 177] width 6 height 6
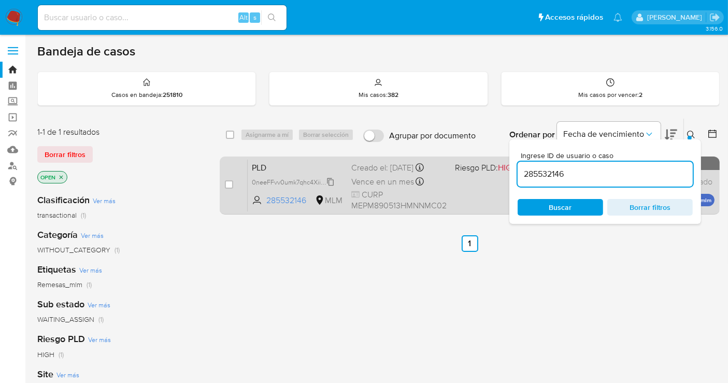
click at [332, 182] on span "0neeFFvv0umk7qhc4XiiQQAh" at bounding box center [295, 181] width 87 height 11
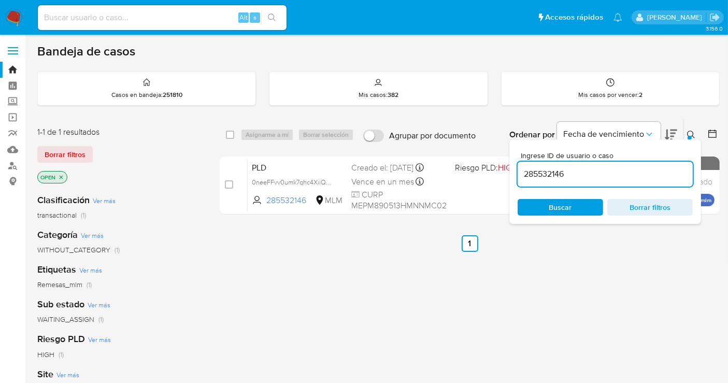
click at [684, 131] on div "Ingrese ID de usuario o caso 285532146 Buscar Borrar filtros" at bounding box center [693, 135] width 18 height 32
click at [685, 132] on button at bounding box center [692, 135] width 17 height 12
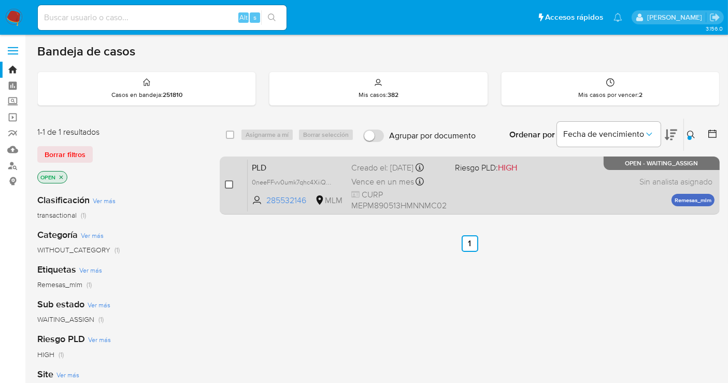
click at [226, 186] on input "checkbox" at bounding box center [229, 184] width 8 height 8
checkbox input "true"
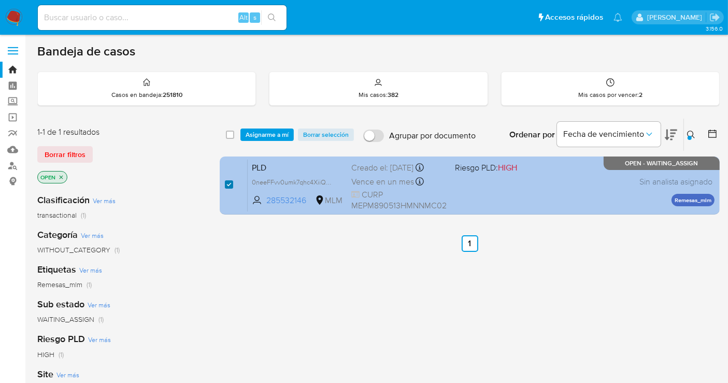
checkbox input "true"
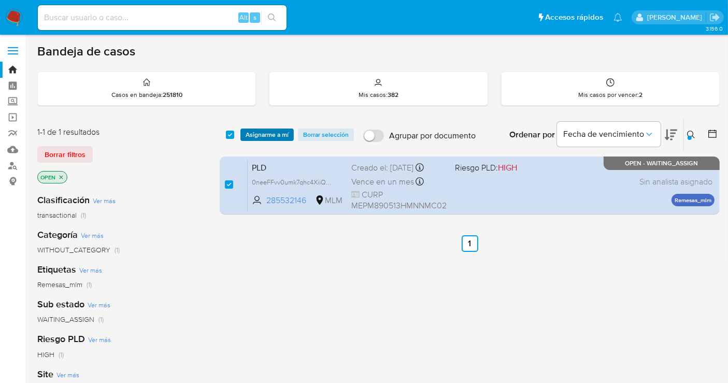
click at [269, 131] on span "Asignarme a mí" at bounding box center [267, 135] width 43 height 10
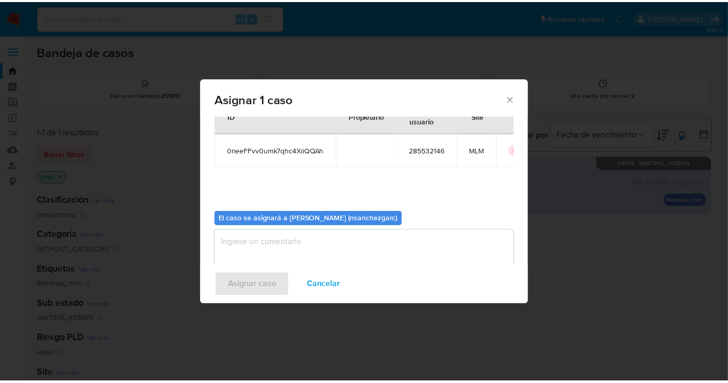
scroll to position [53, 0]
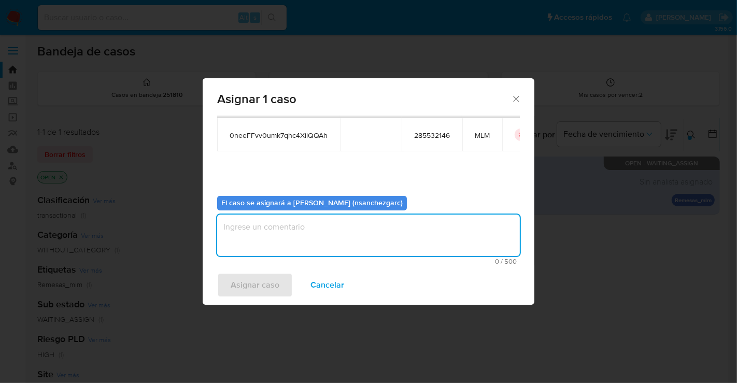
click at [275, 229] on textarea "assign-modal" at bounding box center [368, 235] width 303 height 41
type textarea "nesg"
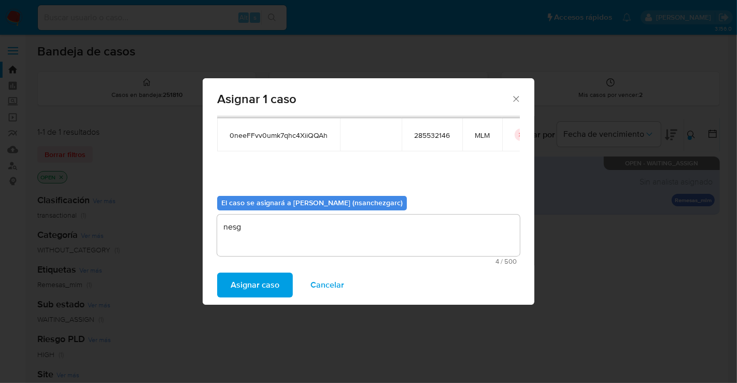
drag, startPoint x: 250, startPoint y: 287, endPoint x: 389, endPoint y: 362, distance: 157.5
click at [251, 287] on span "Asignar caso" at bounding box center [255, 285] width 49 height 23
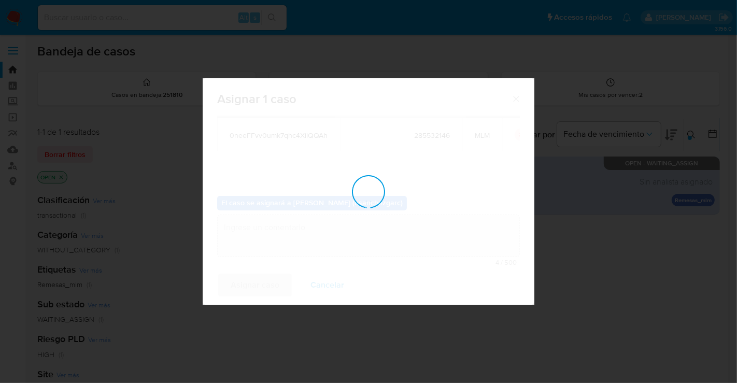
checkbox input "false"
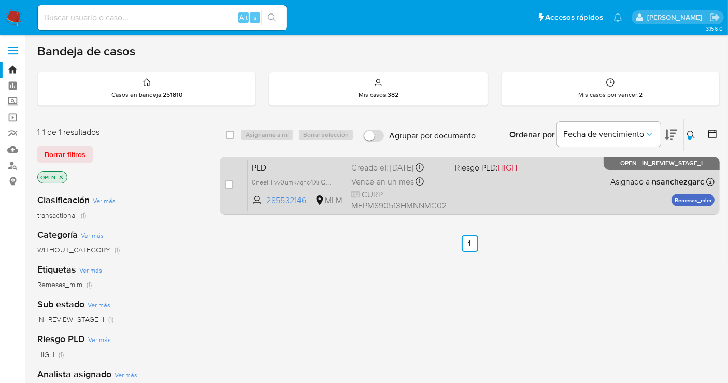
click at [393, 176] on span "Vence en un mes" at bounding box center [382, 181] width 63 height 11
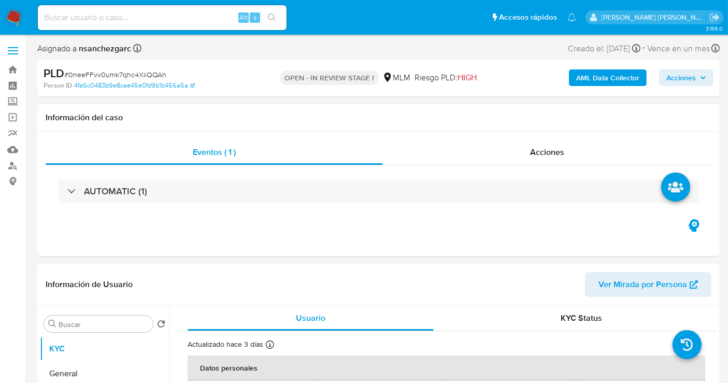
select select "10"
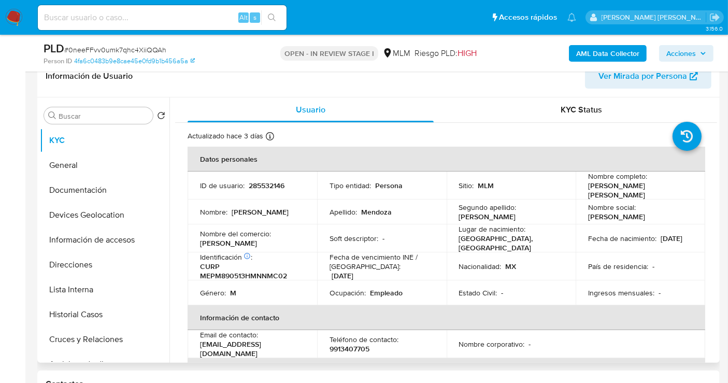
scroll to position [115, 0]
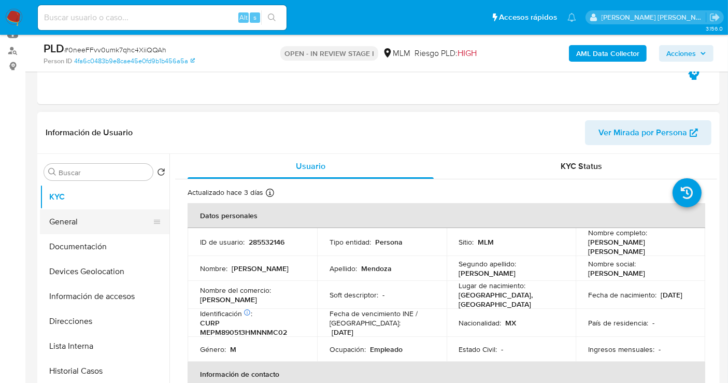
click at [86, 216] on button "General" at bounding box center [100, 221] width 121 height 25
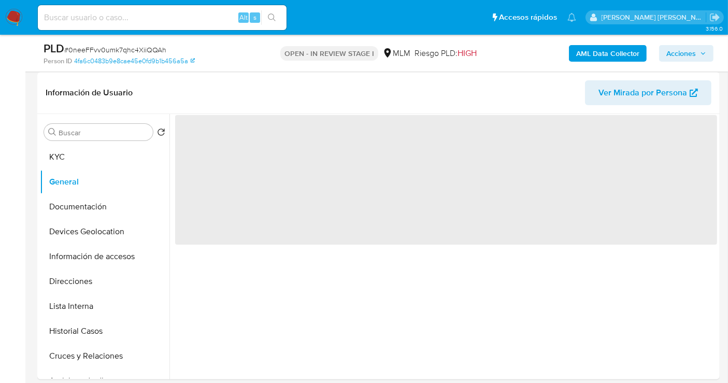
scroll to position [173, 0]
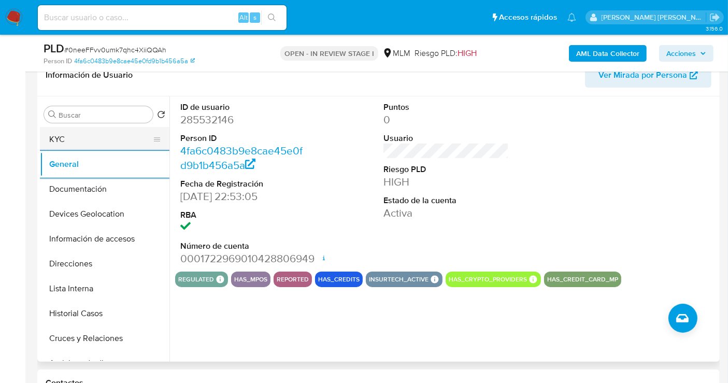
click at [74, 141] on button "KYC" at bounding box center [100, 139] width 121 height 25
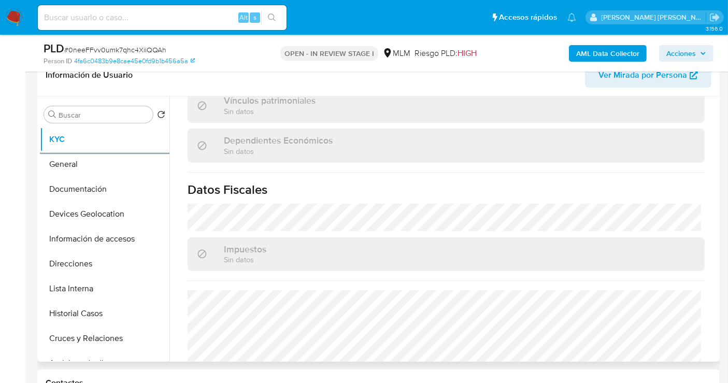
scroll to position [657, 0]
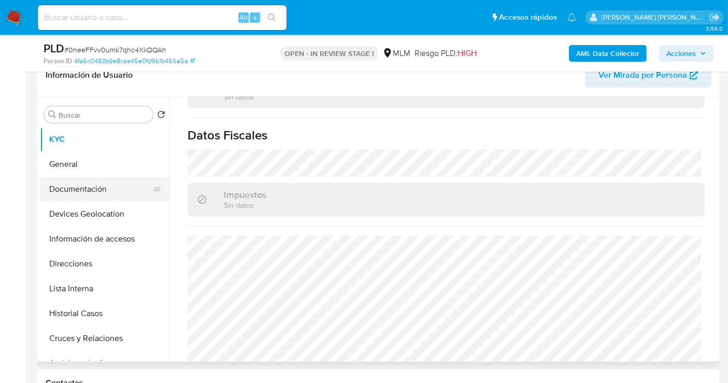
click at [75, 187] on button "Documentación" at bounding box center [100, 189] width 121 height 25
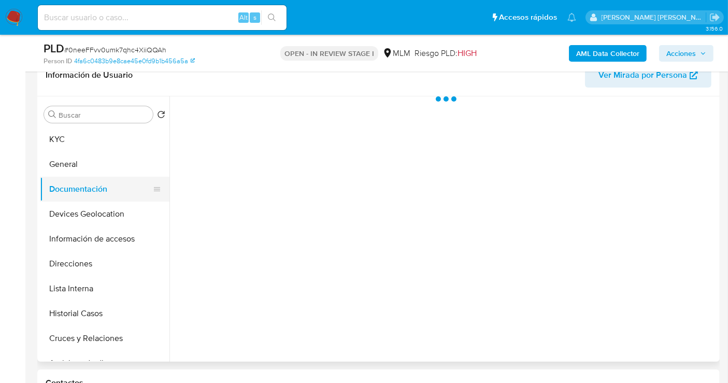
scroll to position [0, 0]
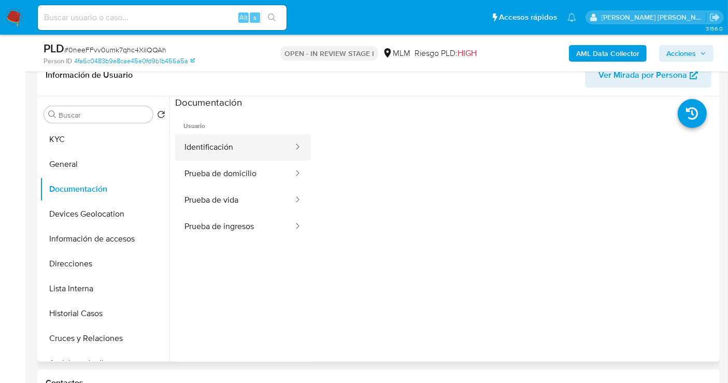
click at [218, 148] on button "Identificación" at bounding box center [234, 147] width 119 height 26
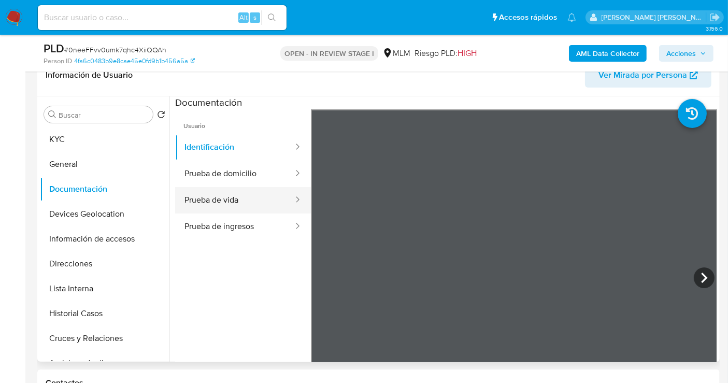
click at [223, 201] on button "Prueba de vida" at bounding box center [234, 200] width 119 height 26
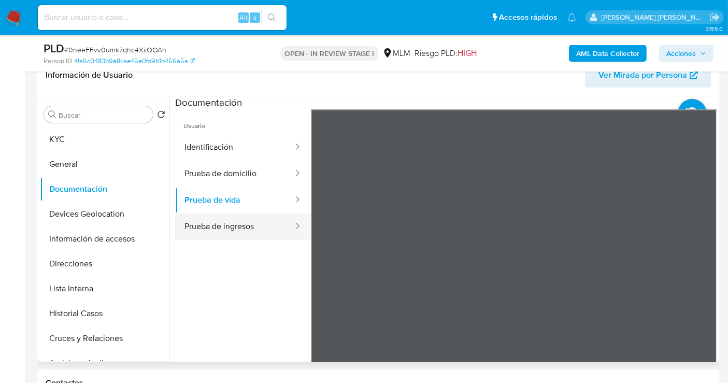
click at [195, 231] on button "Prueba de ingresos" at bounding box center [234, 227] width 119 height 26
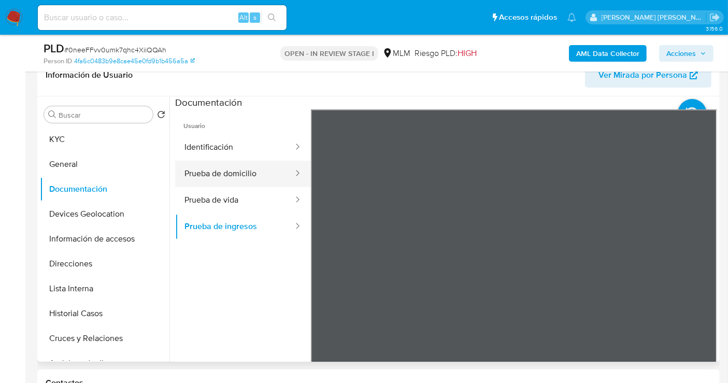
click at [223, 175] on button "Prueba de domicilio" at bounding box center [234, 174] width 119 height 26
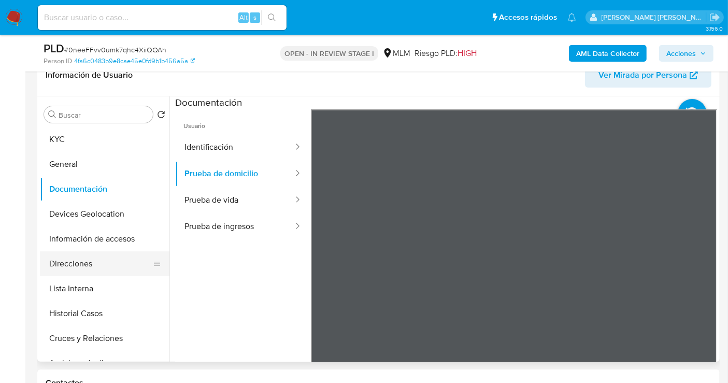
click at [81, 265] on button "Direcciones" at bounding box center [100, 263] width 121 height 25
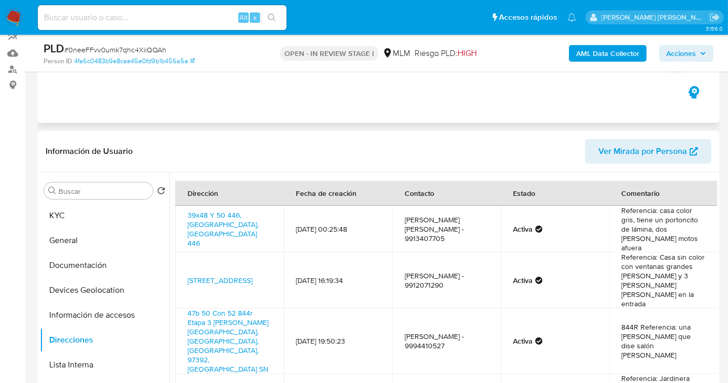
scroll to position [115, 0]
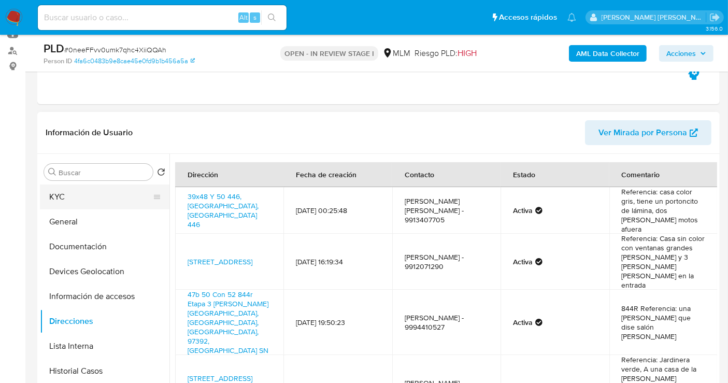
click at [79, 202] on button "KYC" at bounding box center [100, 197] width 121 height 25
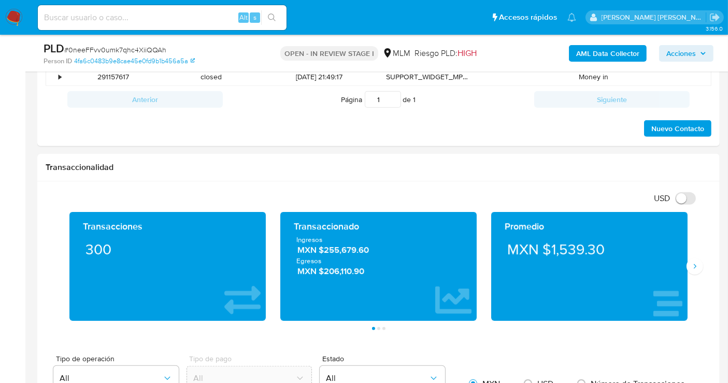
scroll to position [576, 0]
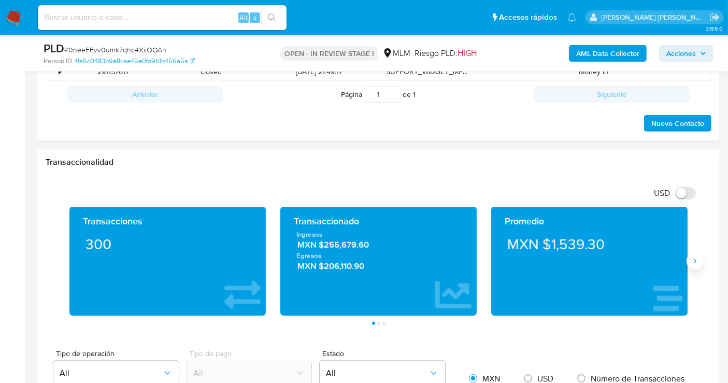
click at [696, 258] on icon "Siguiente" at bounding box center [695, 261] width 8 height 8
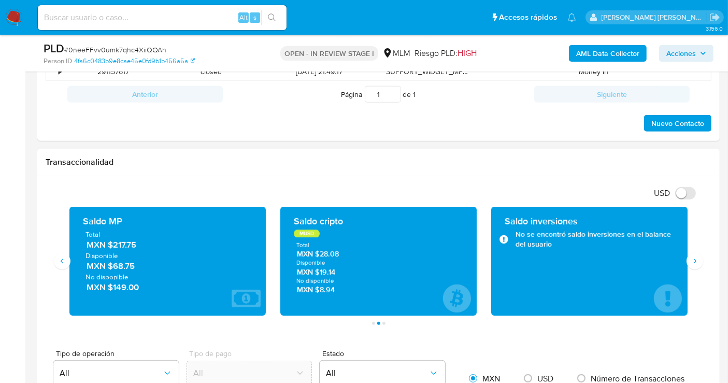
click at [124, 245] on span "MXN $217.75" at bounding box center [168, 245] width 163 height 12
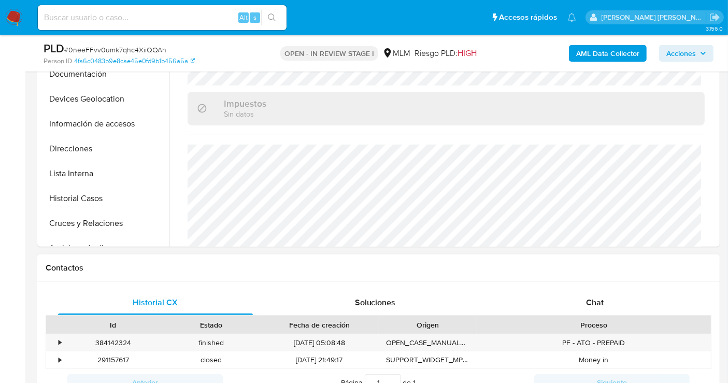
scroll to position [173, 0]
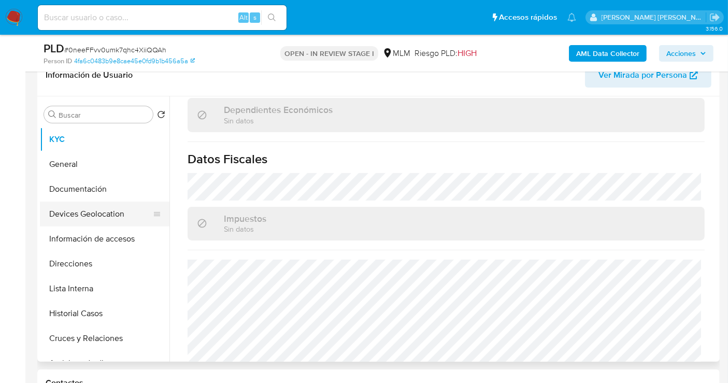
click at [79, 210] on button "Devices Geolocation" at bounding box center [100, 214] width 121 height 25
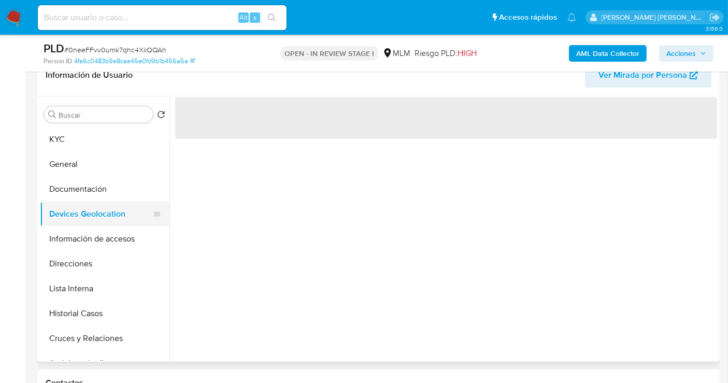
scroll to position [0, 0]
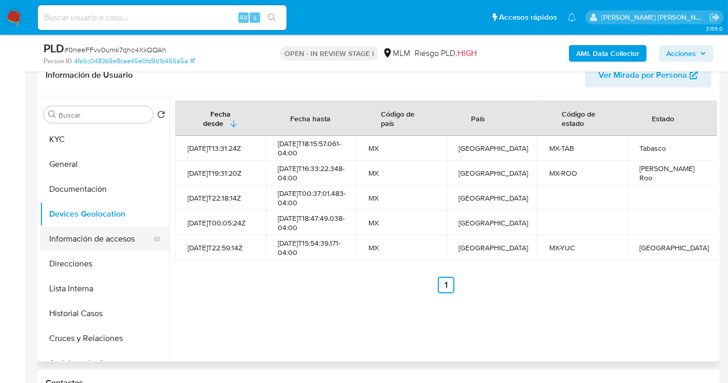
click at [100, 239] on button "Información de accesos" at bounding box center [100, 239] width 121 height 25
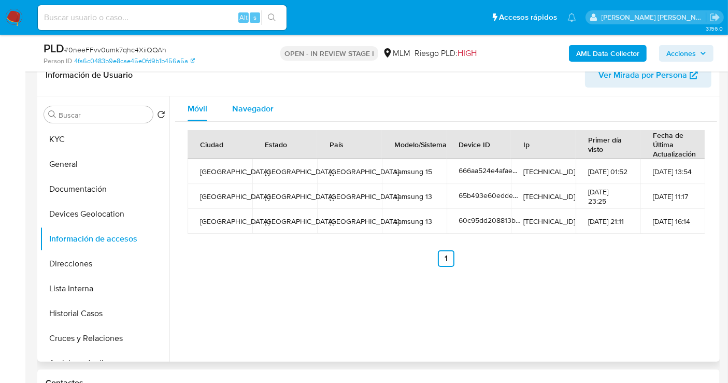
click at [247, 107] on span "Navegador" at bounding box center [252, 109] width 41 height 12
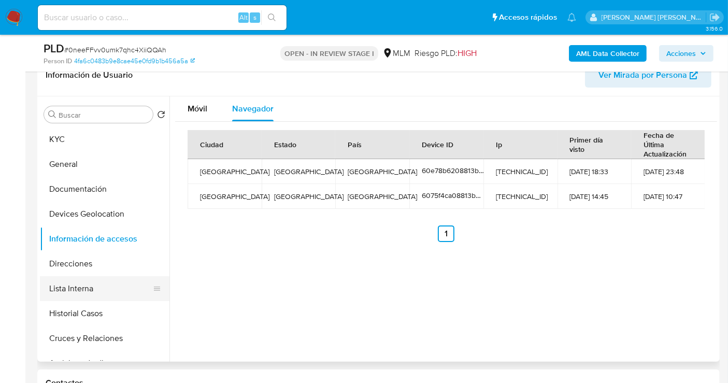
click at [81, 291] on button "Lista Interna" at bounding box center [100, 288] width 121 height 25
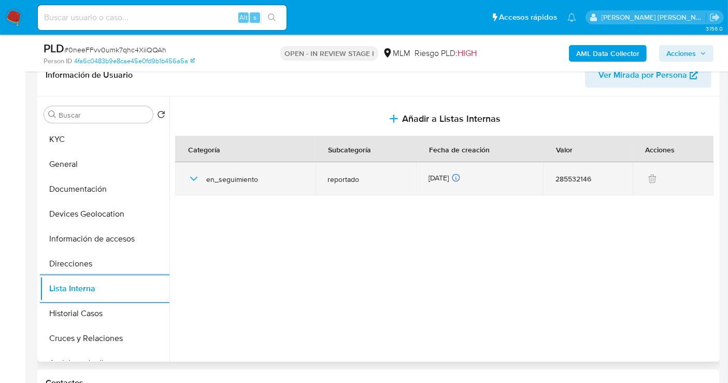
click at [194, 175] on icon "button" at bounding box center [194, 179] width 12 height 12
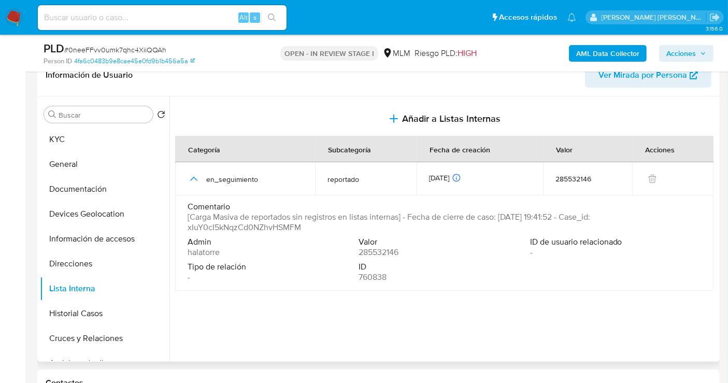
drag, startPoint x: 190, startPoint y: 219, endPoint x: 401, endPoint y: 219, distance: 211.5
click at [401, 219] on span "[Carga Masiva de reportados sin registros en listas internas] - Fecha de cierre…" at bounding box center [444, 222] width 512 height 21
click at [78, 309] on button "Historial Casos" at bounding box center [100, 313] width 121 height 25
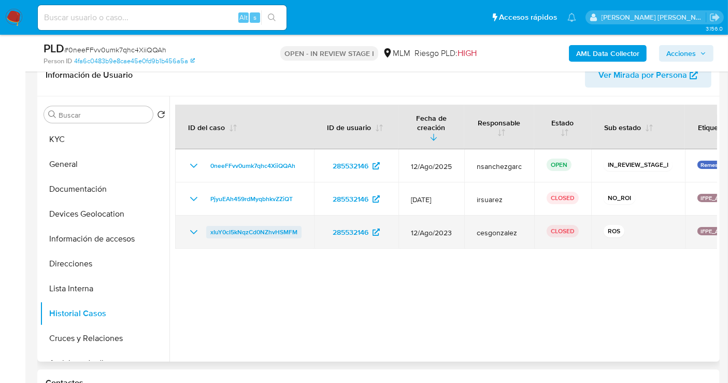
click at [241, 226] on span "xIuY0cI5kNqzCd0NZhvHSMFM" at bounding box center [253, 232] width 87 height 12
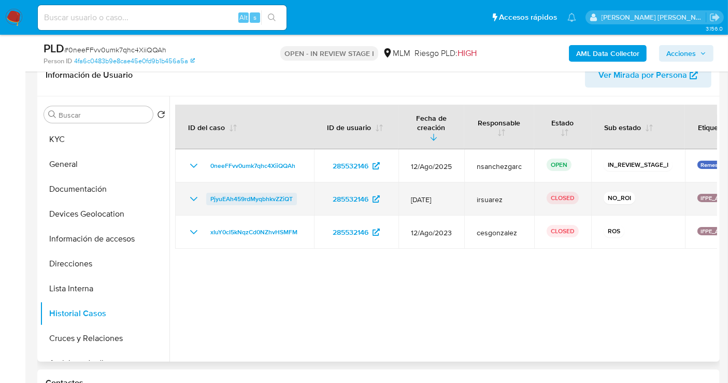
click at [243, 193] on span "PjyuEAh459rdMyqbhkvZZiQT" at bounding box center [251, 199] width 82 height 12
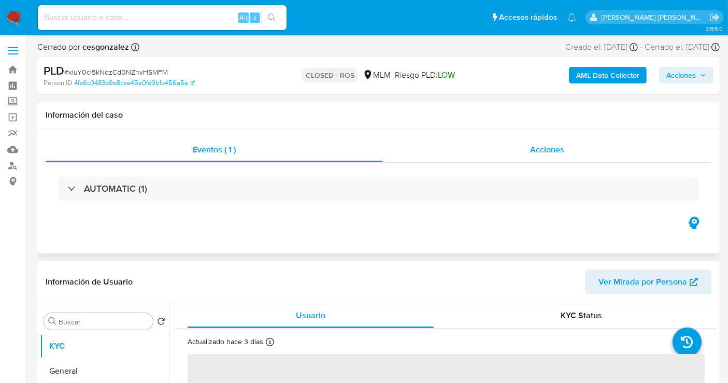
click at [554, 152] on span "Acciones" at bounding box center [547, 150] width 34 height 12
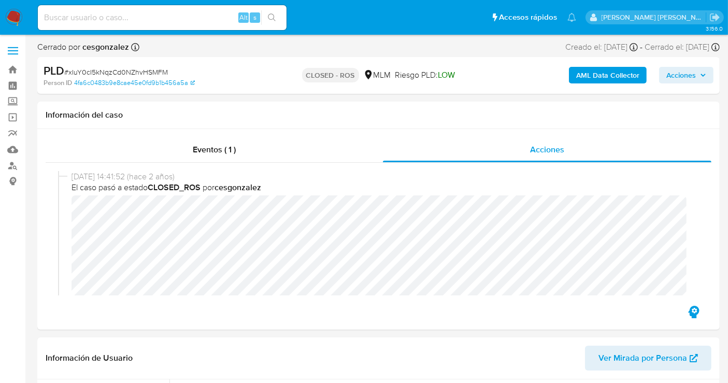
select select "10"
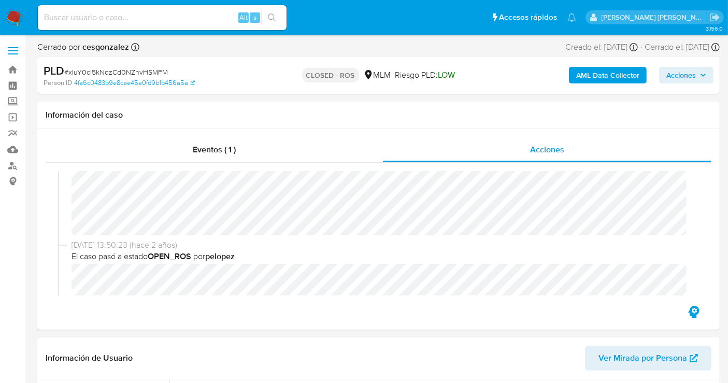
scroll to position [115, 0]
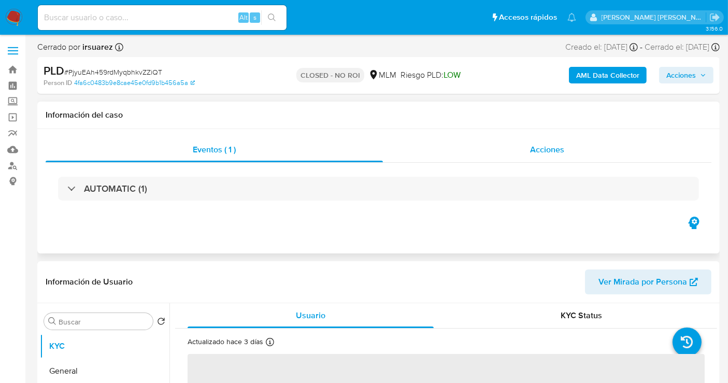
click at [540, 151] on span "Acciones" at bounding box center [547, 150] width 34 height 12
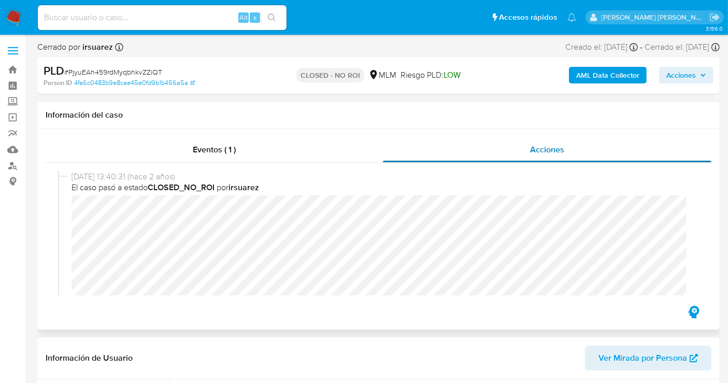
select select "10"
